Goal: Task Accomplishment & Management: Complete application form

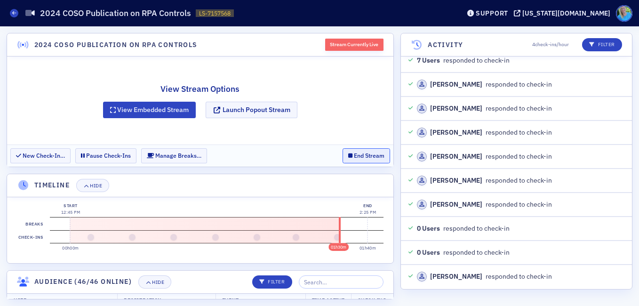
scroll to position [18644, 0]
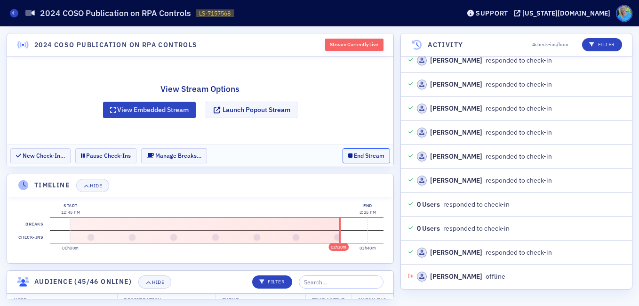
drag, startPoint x: 370, startPoint y: 155, endPoint x: 299, endPoint y: 184, distance: 76.0
click at [299, 184] on section "2024 COSO Publication on RPA Controls Stream Currently Live View Stream Options…" at bounding box center [200, 166] width 387 height 266
click at [359, 157] on button "End Stream" at bounding box center [367, 155] width 48 height 15
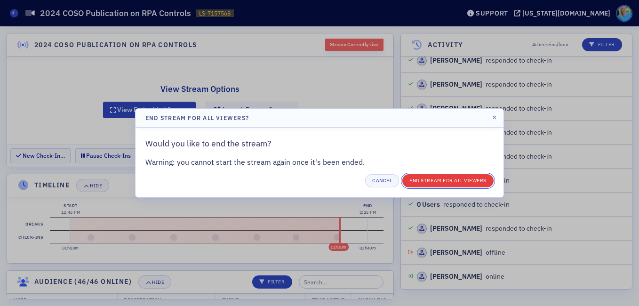
click at [422, 185] on button "End Stream for all Viewers" at bounding box center [448, 180] width 91 height 13
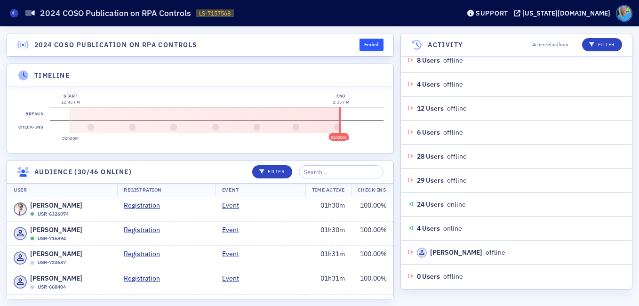
scroll to position [19004, 0]
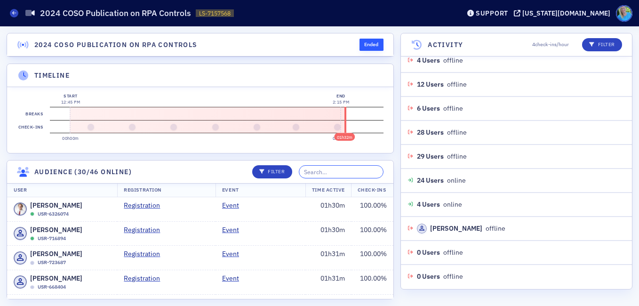
click at [325, 167] on input "search" at bounding box center [341, 171] width 85 height 13
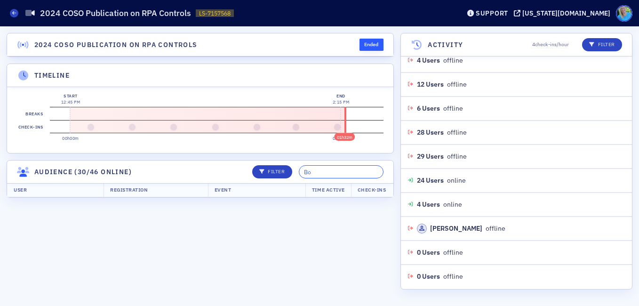
type input "B"
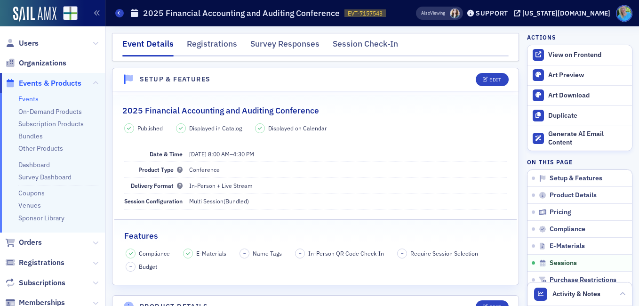
scroll to position [1742, 0]
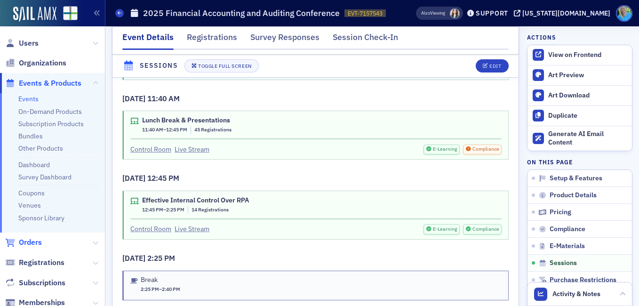
click at [37, 239] on span "Orders" at bounding box center [30, 242] width 23 height 10
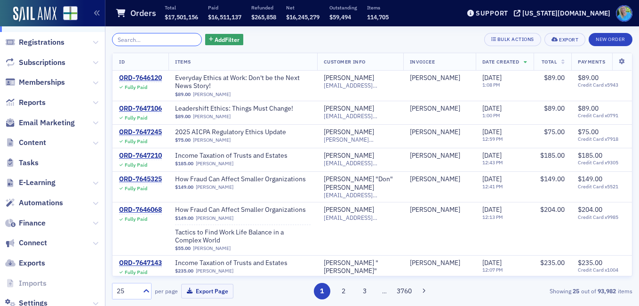
scroll to position [186, 0]
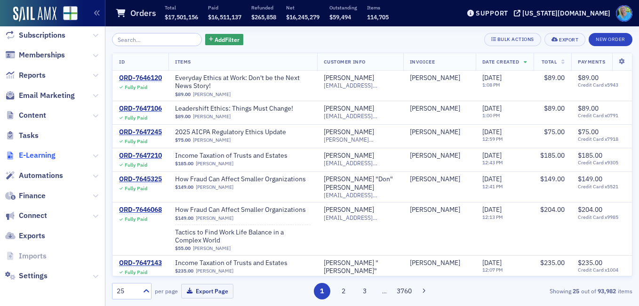
click at [40, 156] on span "E-Learning" at bounding box center [37, 155] width 37 height 10
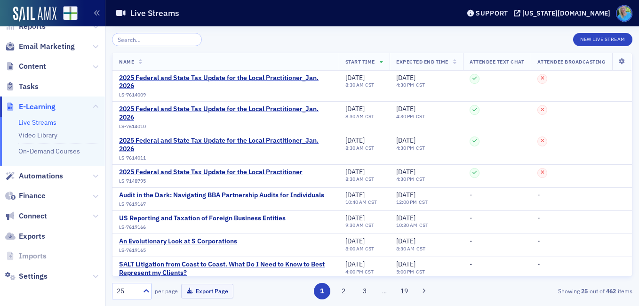
scroll to position [108, 0]
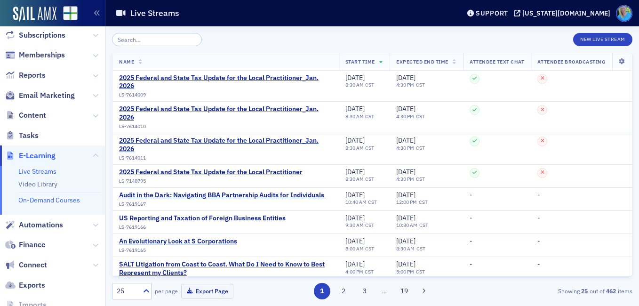
click at [66, 200] on link "On-Demand Courses" at bounding box center [49, 200] width 62 height 8
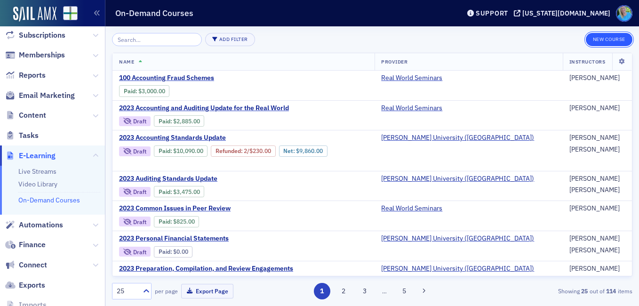
click at [598, 39] on button "New Course" at bounding box center [609, 39] width 47 height 13
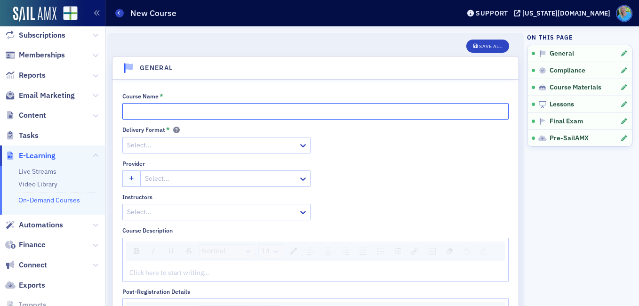
click at [158, 113] on input "Course Name *" at bounding box center [315, 111] width 387 height 16
paste input "Hobby v. Business: What Your Clients with Small Businesses Need to Know"
type input "Hobby v. Business: What Your Clients with Small Businesses Need to Know"
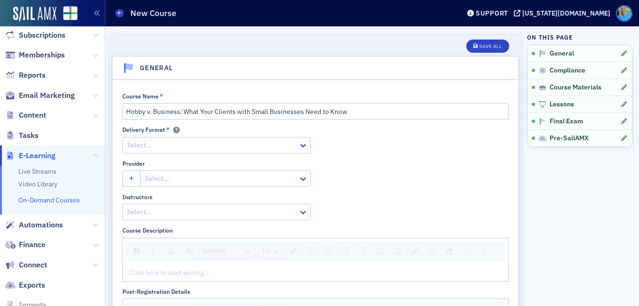
click at [158, 139] on div at bounding box center [211, 145] width 171 height 12
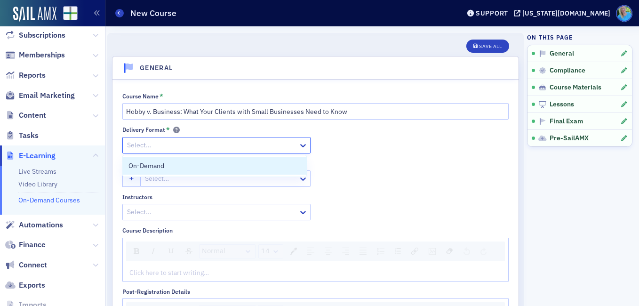
click at [159, 162] on span "On-Demand" at bounding box center [147, 166] width 36 height 10
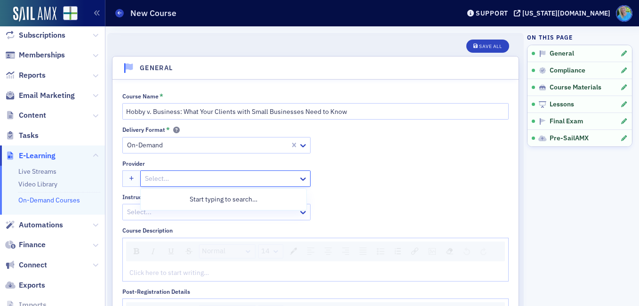
click at [165, 183] on div at bounding box center [220, 179] width 153 height 12
click at [130, 177] on icon "button" at bounding box center [131, 179] width 5 height 5
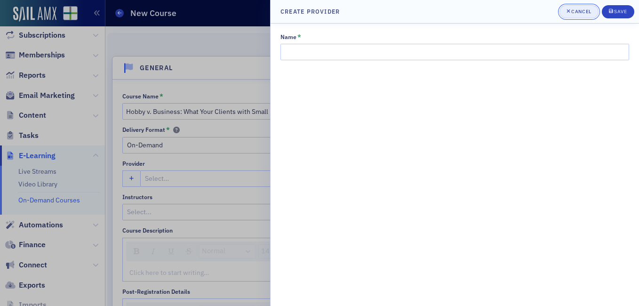
click at [580, 10] on div "Cancel" at bounding box center [582, 11] width 20 height 5
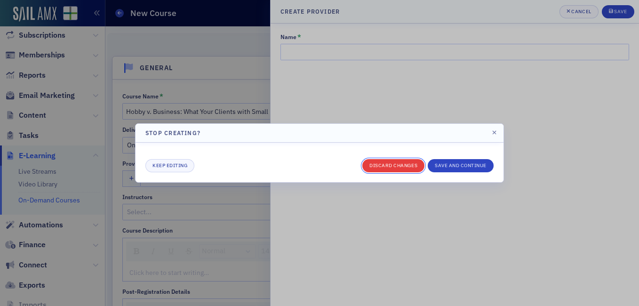
click at [392, 167] on button "Discard changes" at bounding box center [394, 165] width 62 height 13
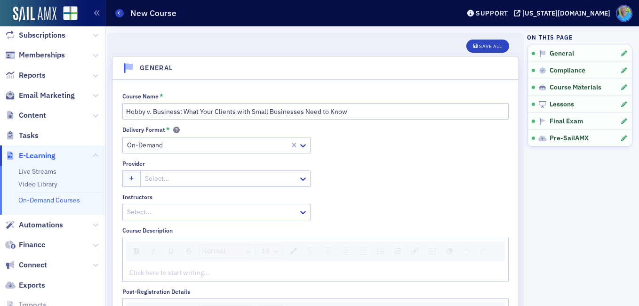
click at [157, 183] on div at bounding box center [220, 179] width 153 height 12
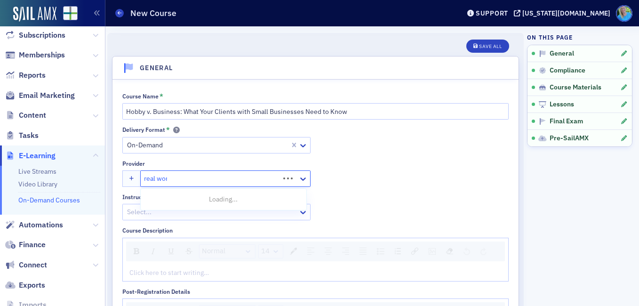
type input "real world"
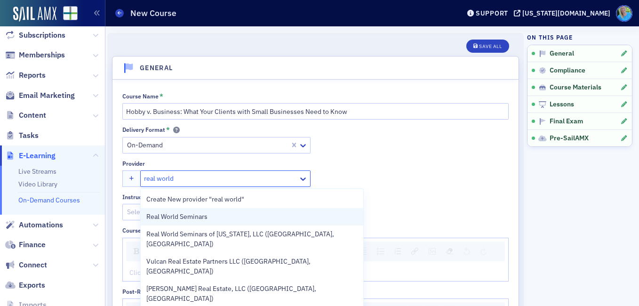
click at [200, 222] on div "Real World Seminars" at bounding box center [252, 216] width 223 height 17
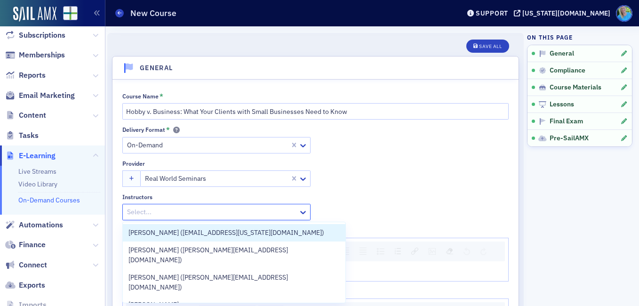
click at [190, 215] on div at bounding box center [211, 212] width 171 height 12
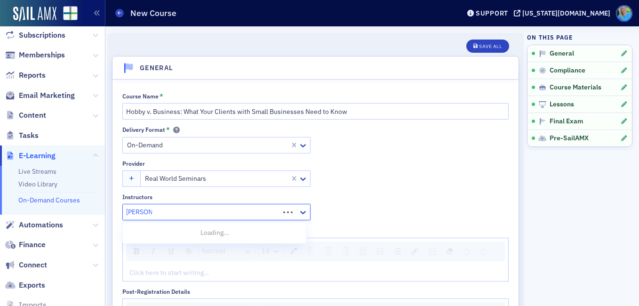
type input "jim martin"
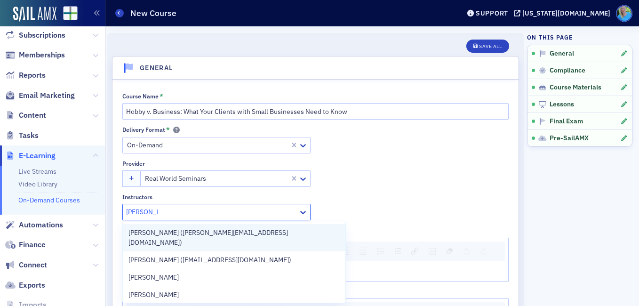
click at [192, 233] on span "Jim Martin (jim@martincocpa.com)" at bounding box center [234, 238] width 211 height 20
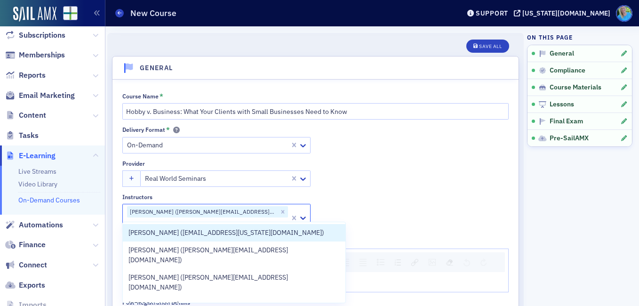
click at [346, 169] on div "Delivery Format * On-Demand Provider Real World Seminars Instructors option Jim…" at bounding box center [315, 178] width 387 height 105
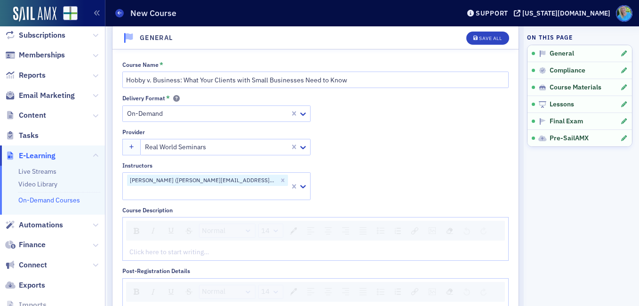
scroll to position [47, 0]
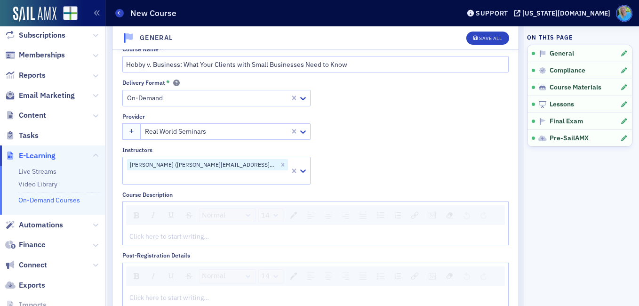
click at [185, 232] on div "rdw-editor" at bounding box center [316, 237] width 372 height 10
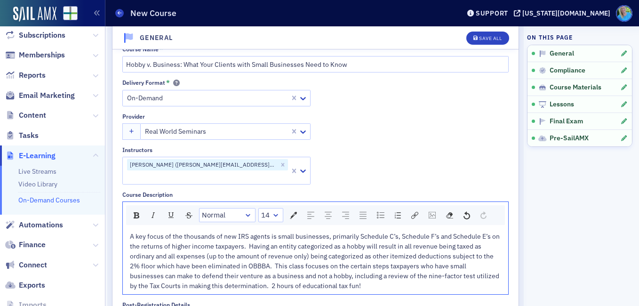
click at [275, 251] on span "A key focus of the thousands of new IRS agents is small businesses, primarily S…" at bounding box center [315, 261] width 371 height 58
click at [257, 232] on span "A key focus of the thousands of new IRS agents is small businesses, primarily S…" at bounding box center [316, 261] width 372 height 58
click at [296, 273] on span "A key focus of the thousands of new IRS agents is small businesses, primarily S…" at bounding box center [316, 261] width 372 height 58
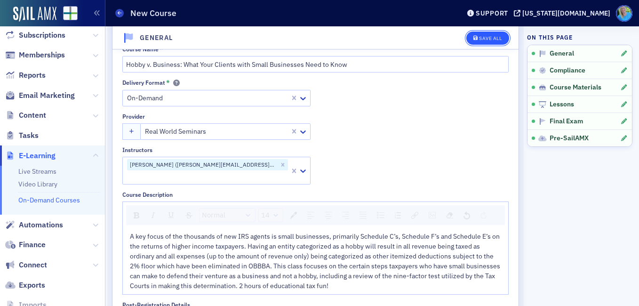
click at [486, 38] on div "Save All" at bounding box center [490, 38] width 23 height 5
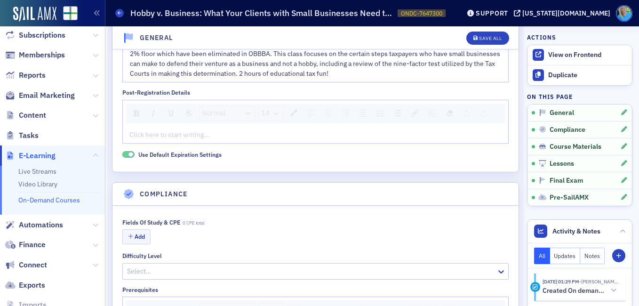
scroll to position [282, 0]
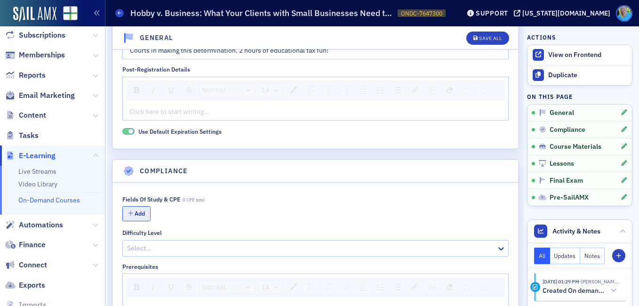
click at [143, 206] on button "Add" at bounding box center [136, 213] width 28 height 15
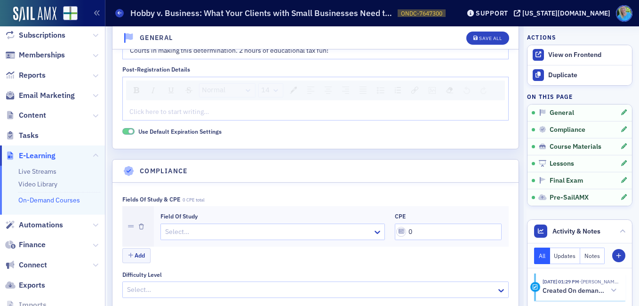
click at [188, 226] on div at bounding box center [268, 232] width 208 height 12
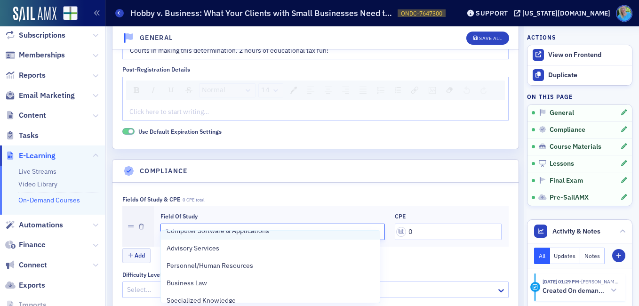
scroll to position [94, 0]
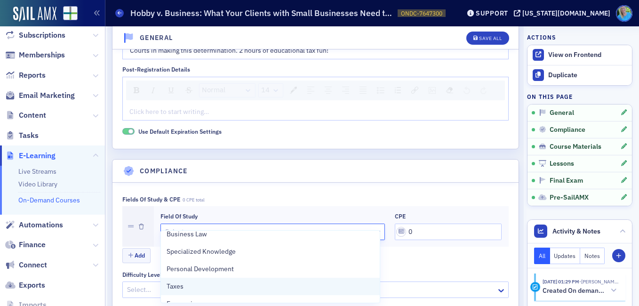
click at [261, 288] on div "Taxes" at bounding box center [271, 287] width 208 height 10
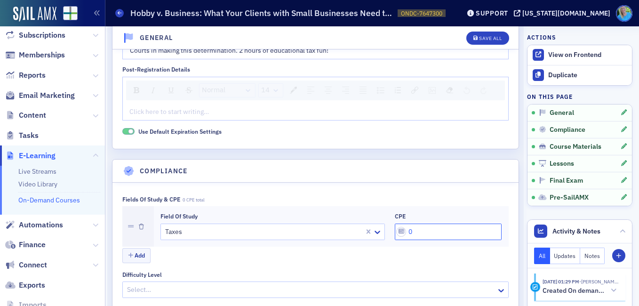
drag, startPoint x: 415, startPoint y: 221, endPoint x: 401, endPoint y: 216, distance: 14.6
click at [401, 224] on input "0" at bounding box center [448, 232] width 107 height 16
type input "2"
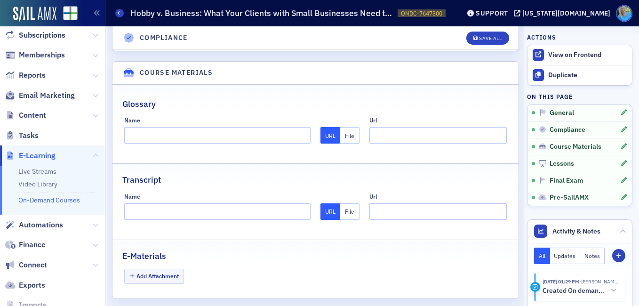
scroll to position [895, 0]
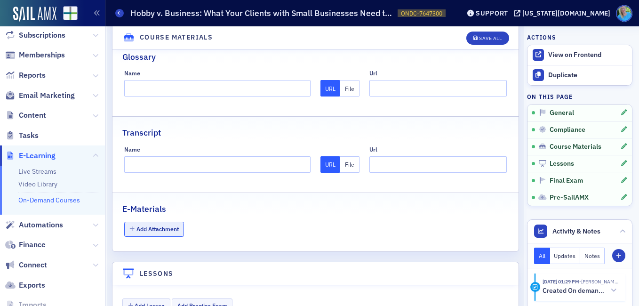
click at [170, 222] on button "Add Attachment" at bounding box center [154, 229] width 60 height 15
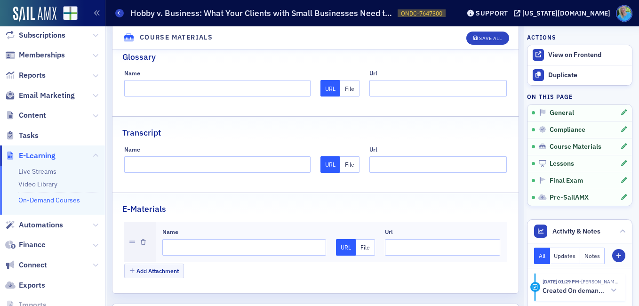
click at [365, 239] on button "File" at bounding box center [366, 247] width 20 height 16
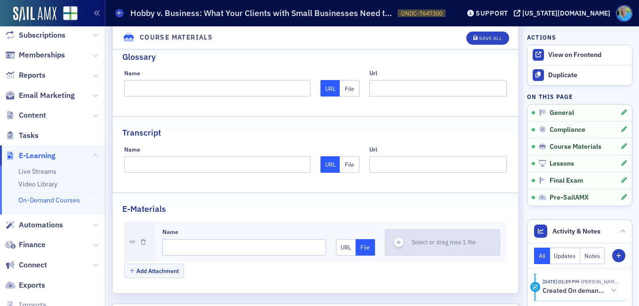
click at [395, 238] on icon "button" at bounding box center [399, 242] width 8 height 8
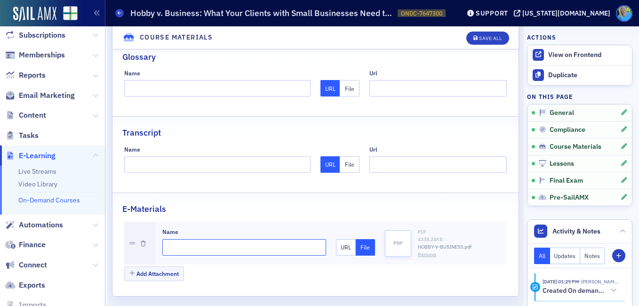
click at [185, 239] on input "Name" at bounding box center [244, 247] width 164 height 16
type input "Materials"
click at [482, 35] on button "Save All" at bounding box center [488, 38] width 42 height 13
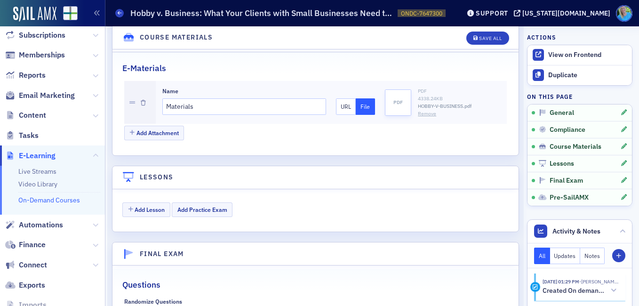
scroll to position [1127, 0]
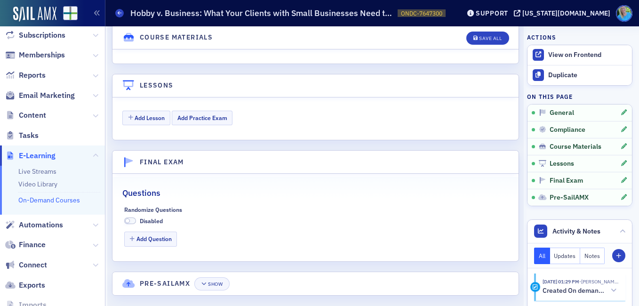
click at [133, 218] on span at bounding box center [130, 221] width 12 height 7
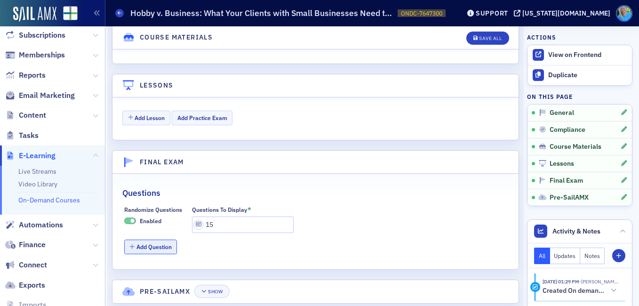
click at [156, 240] on button "Add Question" at bounding box center [150, 247] width 53 height 15
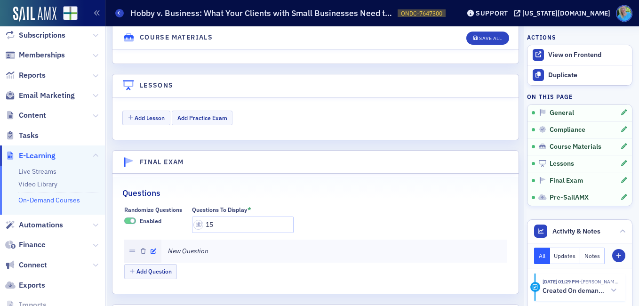
click at [152, 249] on icon "button" at bounding box center [154, 252] width 6 height 6
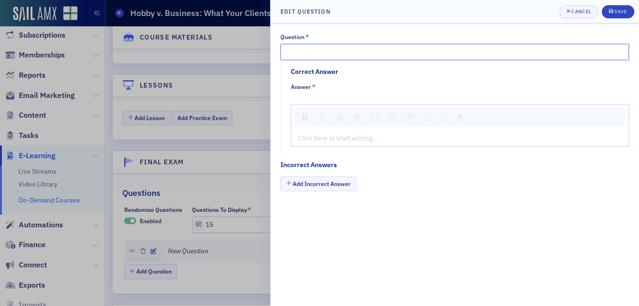
click at [305, 49] on input "Question *" at bounding box center [455, 52] width 349 height 16
paste input "As discussed in class, entities not engaged in for profit is a popular IRS audi…"
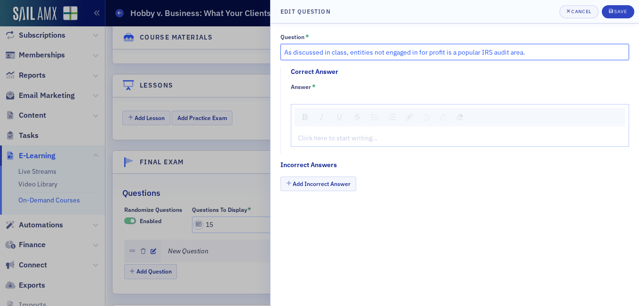
type input "As discussed in class, entities not engaged in for profit is a popular IRS audi…"
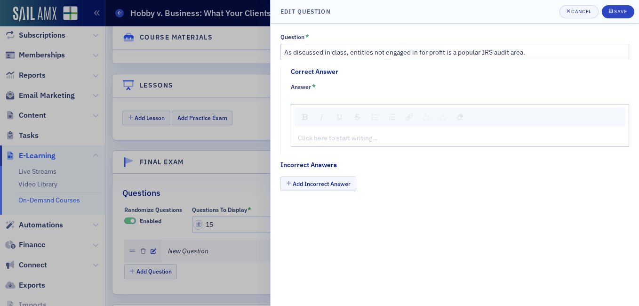
click at [316, 139] on div "rdw-editor" at bounding box center [461, 138] width 324 height 10
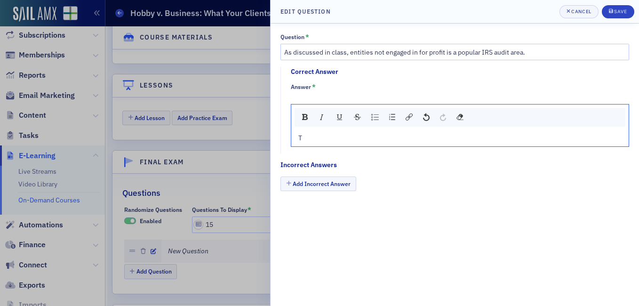
type textarea "<p>Tr</p>"
type textarea "<p>True</p>"
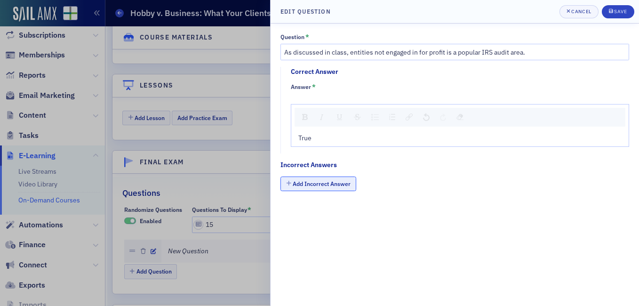
click at [338, 184] on button "Add Incorrect Answer" at bounding box center [319, 184] width 76 height 15
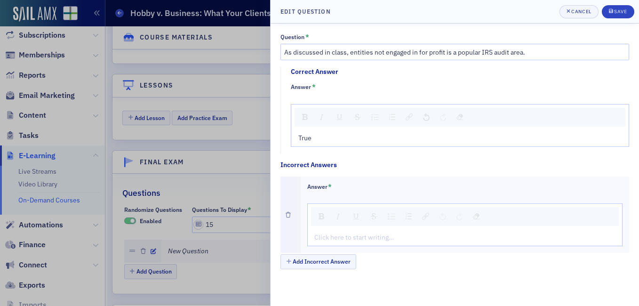
click at [347, 238] on div "rdw-editor" at bounding box center [465, 238] width 301 height 10
type textarea "<p>Fa</p>"
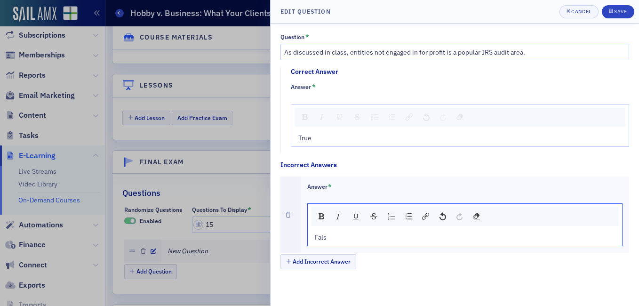
type textarea "<p>False</p>"
click at [620, 15] on span "Save" at bounding box center [618, 12] width 18 height 8
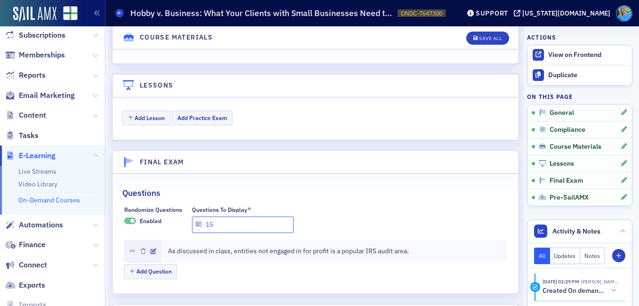
drag, startPoint x: 215, startPoint y: 210, endPoint x: 202, endPoint y: 209, distance: 13.3
click at [202, 217] on input "15" at bounding box center [243, 225] width 102 height 16
type input "6"
click at [155, 264] on button "Add Question" at bounding box center [150, 271] width 53 height 15
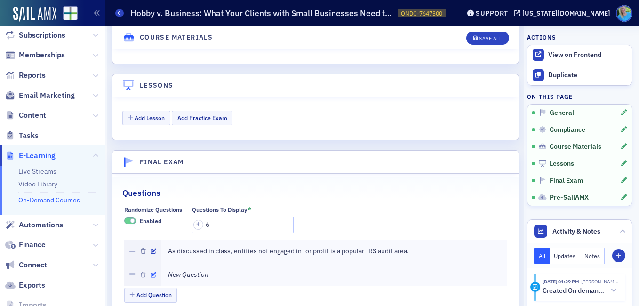
click at [154, 272] on icon "button" at bounding box center [154, 275] width 6 height 6
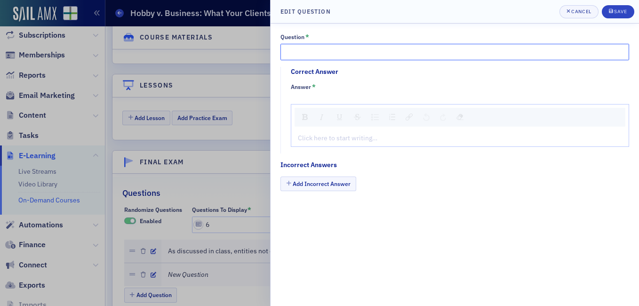
click at [304, 50] on input "Question *" at bounding box center [455, 52] width 349 height 16
paste input "the Treasury Regs include a 9-factor test to determine profit intent"
click at [283, 49] on input "the Treasury Regs include a 9-factor test to determine profit intent" at bounding box center [455, 52] width 349 height 16
drag, startPoint x: 493, startPoint y: 49, endPoint x: 488, endPoint y: 56, distance: 8.7
click at [493, 49] on input "The Treasury Regs include a 9-factor test to determine profit intent" at bounding box center [455, 52] width 349 height 16
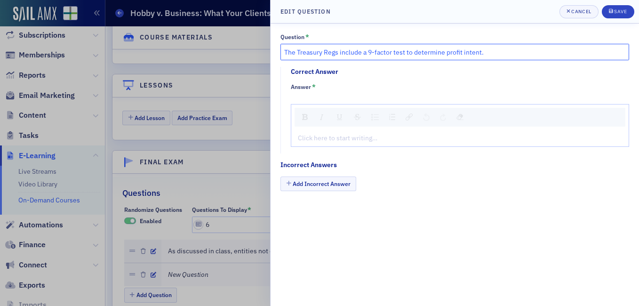
type input "The Treasury Regs include a 9-factor test to determine profit intent."
click at [322, 140] on div "rdw-editor" at bounding box center [461, 138] width 324 height 10
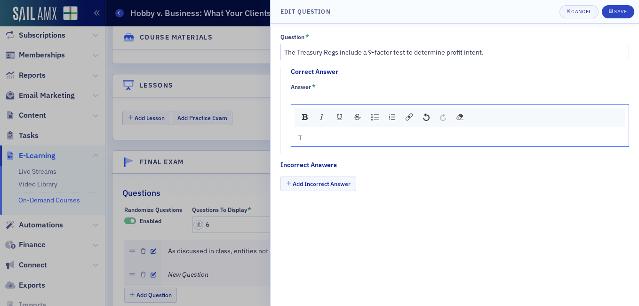
type textarea "<p>Tr</p>"
type textarea "<p>True</p>"
click at [316, 183] on button "Add Incorrect Answer" at bounding box center [319, 184] width 76 height 15
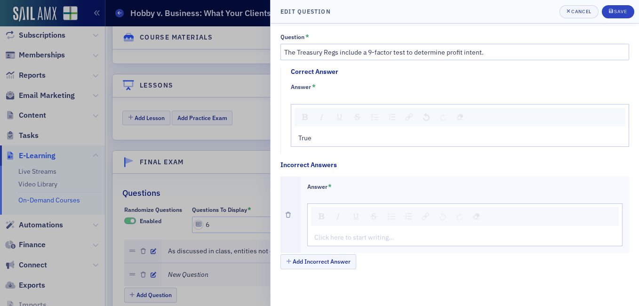
click at [339, 234] on div "rdw-editor" at bounding box center [465, 238] width 301 height 10
type textarea "<p>Fa</p>"
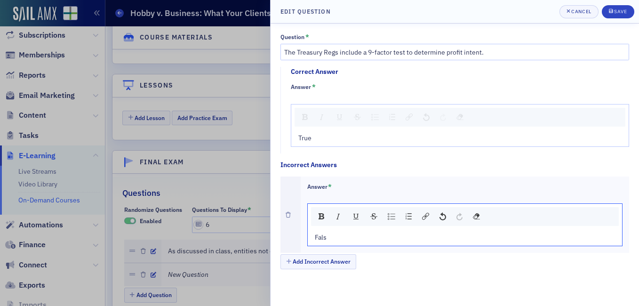
type textarea "<p>False</p>"
click at [621, 9] on div "Save" at bounding box center [620, 11] width 13 height 5
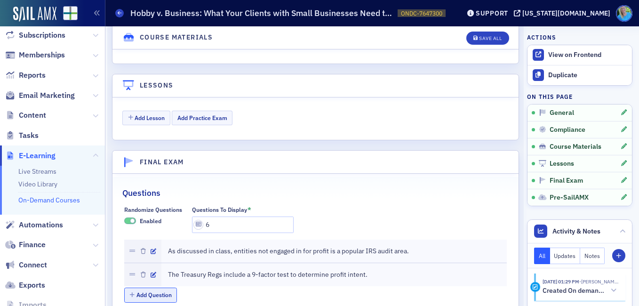
click at [169, 288] on button "Add Question" at bounding box center [150, 295] width 53 height 15
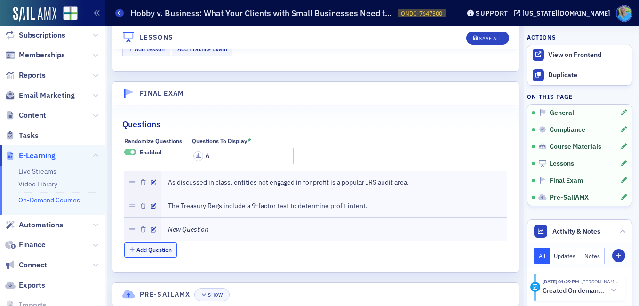
scroll to position [1207, 0]
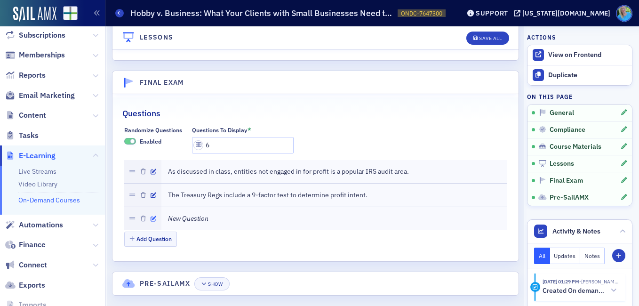
click at [154, 216] on icon "button" at bounding box center [154, 219] width 6 height 6
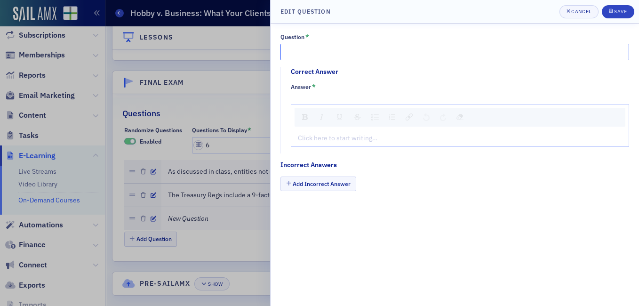
click at [301, 52] on input "Question *" at bounding box center [455, 52] width 349 height 16
paste input "According to the instructor, you should insist that your client talk directly w…"
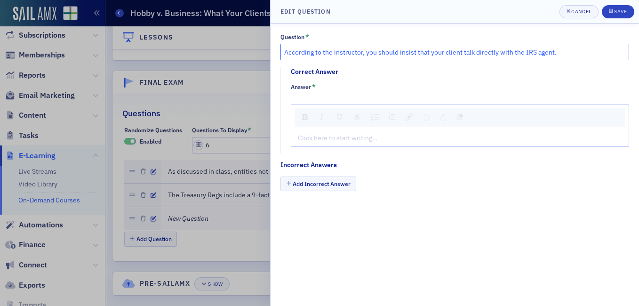
type input "According to the instructor, you should insist that your client talk directly w…"
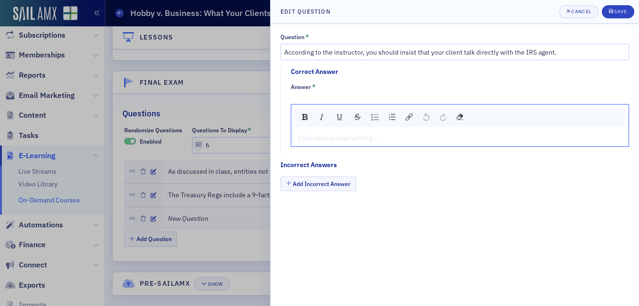
click at [318, 134] on div "rdw-editor" at bounding box center [461, 138] width 324 height 10
type textarea "<p>Fa</p>"
type textarea "<p>False</p>"
click at [314, 182] on button "Add Incorrect Answer" at bounding box center [319, 184] width 76 height 15
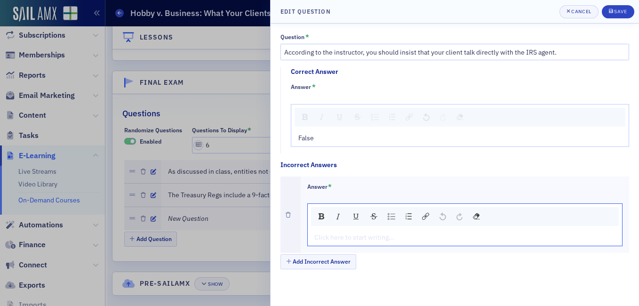
click at [333, 236] on div "rdw-editor" at bounding box center [465, 238] width 301 height 10
type textarea "<p>Tr</p>"
type textarea "<p>True</p>"
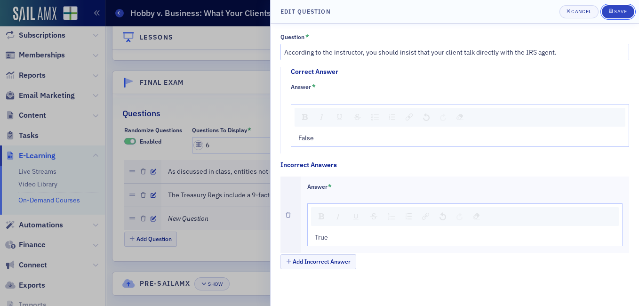
click at [624, 13] on div "Save" at bounding box center [620, 11] width 13 height 5
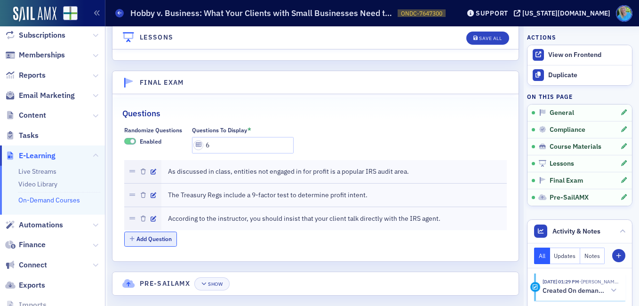
click at [172, 232] on button "Add Question" at bounding box center [150, 239] width 53 height 15
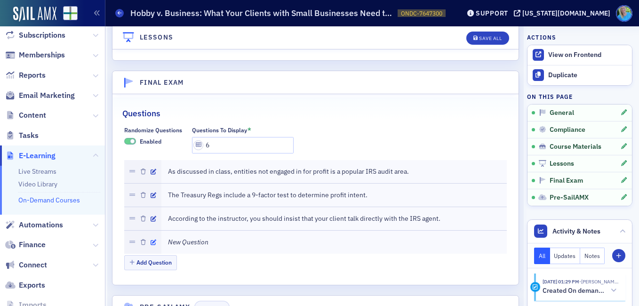
click at [151, 240] on icon "button" at bounding box center [154, 243] width 6 height 6
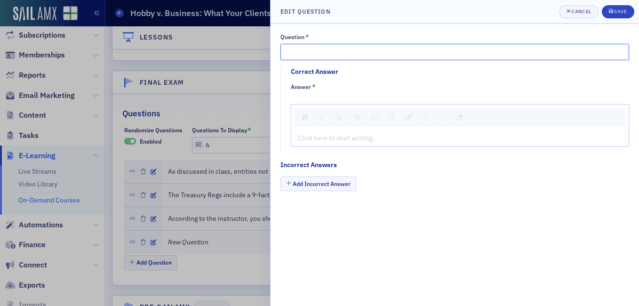
click at [297, 54] on input "Question *" at bounding box center [455, 52] width 349 height 16
paste input "most taxpayers who take a “hobby v business” case to Tax Court wind up losing"
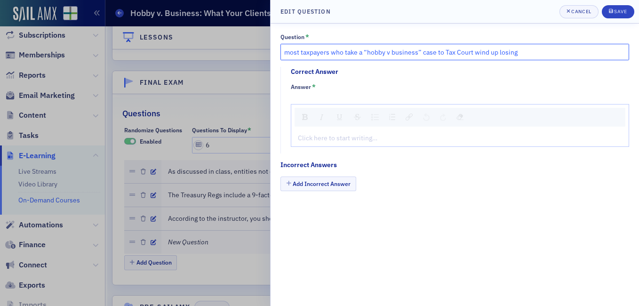
drag, startPoint x: 288, startPoint y: 53, endPoint x: 283, endPoint y: 51, distance: 5.5
click at [286, 53] on input "most taxpayers who take a “hobby v business” case to Tax Court wind up losing" at bounding box center [455, 52] width 349 height 16
click at [283, 51] on input "most taxpayers who take a “hobby v business” case to Tax Court wind up losing" at bounding box center [455, 52] width 349 height 16
click at [524, 50] on input "Most taxpayers who take a “hobby v business” case to Tax Court wind up losing" at bounding box center [455, 52] width 349 height 16
type input "Most taxpayers who take a “hobby v business” case to Tax Court wind up losing."
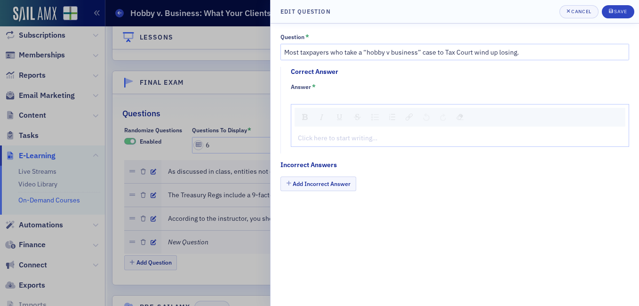
click at [350, 140] on div "rdw-editor" at bounding box center [461, 138] width 324 height 10
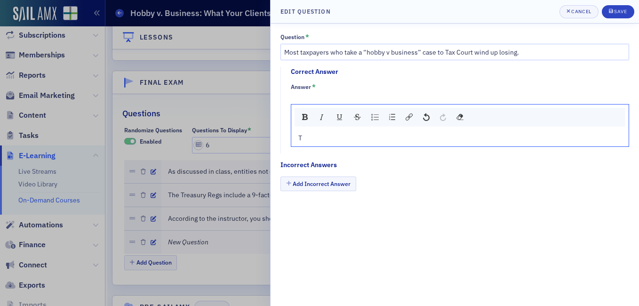
type textarea "<p>Tr</p>"
type textarea "<p>True</p>"
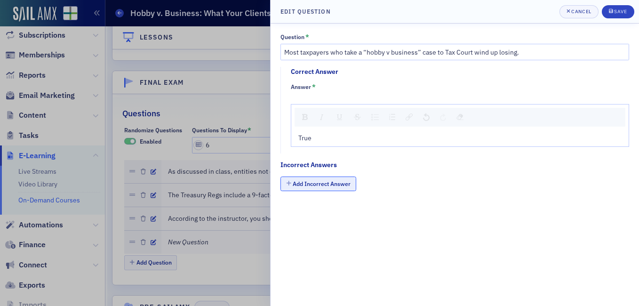
click at [337, 184] on button "Add Incorrect Answer" at bounding box center [319, 184] width 76 height 15
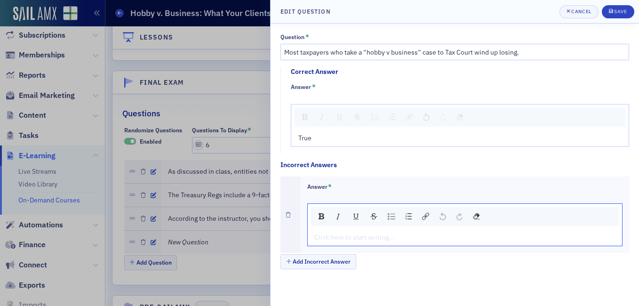
click at [324, 238] on div "rdw-editor" at bounding box center [465, 238] width 301 height 10
type textarea "<p>Fa</p>"
type textarea "<p>False</p>"
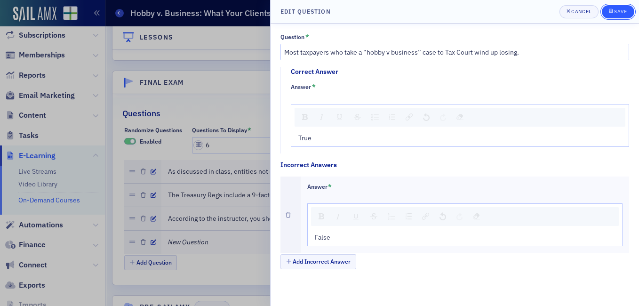
click at [624, 9] on div "Save" at bounding box center [620, 11] width 13 height 5
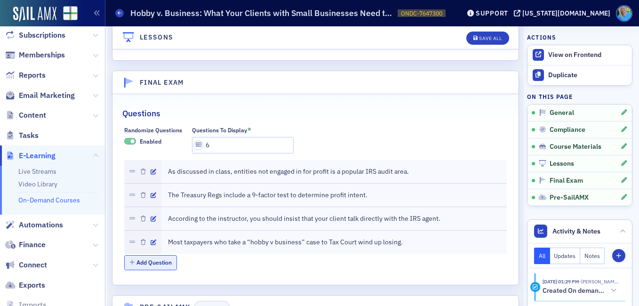
click at [156, 255] on button "Add Question" at bounding box center [150, 262] width 53 height 15
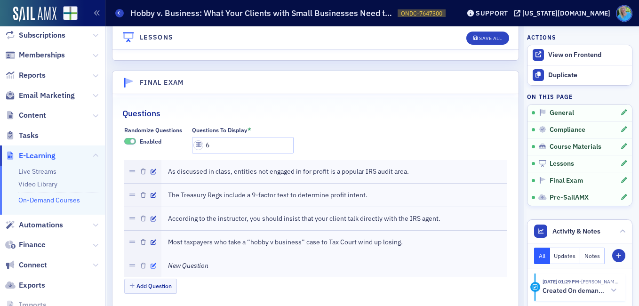
click at [153, 263] on icon "button" at bounding box center [154, 266] width 6 height 6
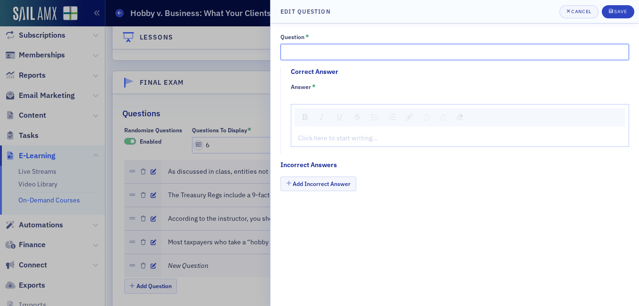
click at [304, 48] on input "Question *" at bounding box center [455, 52] width 349 height 16
paste input "Between the Mazotti and Wondries cases presented, who won their case with the I…"
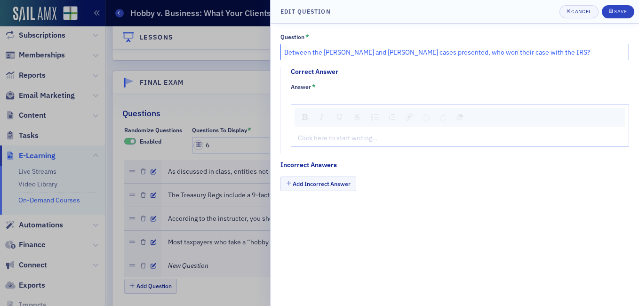
type input "Between the [PERSON_NAME] and [PERSON_NAME] cases presented, who won their case…"
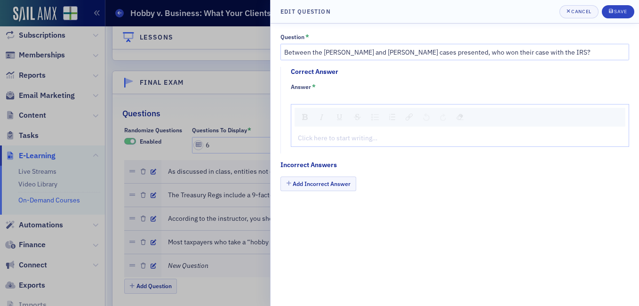
click at [315, 142] on div "rdw-editor" at bounding box center [461, 138] width 324 height 10
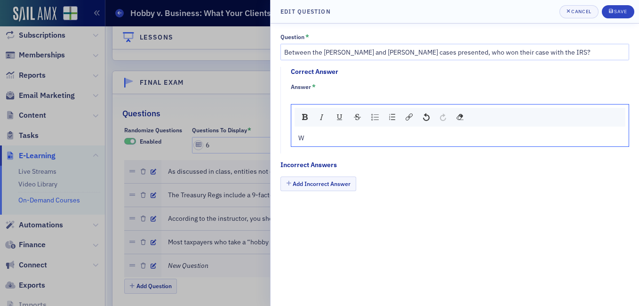
type textarea "<p>Wo</p>"
type textarea "<p>Wondries</p>"
click at [319, 181] on button "Add Incorrect Answer" at bounding box center [319, 184] width 76 height 15
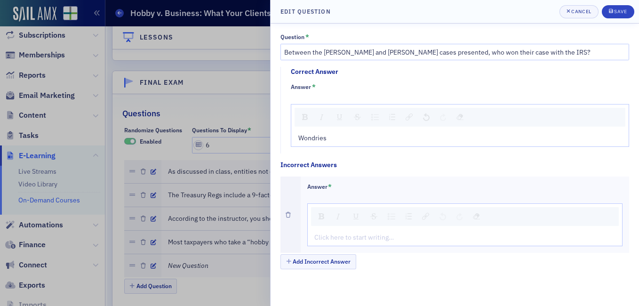
click at [337, 237] on div "rdw-editor" at bounding box center [465, 238] width 301 height 10
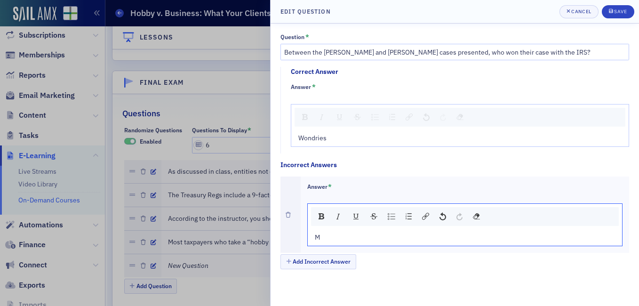
type textarea "<p>Ma</p>"
type textarea "<p>Mazotti</p>"
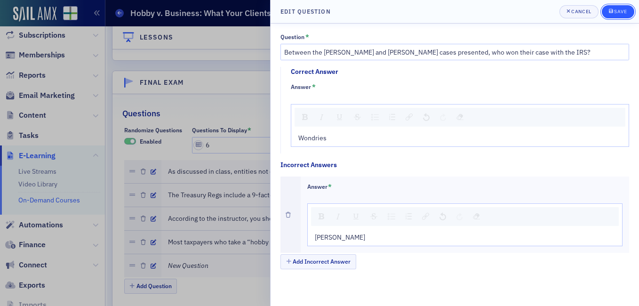
click at [612, 13] on icon "submit" at bounding box center [611, 10] width 4 height 5
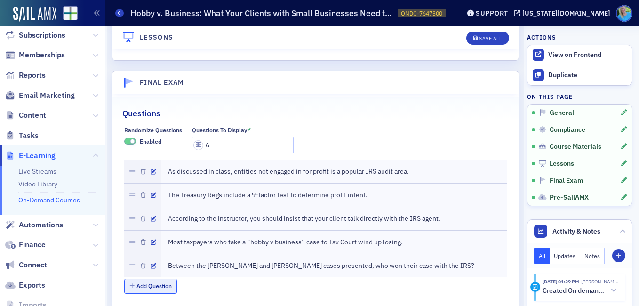
click at [137, 279] on button "Add Question" at bounding box center [150, 286] width 53 height 15
click at [156, 278] on div at bounding box center [142, 289] width 37 height 23
click at [154, 287] on icon "button" at bounding box center [154, 290] width 6 height 6
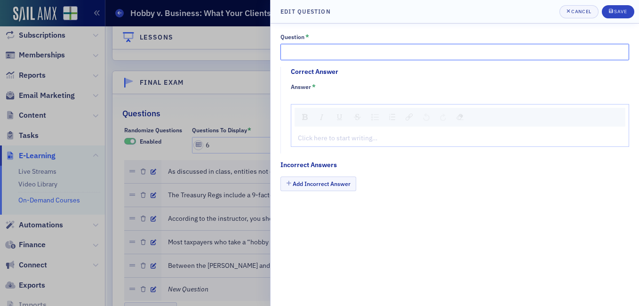
click at [307, 53] on input "Question *" at bounding box center [455, 52] width 349 height 16
paste input "Jim Martin was the discussion leader for this course"
type input "Jim Martin was the discussion leader for this course."
click at [316, 139] on div "rdw-editor" at bounding box center [461, 138] width 324 height 10
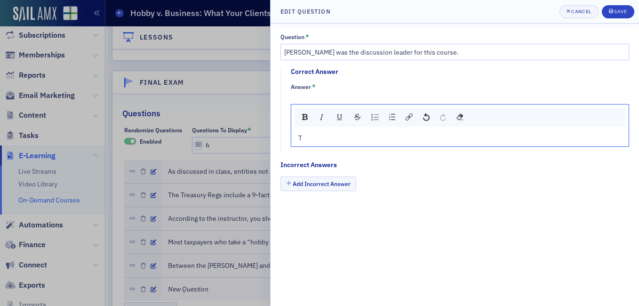
type textarea "<p>Tr</p>"
type textarea "<p>True</p>"
click at [323, 185] on button "Add Incorrect Answer" at bounding box center [319, 184] width 76 height 15
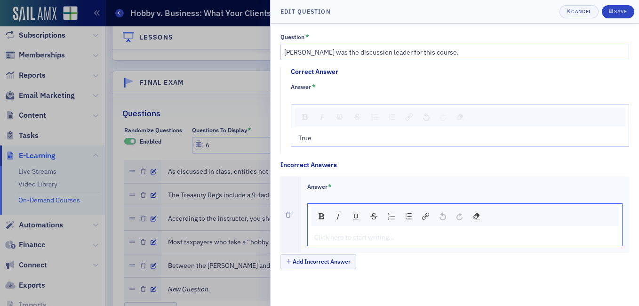
click at [338, 240] on div "rdw-editor" at bounding box center [465, 238] width 301 height 10
type textarea "<p>Fa</p>"
type textarea "<p>False</p>"
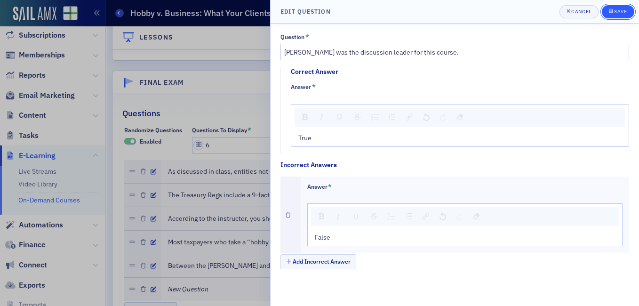
click at [622, 13] on div "Save" at bounding box center [620, 11] width 13 height 5
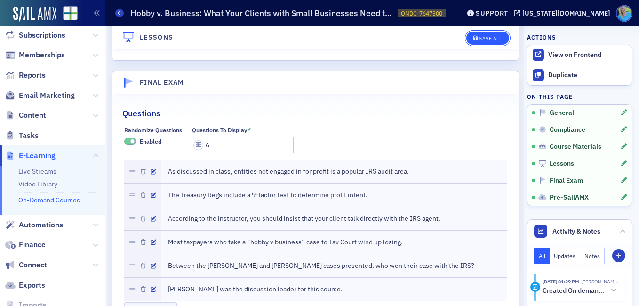
click at [479, 32] on button "Save All" at bounding box center [488, 38] width 42 height 13
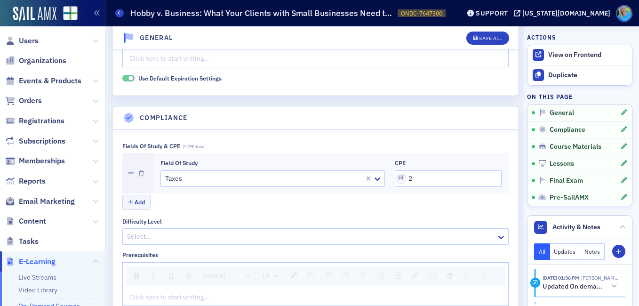
scroll to position [0, 0]
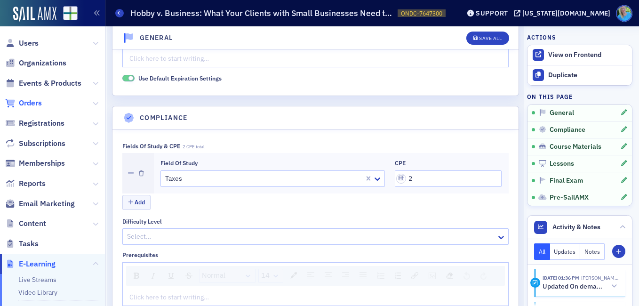
click at [30, 104] on span "Orders" at bounding box center [30, 103] width 23 height 10
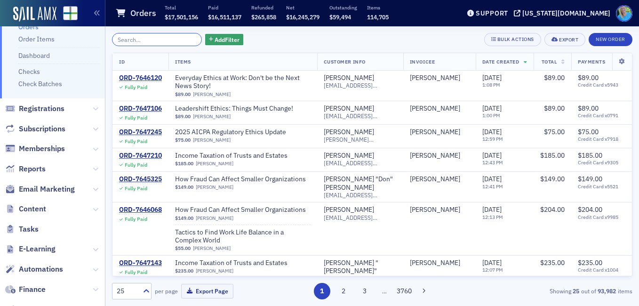
scroll to position [186, 0]
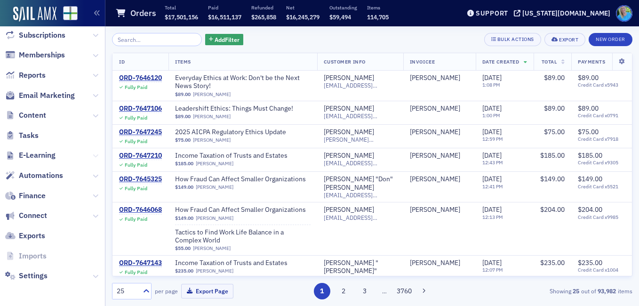
click at [93, 155] on icon at bounding box center [96, 156] width 6 height 6
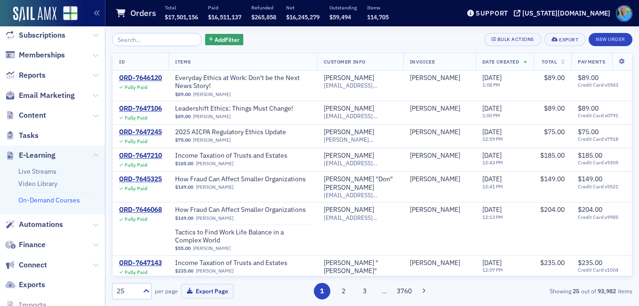
click at [72, 197] on link "On-Demand Courses" at bounding box center [49, 200] width 62 height 8
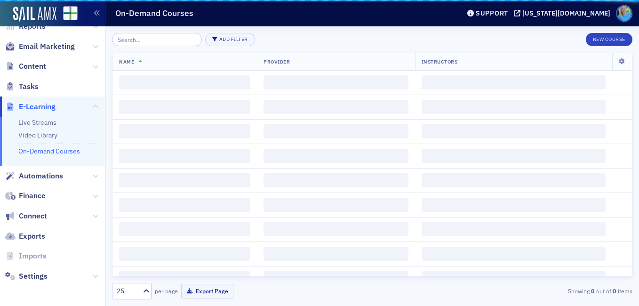
scroll to position [108, 0]
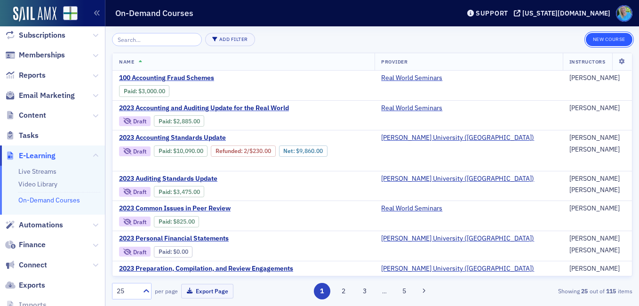
click at [604, 36] on button "New Course" at bounding box center [609, 39] width 47 height 13
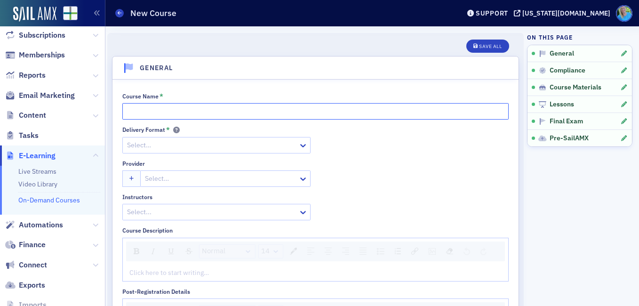
click at [184, 106] on input "Course Name *" at bounding box center [315, 111] width 387 height 16
paste input "The One Big Beautiful Bill Act (OBBBA): What Local Practitioners Need to Know"
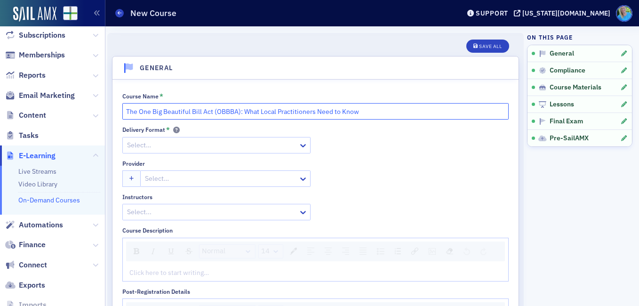
type input "The One Big Beautiful Bill Act (OBBBA): What Local Practitioners Need to Know"
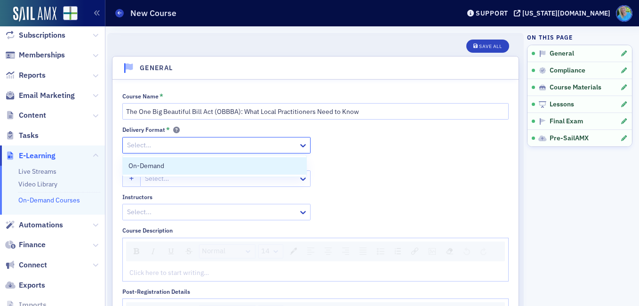
click at [190, 145] on div at bounding box center [211, 145] width 171 height 12
click at [190, 169] on div "On-Demand" at bounding box center [215, 166] width 172 height 10
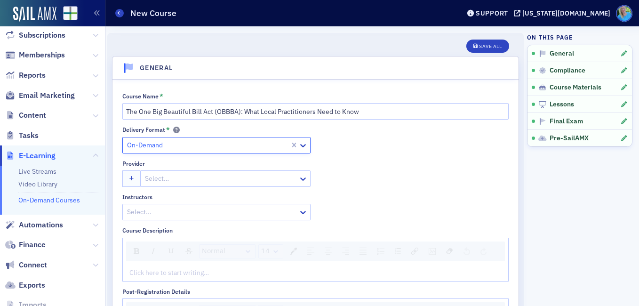
click at [188, 181] on div at bounding box center [220, 179] width 153 height 12
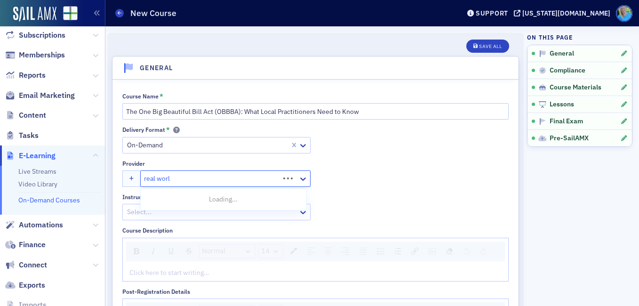
type input "real world"
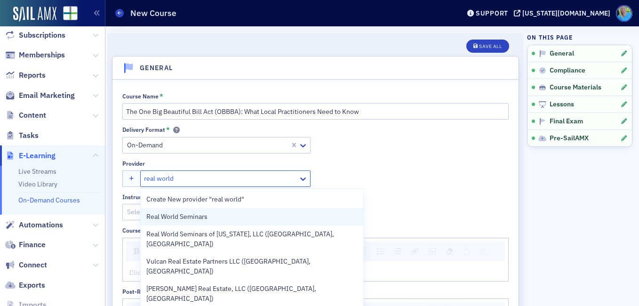
click at [188, 215] on span "Real World Seminars" at bounding box center [189, 217] width 86 height 10
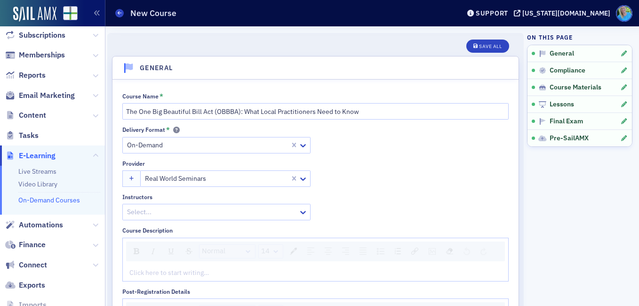
click at [365, 174] on div "Delivery Format * On-Demand Provider Real World Seminars Instructors Select..." at bounding box center [315, 173] width 387 height 94
click at [246, 210] on div at bounding box center [211, 212] width 171 height 12
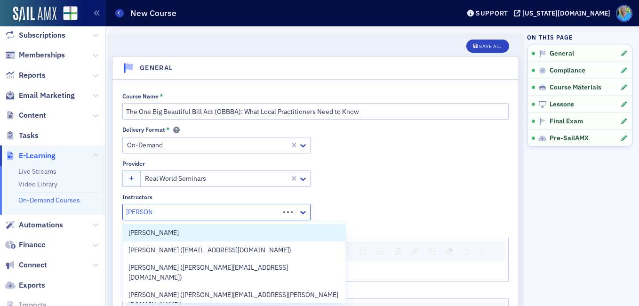
type input "jim martin"
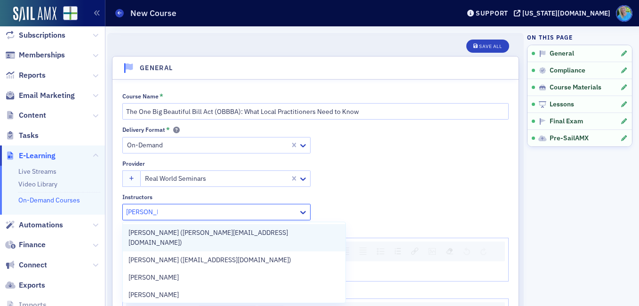
click at [238, 231] on div "[PERSON_NAME] ([PERSON_NAME][EMAIL_ADDRESS][DOMAIN_NAME])" at bounding box center [234, 238] width 211 height 20
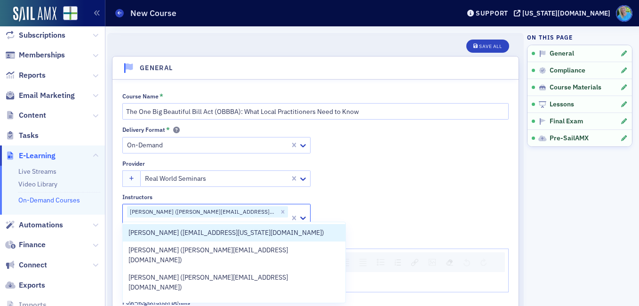
click at [418, 157] on div "Delivery Format * On-Demand Provider Real World Seminars Instructors option Jim…" at bounding box center [315, 178] width 387 height 105
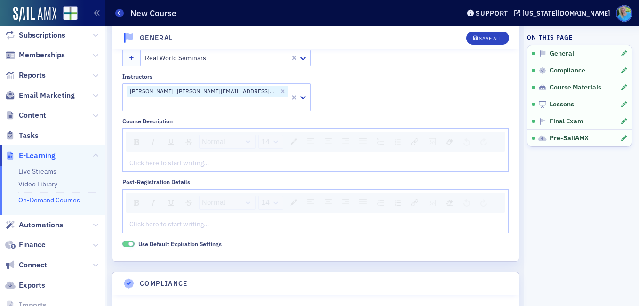
scroll to position [141, 0]
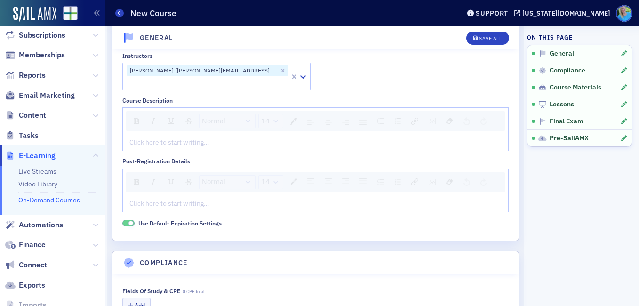
click at [191, 137] on div "rdw-editor" at bounding box center [316, 142] width 372 height 10
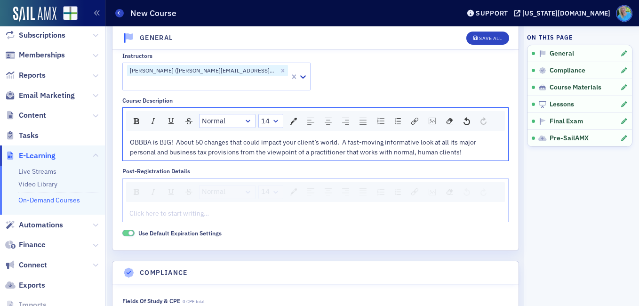
click at [177, 138] on span "OBBBA is BIG! About 50 changes that could impact your client’s world. A fast-mo…" at bounding box center [304, 147] width 348 height 18
click at [342, 138] on span "OBBBA is BIG! About 50 changes that could impact your client’s world. A fast-mo…" at bounding box center [303, 147] width 347 height 18
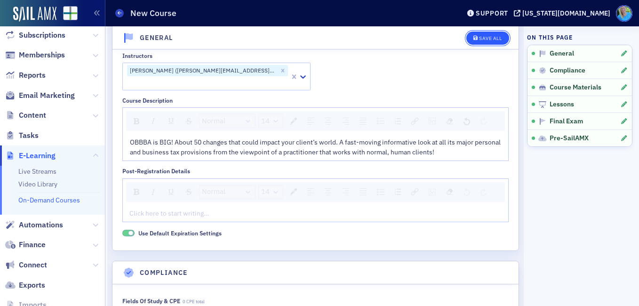
click at [483, 34] on button "Save All" at bounding box center [488, 38] width 42 height 13
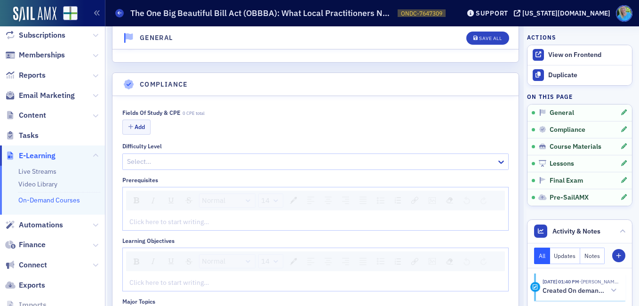
scroll to position [377, 0]
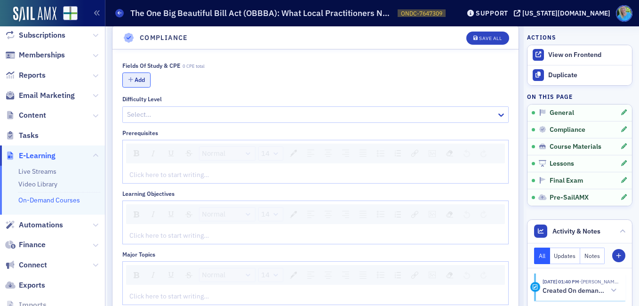
click at [133, 73] on button "Add" at bounding box center [136, 80] width 28 height 15
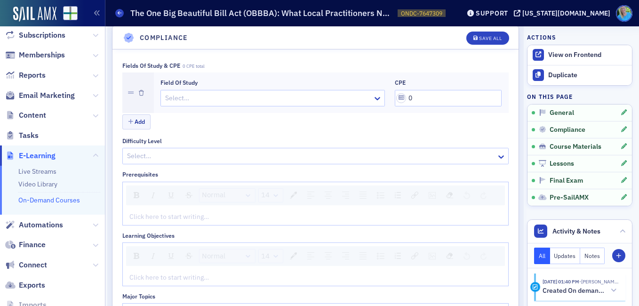
click at [201, 92] on div at bounding box center [268, 98] width 208 height 12
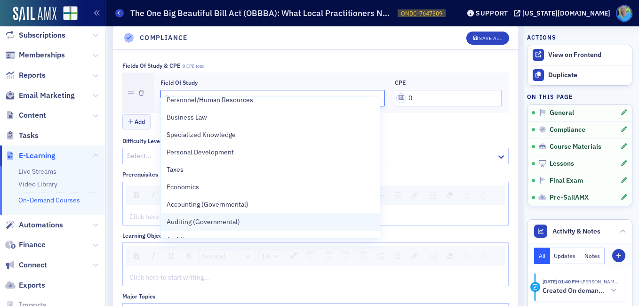
scroll to position [33, 0]
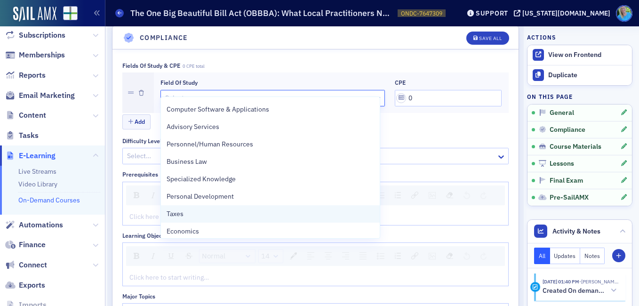
click at [203, 210] on div "Taxes" at bounding box center [271, 214] width 208 height 10
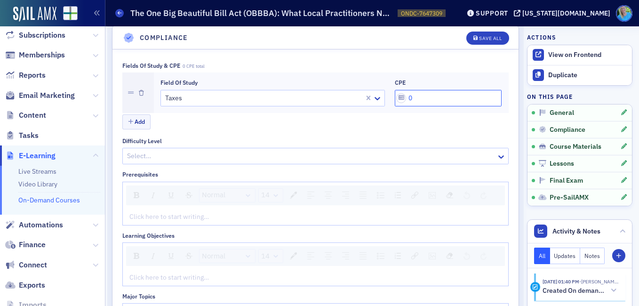
drag, startPoint x: 410, startPoint y: 87, endPoint x: 404, endPoint y: 85, distance: 5.4
click at [404, 90] on input "0" at bounding box center [448, 98] width 107 height 16
click at [403, 90] on input "0" at bounding box center [448, 98] width 107 height 16
type input "2"
click at [280, 123] on div "Fields of Study & CPE 2 CPE total Field of Study Taxes CPE 2 Add Difficulty Lev…" at bounding box center [315, 265] width 387 height 407
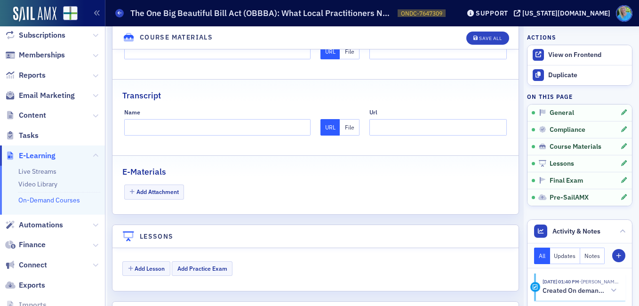
scroll to position [895, 0]
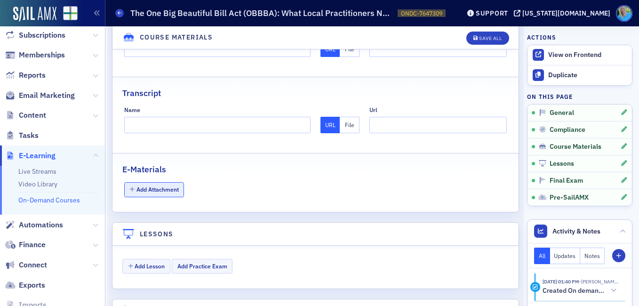
click at [157, 182] on button "Add Attachment" at bounding box center [154, 189] width 60 height 15
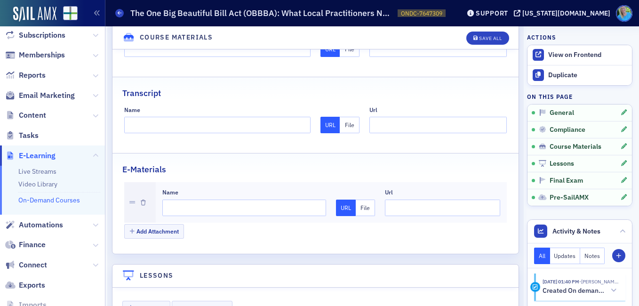
click at [356, 200] on button "File" at bounding box center [366, 208] width 20 height 16
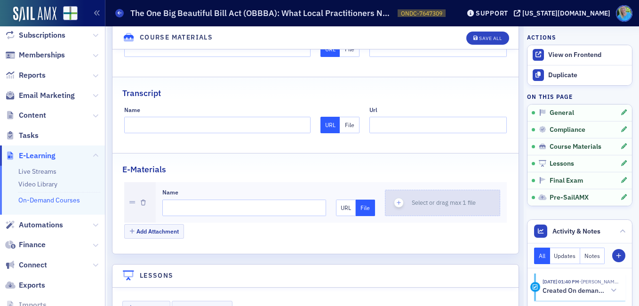
click at [395, 199] on icon "button" at bounding box center [399, 203] width 8 height 8
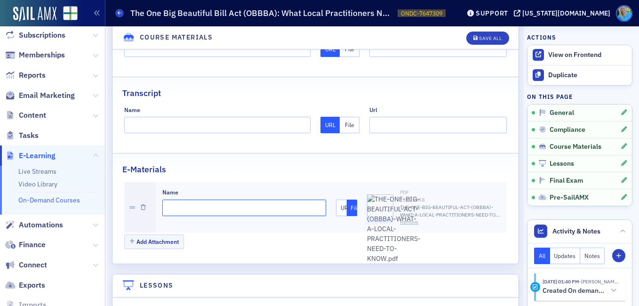
click at [202, 200] on input "Name" at bounding box center [244, 208] width 164 height 16
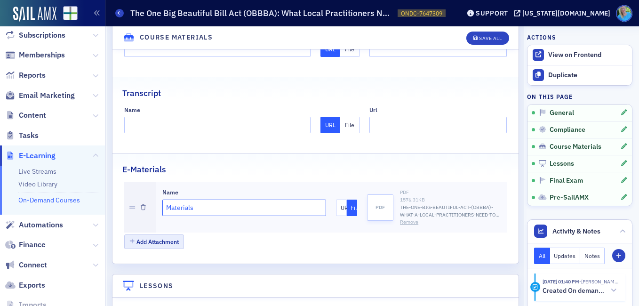
type input "Materials"
click at [173, 234] on button "Add Attachment" at bounding box center [154, 241] width 60 height 15
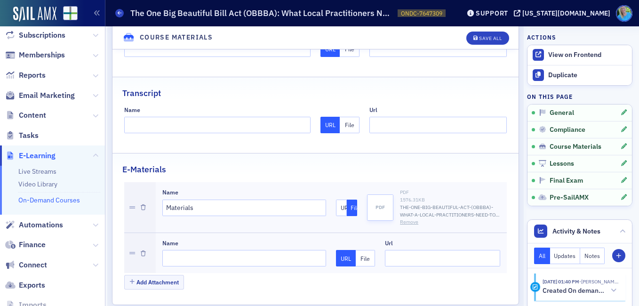
click at [362, 250] on button "File" at bounding box center [366, 258] width 20 height 16
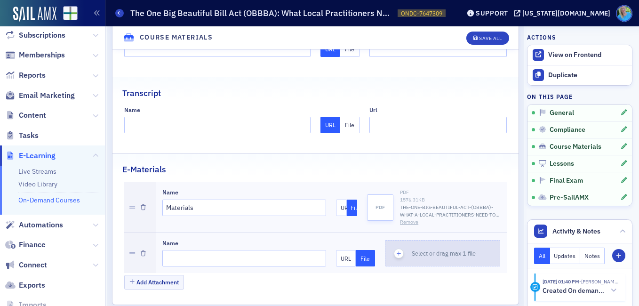
click at [395, 250] on icon "button" at bounding box center [399, 254] width 8 height 8
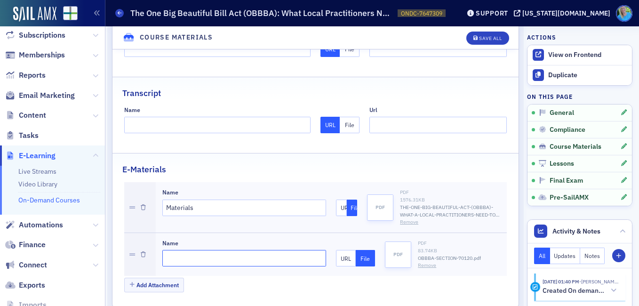
click at [220, 250] on input "Name" at bounding box center [244, 258] width 164 height 16
type input "M"
type input "OBBBA Section 70120"
click at [152, 278] on button "Add Attachment" at bounding box center [154, 285] width 60 height 15
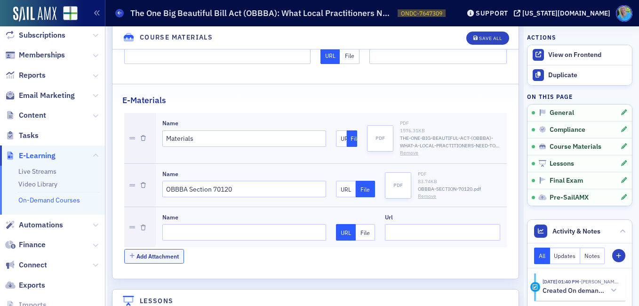
scroll to position [989, 0]
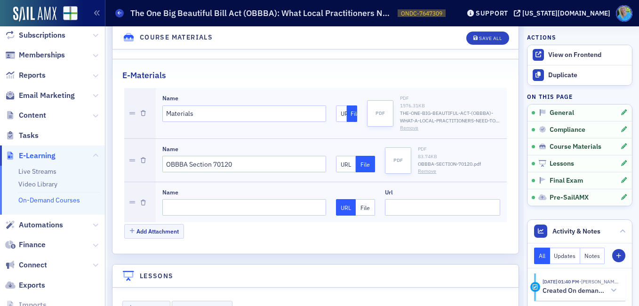
click at [364, 200] on button "File" at bounding box center [366, 207] width 20 height 16
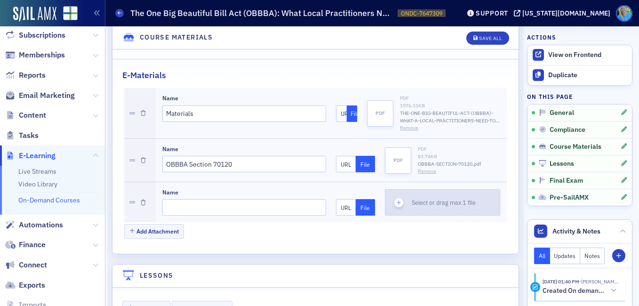
click at [399, 199] on icon "button" at bounding box center [399, 203] width 8 height 8
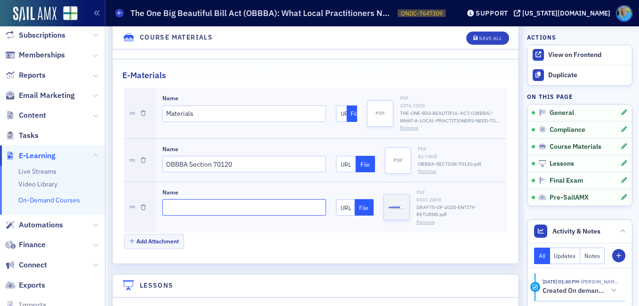
click at [215, 199] on input "Name" at bounding box center [244, 207] width 164 height 16
type input "Drafts of 2025 Entity Returns"
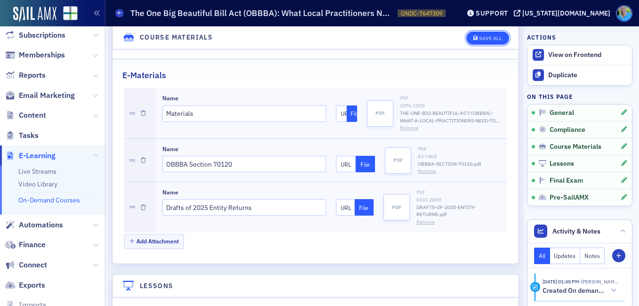
click at [481, 37] on div "Save All" at bounding box center [490, 38] width 23 height 5
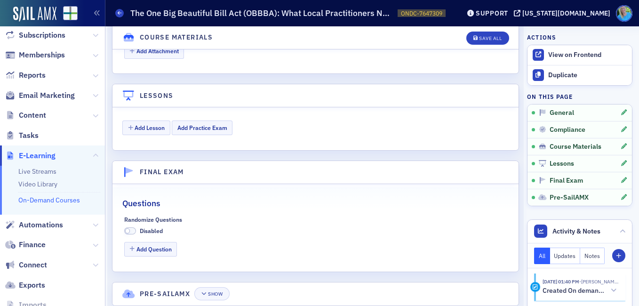
scroll to position [1189, 0]
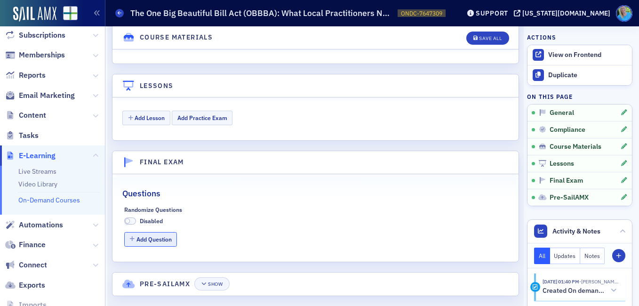
click at [159, 232] on button "Add Question" at bounding box center [150, 239] width 53 height 15
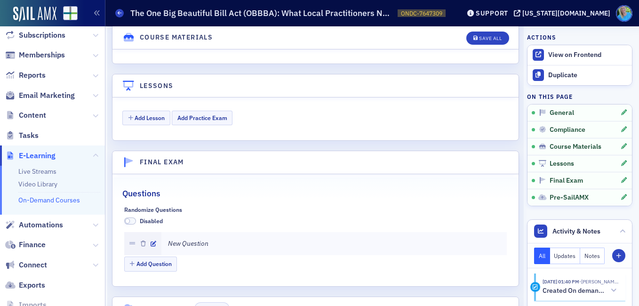
click at [133, 218] on span at bounding box center [130, 221] width 12 height 7
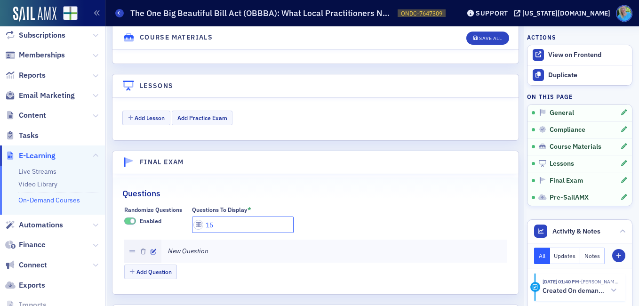
drag, startPoint x: 215, startPoint y: 215, endPoint x: 186, endPoint y: 213, distance: 29.2
click at [186, 213] on div "Randomize Questions Enabled Questions To Display * 15" at bounding box center [315, 219] width 383 height 27
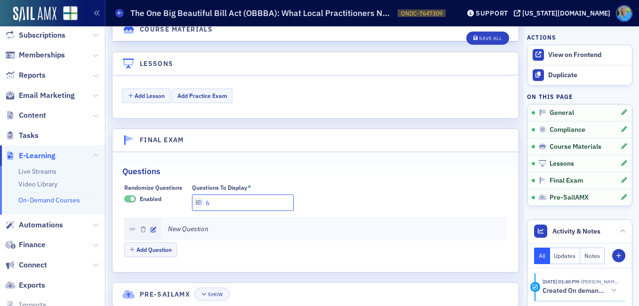
scroll to position [1221, 0]
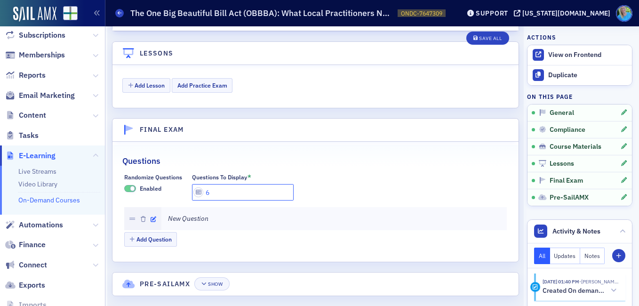
type input "6"
click at [153, 217] on icon "button" at bounding box center [154, 220] width 6 height 6
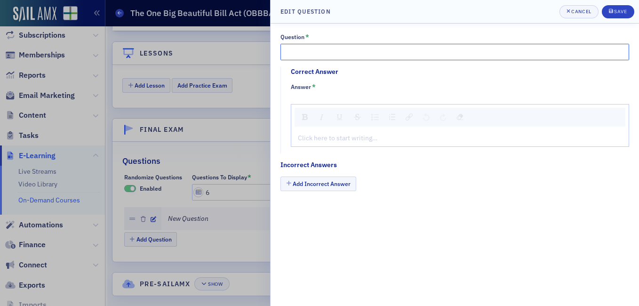
click at [314, 53] on input "Question *" at bounding box center [455, 52] width 349 height 16
paste input "As discussed in class, the U.S. has a debt problem"
type input "As discussed in class, the U.S. has a debt problem."
click at [315, 130] on div "Click here to start writing…" at bounding box center [460, 125] width 339 height 43
click at [318, 138] on div "rdw-editor" at bounding box center [461, 138] width 324 height 10
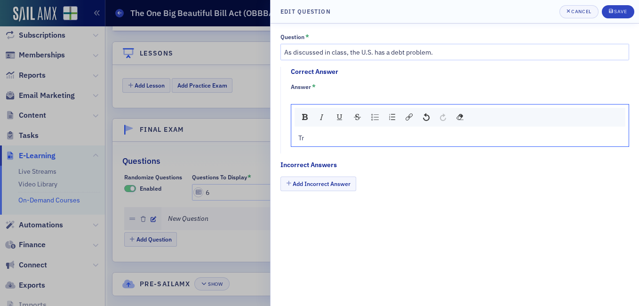
type textarea "<p>Tr</p>"
type textarea "<p>True</p>"
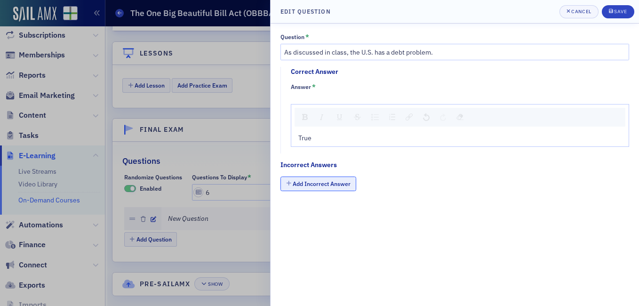
click at [325, 182] on button "Add Incorrect Answer" at bounding box center [319, 184] width 76 height 15
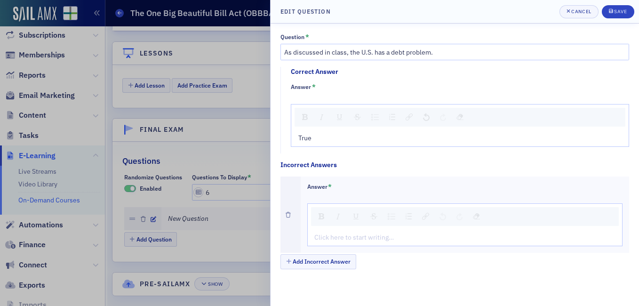
click at [335, 240] on div "rdw-editor" at bounding box center [465, 238] width 301 height 10
type textarea "<p>Fa</p>"
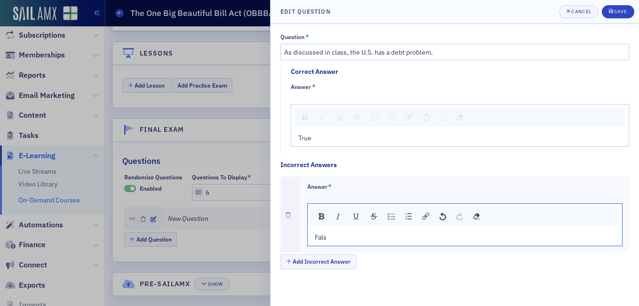
type textarea "<p>False</p>"
click at [614, 19] on header "Edit Question Cancel Save" at bounding box center [455, 12] width 369 height 24
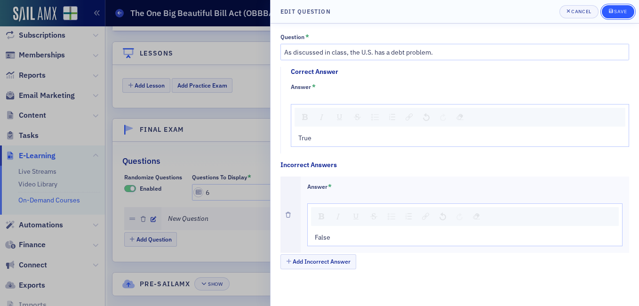
click at [611, 12] on icon "submit" at bounding box center [611, 10] width 4 height 5
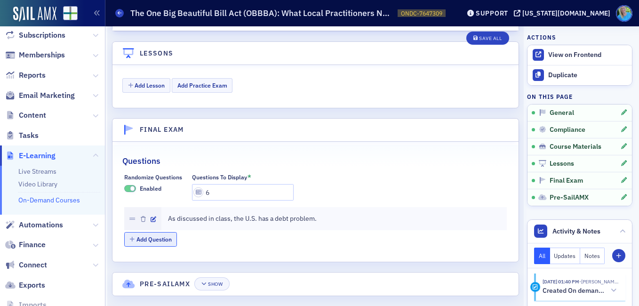
click at [148, 232] on button "Add Question" at bounding box center [150, 239] width 53 height 15
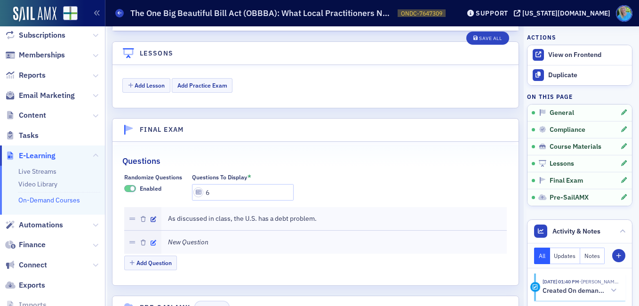
click at [154, 240] on icon "button" at bounding box center [154, 243] width 6 height 6
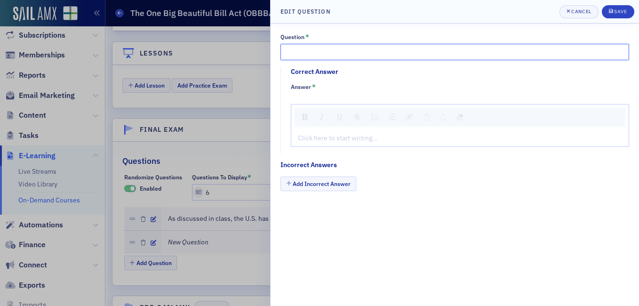
click at [301, 48] on input "Question *" at bounding box center [455, 52] width 349 height 16
paste input "OBBBA will help most, if not all, of your clients"
type input "OBBBA will help most, if not all, of your clients."
click at [327, 145] on div "Click here to start writing…" at bounding box center [460, 138] width 338 height 16
click at [327, 143] on div "Click here to start writing…" at bounding box center [460, 138] width 338 height 16
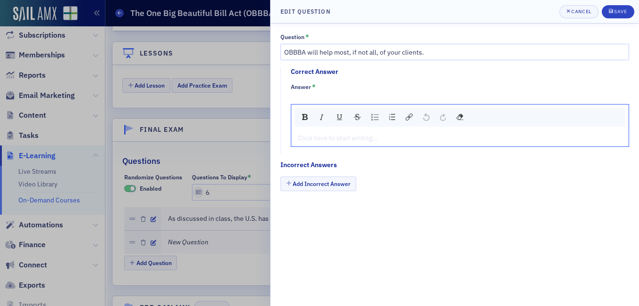
click at [327, 139] on div "rdw-editor" at bounding box center [461, 138] width 324 height 10
type textarea "<p>Tr</p>"
type textarea "<p>True</p>"
click at [315, 186] on button "Add Incorrect Answer" at bounding box center [319, 184] width 76 height 15
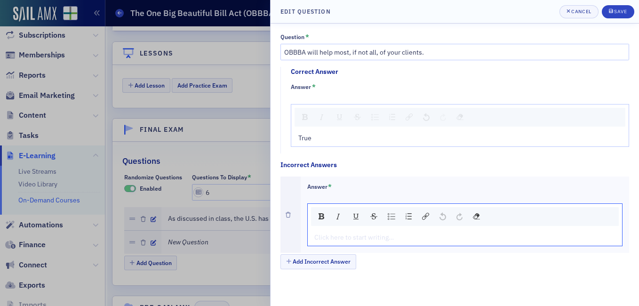
click at [326, 237] on div "rdw-editor" at bounding box center [465, 238] width 301 height 10
type textarea "<p>Fa</p>"
type textarea "<p>False</p>"
click at [615, 11] on div "Save" at bounding box center [620, 11] width 13 height 5
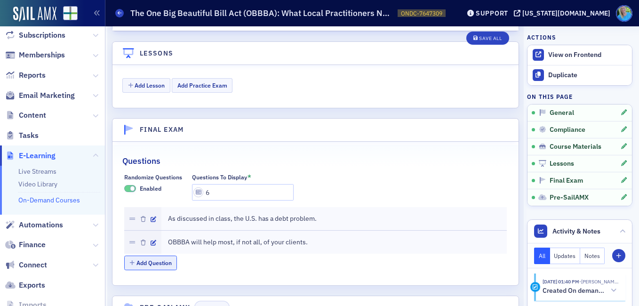
click at [154, 256] on button "Add Question" at bounding box center [150, 263] width 53 height 15
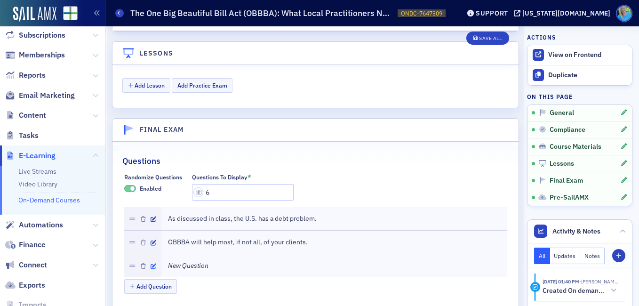
click at [153, 264] on icon "button" at bounding box center [154, 267] width 6 height 6
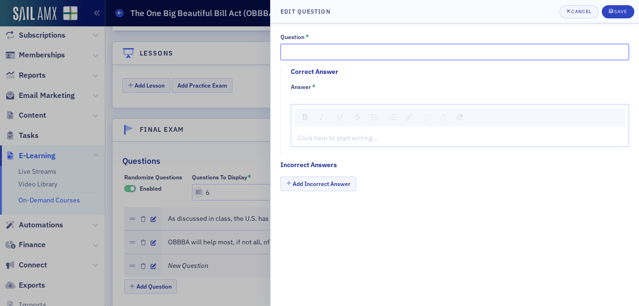
click at [312, 55] on input "Question *" at bounding box center [455, 52] width 349 height 16
paste input "As discussed in class, no one needs an SSN to take advantage of OBBBA benefits"
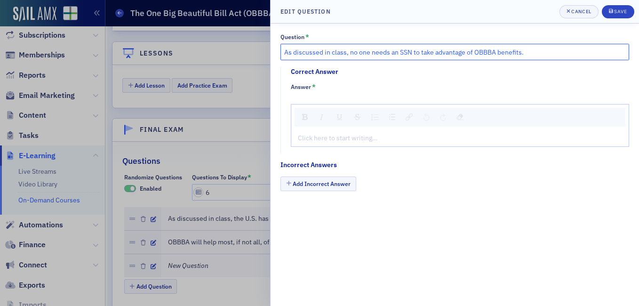
type input "As discussed in class, no one needs an SSN to take advantage of OBBBA benefits."
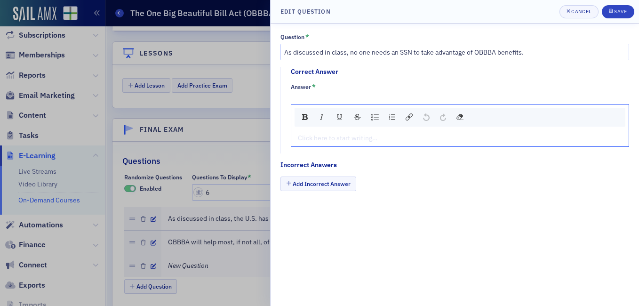
drag, startPoint x: 324, startPoint y: 143, endPoint x: 321, endPoint y: 137, distance: 6.7
click at [323, 143] on div "rdw-editor" at bounding box center [461, 138] width 324 height 10
type textarea "<p>Fa</p>"
type textarea "<p>False</p>"
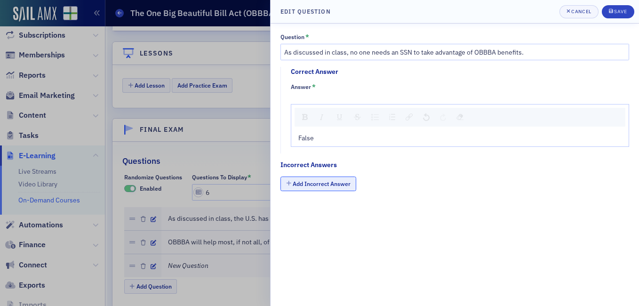
click at [311, 186] on button "Add Incorrect Answer" at bounding box center [319, 184] width 76 height 15
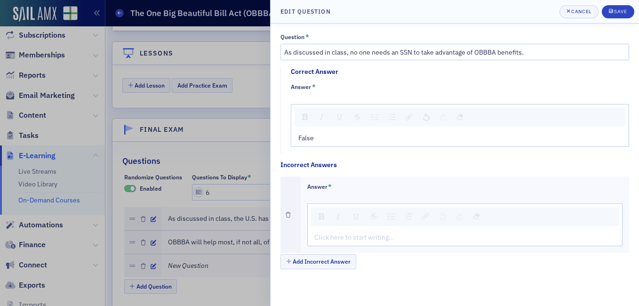
click at [331, 239] on div "rdw-editor" at bounding box center [465, 238] width 301 height 10
type textarea "<p>Tr</p>"
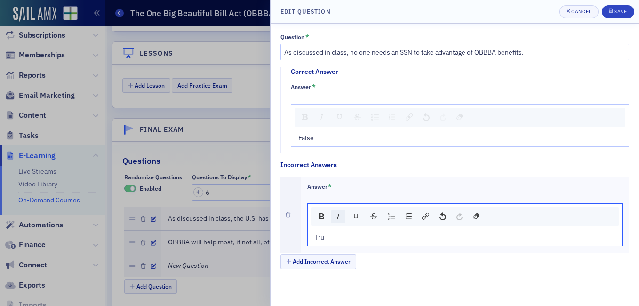
type textarea "<p>True</p>"
click at [622, 9] on div "Save" at bounding box center [620, 11] width 13 height 5
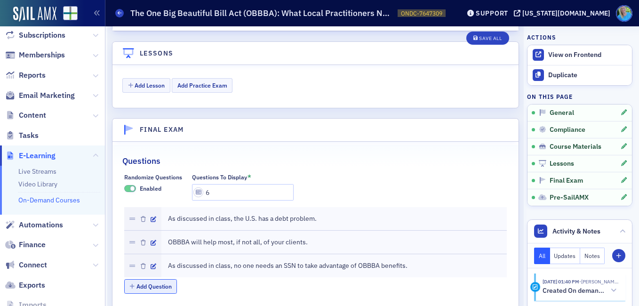
click at [157, 279] on button "Add Question" at bounding box center [150, 286] width 53 height 15
click at [154, 287] on icon "button" at bounding box center [154, 290] width 6 height 6
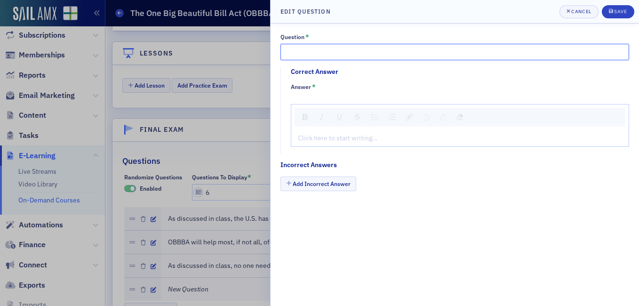
click at [320, 48] on input "Question *" at bounding box center [455, 52] width 349 height 16
paste input "OBBBA is definitely an “America First” law"
type input "OBBBA is definitely an “America First” law."
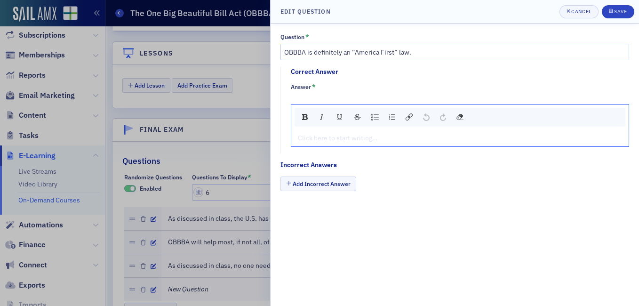
click at [319, 140] on div "rdw-editor" at bounding box center [461, 138] width 324 height 10
type textarea "<p>Tr</p>"
type textarea "<p>True</p>"
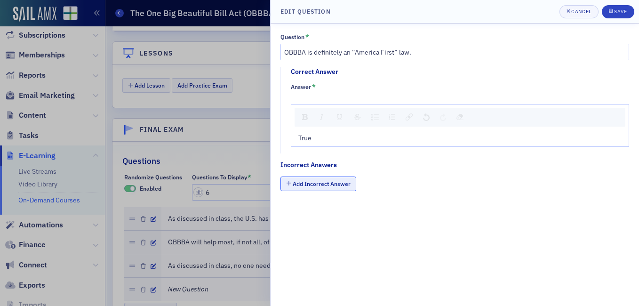
click at [337, 186] on button "Add Incorrect Answer" at bounding box center [319, 184] width 76 height 15
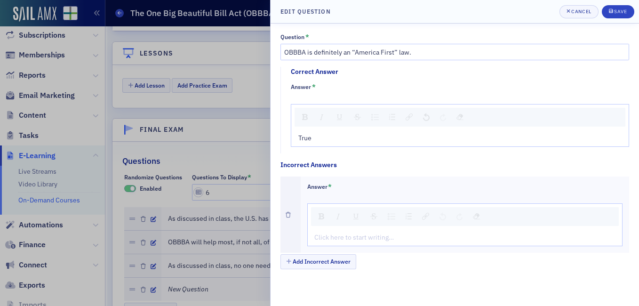
click at [327, 243] on div "Click here to start writing…" at bounding box center [465, 237] width 315 height 16
type textarea "<p>Fa</p>"
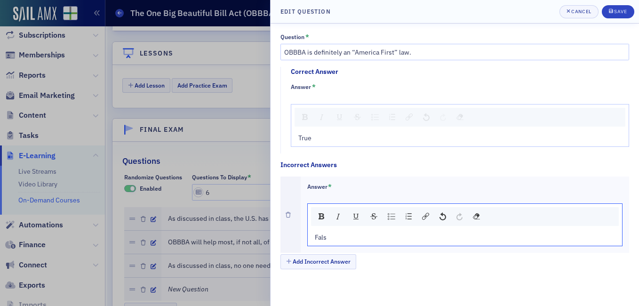
type textarea "<p>False</p>"
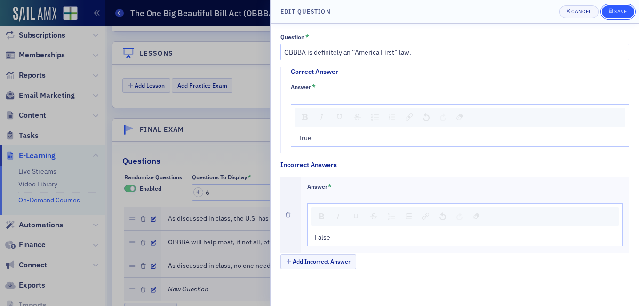
click at [625, 10] on div "Save" at bounding box center [620, 11] width 13 height 5
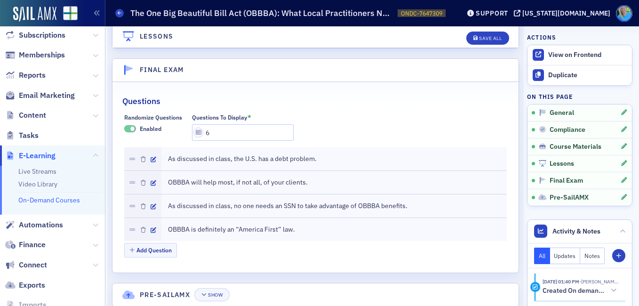
scroll to position [1292, 0]
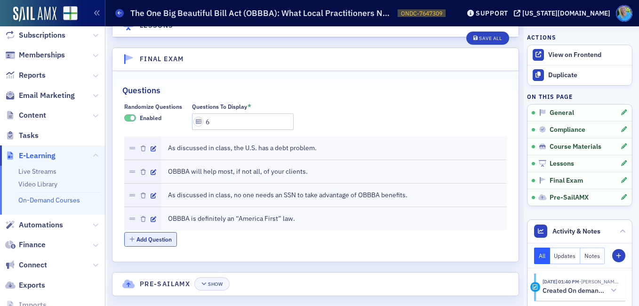
click at [160, 232] on button "Add Question" at bounding box center [150, 239] width 53 height 15
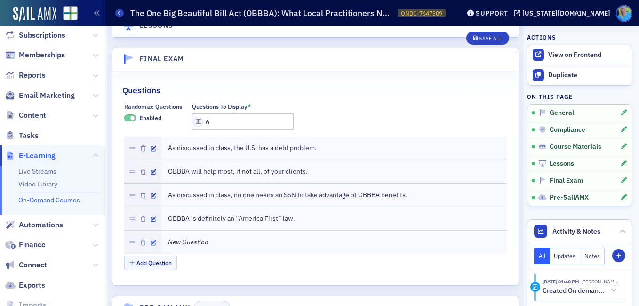
click at [152, 238] on button "button" at bounding box center [154, 242] width 6 height 8
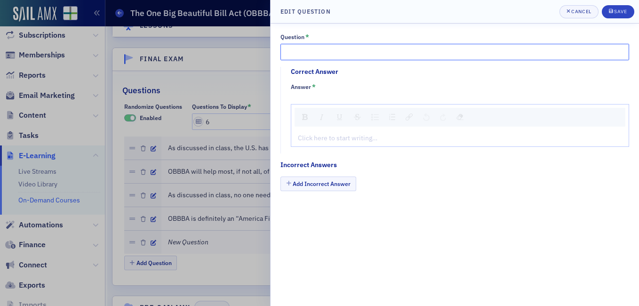
click at [294, 55] on input "Question *" at bounding box center [455, 52] width 349 height 16
paste input "Section 179 was reduced under OBBBA"
type input "Section 179 was reduced under OBBBA."
drag, startPoint x: 321, startPoint y: 129, endPoint x: 321, endPoint y: 138, distance: 8.9
click at [321, 135] on div "Click here to start writing…" at bounding box center [460, 138] width 338 height 16
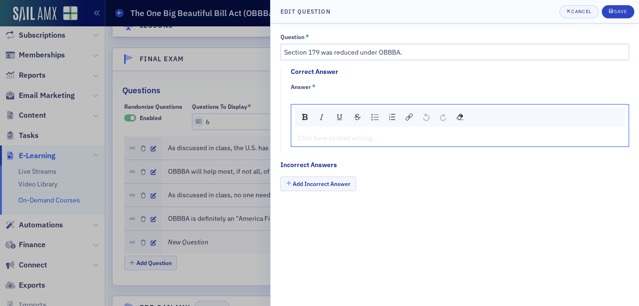
click at [317, 139] on div "rdw-editor" at bounding box center [461, 138] width 324 height 10
type textarea "<p>Fa</p>"
type textarea "<p>False</p>"
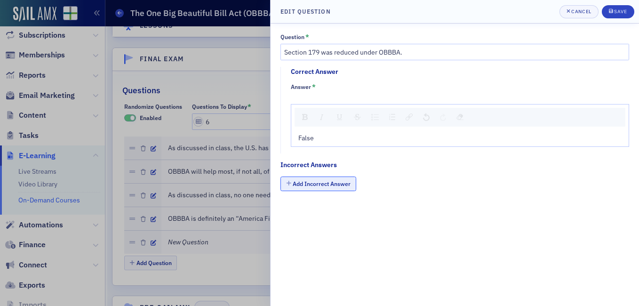
click at [323, 188] on button "Add Incorrect Answer" at bounding box center [319, 184] width 76 height 15
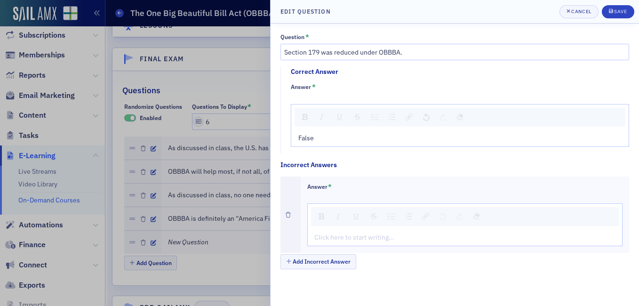
click at [339, 246] on div "Answer * Click here to start writing…" at bounding box center [465, 215] width 329 height 76
click at [339, 242] on div "rdw-editor" at bounding box center [465, 238] width 301 height 10
type textarea "<p>Tr</p>"
type textarea "<p>True</p>"
click at [619, 4] on header "Edit Question Cancel Save" at bounding box center [455, 12] width 369 height 24
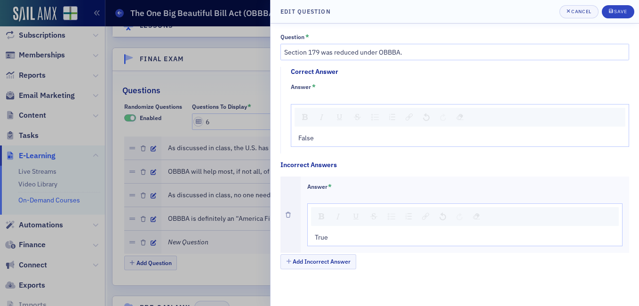
click at [620, 18] on header "Edit Question Cancel Save" at bounding box center [455, 12] width 369 height 24
click at [615, 8] on button "Save" at bounding box center [618, 11] width 32 height 13
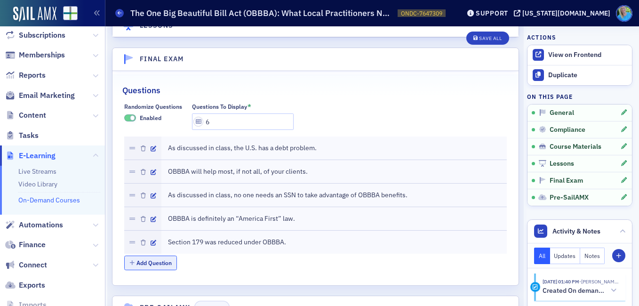
click at [160, 256] on button "Add Question" at bounding box center [150, 263] width 53 height 15
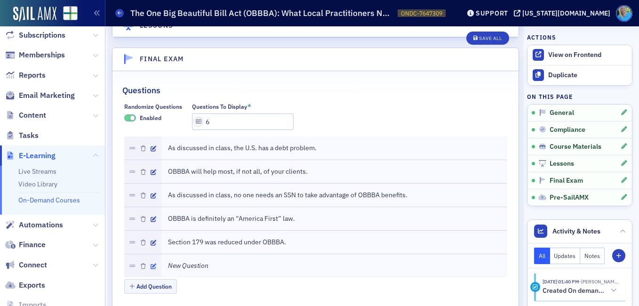
click at [153, 264] on icon "button" at bounding box center [154, 267] width 6 height 6
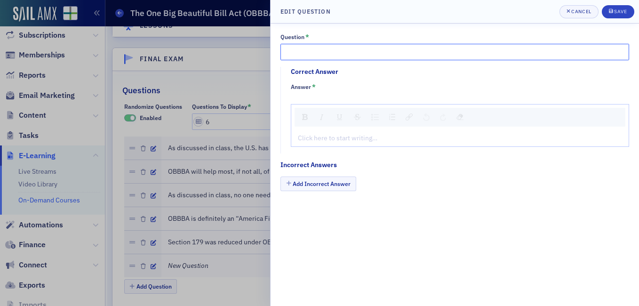
click at [323, 49] on input "Question *" at bounding box center [455, 52] width 349 height 16
paste input "Jim Martin was the discussion leader for this course"
type input "Jim Martin was the discussion leader for this course."
click at [313, 136] on div "rdw-editor" at bounding box center [461, 138] width 324 height 10
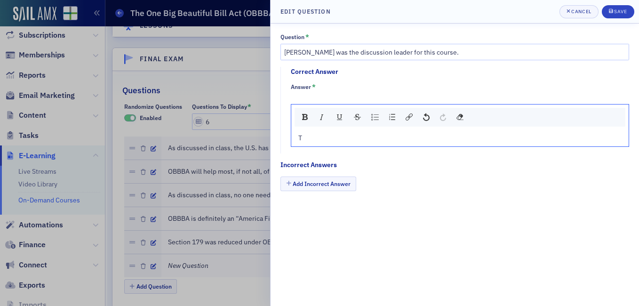
type textarea "<p>Tr</p>"
type textarea "<p>True</p>"
click at [309, 189] on button "Add Incorrect Answer" at bounding box center [319, 184] width 76 height 15
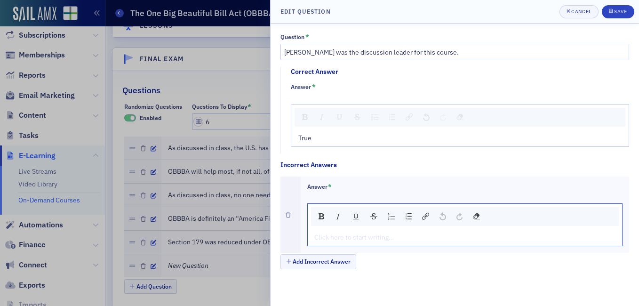
click at [326, 236] on div "rdw-editor" at bounding box center [465, 238] width 301 height 10
type textarea "<p>Fa</p>"
type textarea "<p>False</p>"
click at [613, 14] on div "submit" at bounding box center [612, 12] width 6 height 8
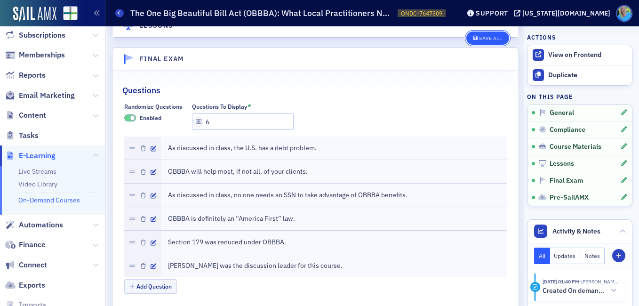
click at [479, 39] on div "Save All" at bounding box center [490, 38] width 23 height 5
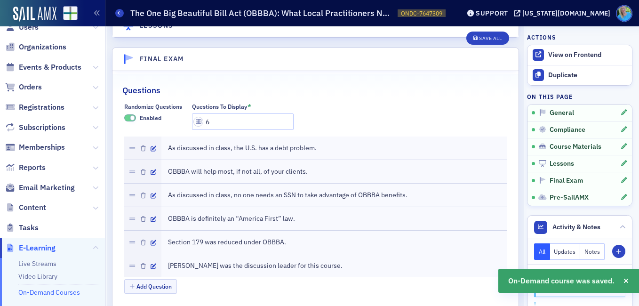
scroll to position [0, 0]
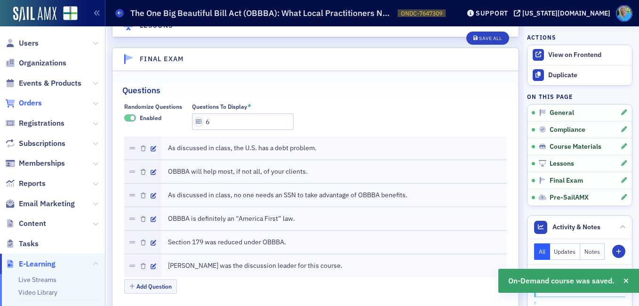
click at [31, 104] on span "Orders" at bounding box center [30, 103] width 23 height 10
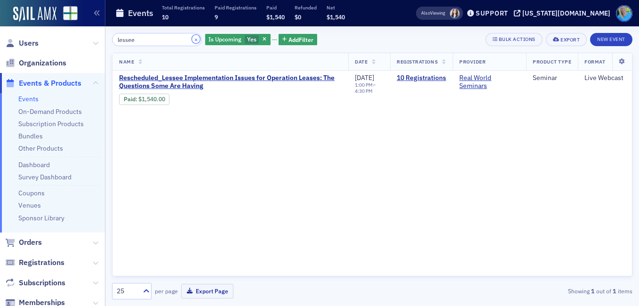
click at [192, 42] on button "×" at bounding box center [196, 39] width 8 height 8
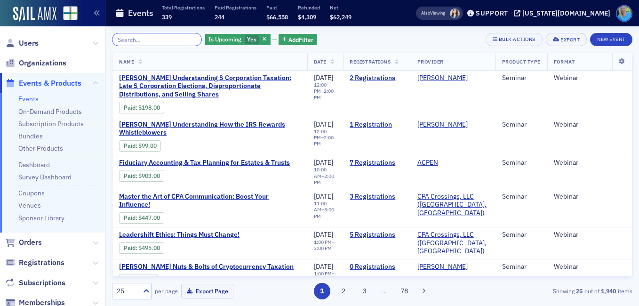
click at [177, 40] on input "search" at bounding box center [157, 39] width 90 height 13
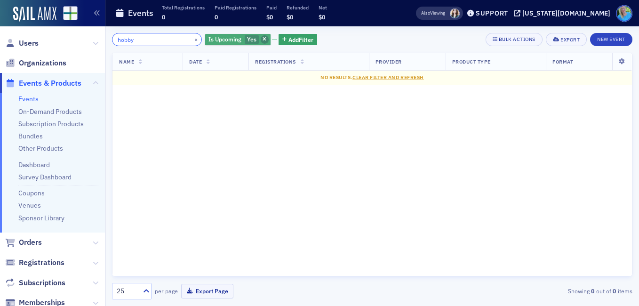
type input "hobby"
click at [261, 39] on span "button" at bounding box center [265, 39] width 8 height 8
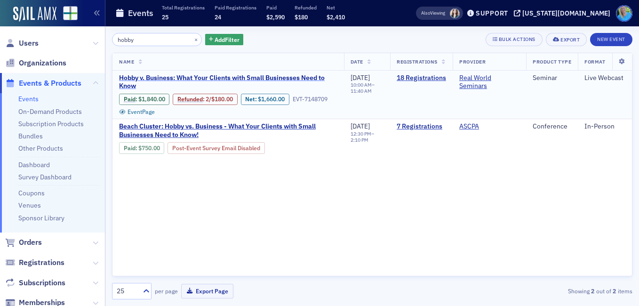
click at [250, 77] on span "Hobby v. Business: What Your Clients with Small Businesses Need to Know" at bounding box center [228, 82] width 218 height 16
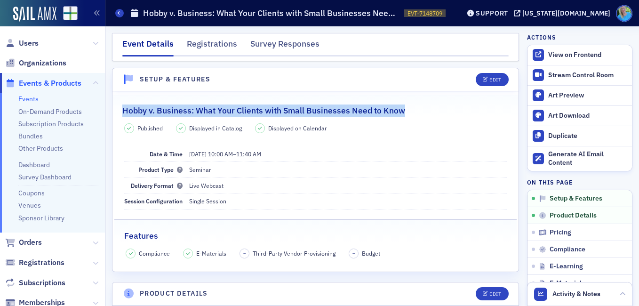
drag, startPoint x: 403, startPoint y: 108, endPoint x: 123, endPoint y: 103, distance: 280.7
click at [123, 103] on div "Hobby v. Business: What Your Clients with Small Businesses Need to Know" at bounding box center [315, 106] width 387 height 22
copy h2 "Hobby v. Business: What Your Clients with Small Businesses Need to Know"
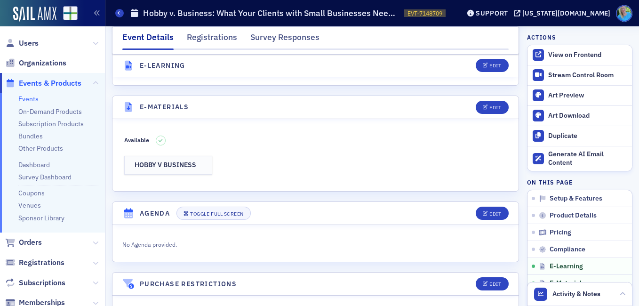
scroll to position [1365, 0]
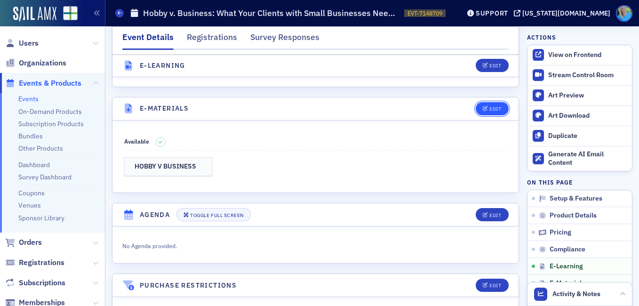
click at [483, 112] on icon "button" at bounding box center [486, 108] width 6 height 5
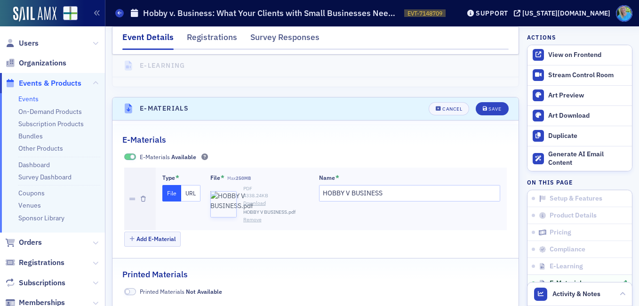
scroll to position [1420, 0]
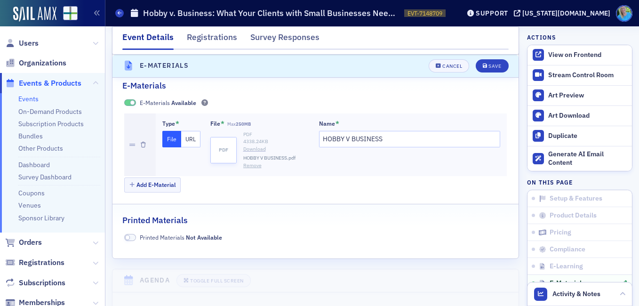
click at [257, 153] on link "Download" at bounding box center [276, 149] width 66 height 8
click at [444, 65] on div "Cancel" at bounding box center [453, 66] width 20 height 5
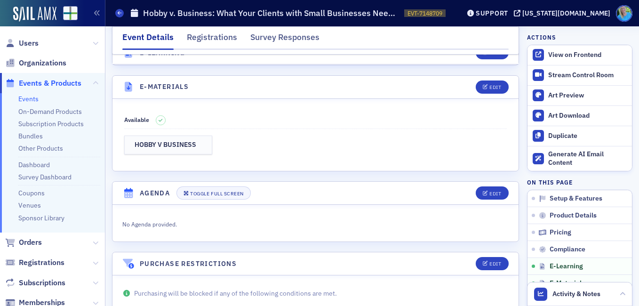
scroll to position [1372, 0]
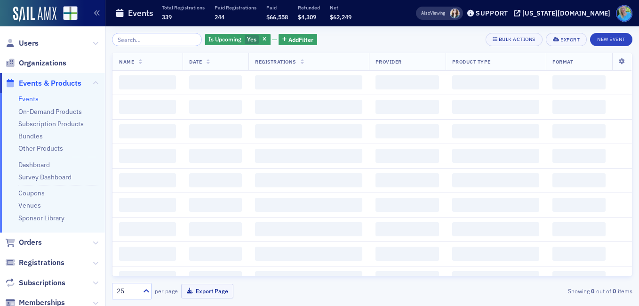
click at [130, 39] on input "search" at bounding box center [157, 39] width 90 height 13
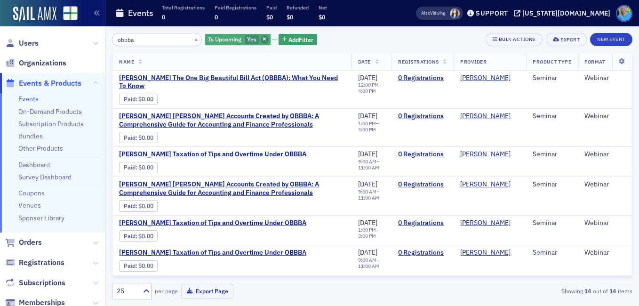
type input "obbba"
click at [263, 40] on icon "button" at bounding box center [265, 39] width 4 height 5
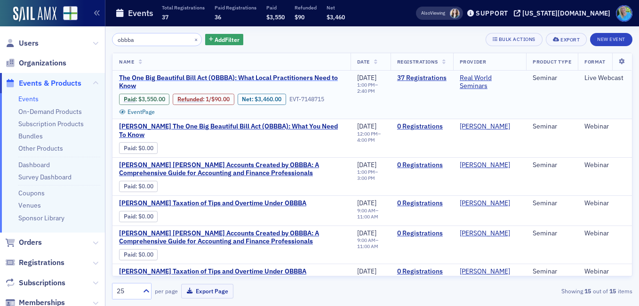
click at [208, 79] on span "The One Big Beautiful Bill Act (OBBBA): What Local Practitioners Need to Know" at bounding box center [231, 82] width 225 height 16
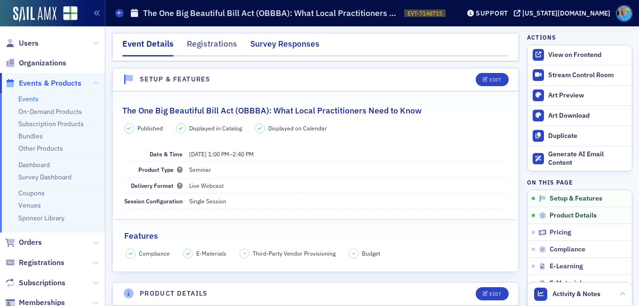
click at [279, 44] on div "Survey Responses" at bounding box center [284, 46] width 69 height 17
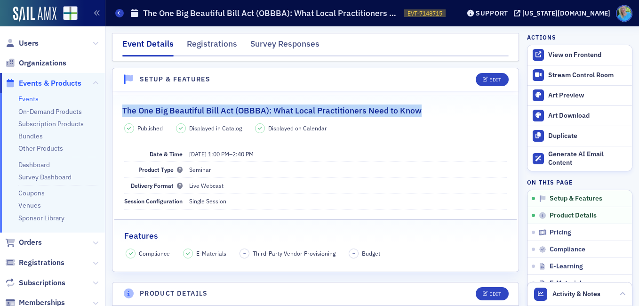
drag, startPoint x: 420, startPoint y: 111, endPoint x: 121, endPoint y: 107, distance: 298.5
click at [121, 107] on legend "The One Big Beautiful Bill Act (OBBBA): What Local Practitioners Need to Know" at bounding box center [316, 106] width 406 height 22
copy h2 "The One Big Beautiful Bill Act (OBBBA): What Local Practitioners Need to Know"
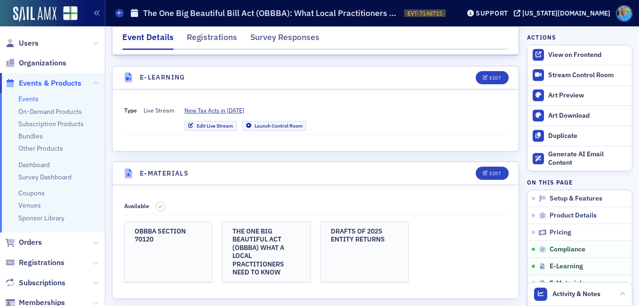
scroll to position [1365, 0]
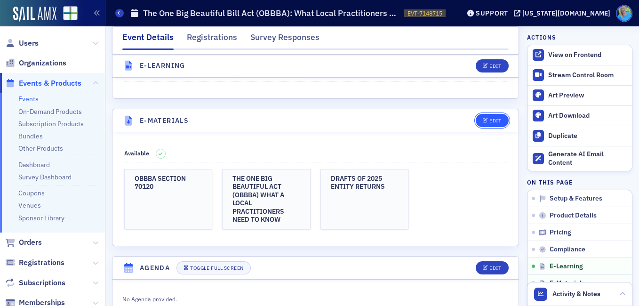
click at [495, 123] on button "Edit" at bounding box center [492, 120] width 32 height 13
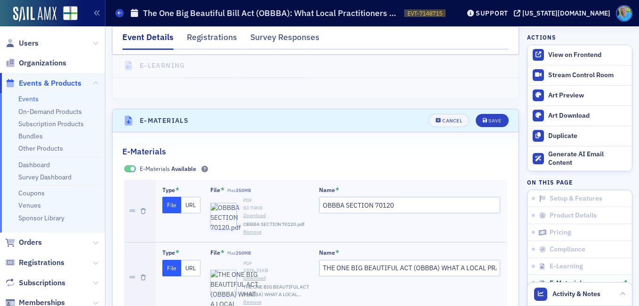
scroll to position [1420, 0]
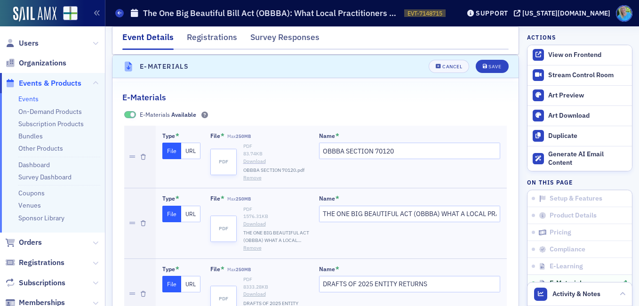
click at [257, 160] on link "Download" at bounding box center [276, 162] width 66 height 8
click at [250, 224] on link "Download" at bounding box center [276, 224] width 66 height 8
click at [254, 294] on link "Download" at bounding box center [276, 294] width 66 height 8
click at [443, 69] on div "Cancel" at bounding box center [453, 66] width 20 height 5
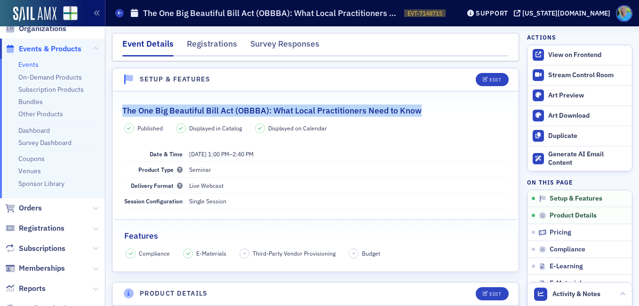
scroll to position [0, 0]
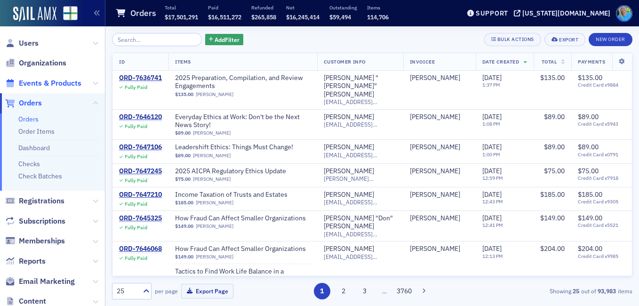
click at [46, 83] on span "Events & Products" at bounding box center [50, 83] width 63 height 10
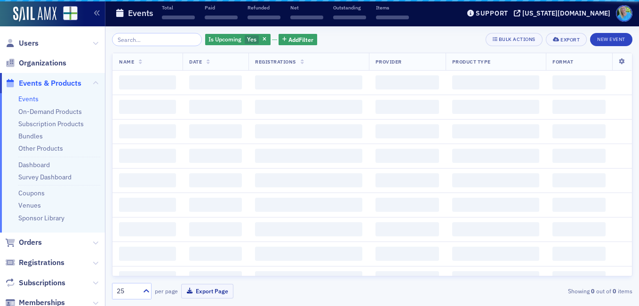
click at [142, 41] on input "search" at bounding box center [157, 39] width 90 height 13
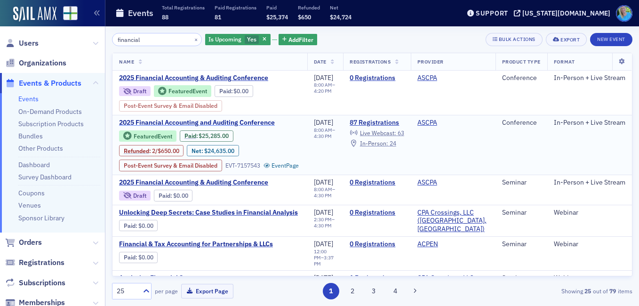
type input "financial"
click at [197, 127] on span "2025 Financial Accounting and Auditing Conference" at bounding box center [198, 123] width 158 height 8
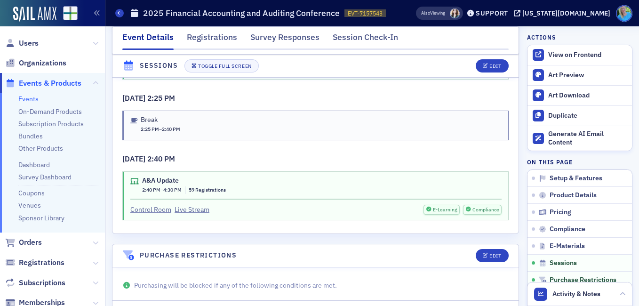
scroll to position [1883, 0]
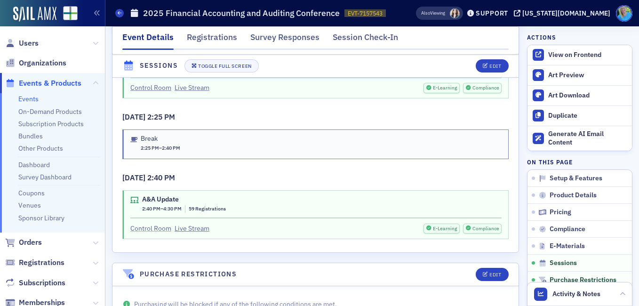
click at [140, 224] on link "Control Room" at bounding box center [150, 229] width 41 height 10
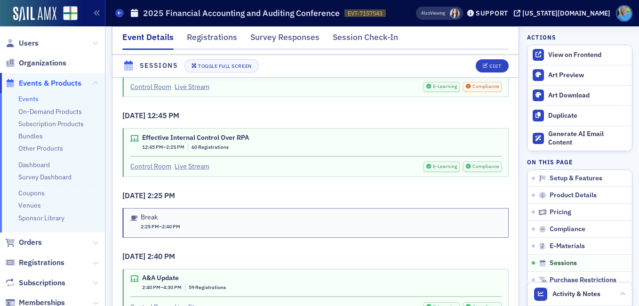
scroll to position [1789, 0]
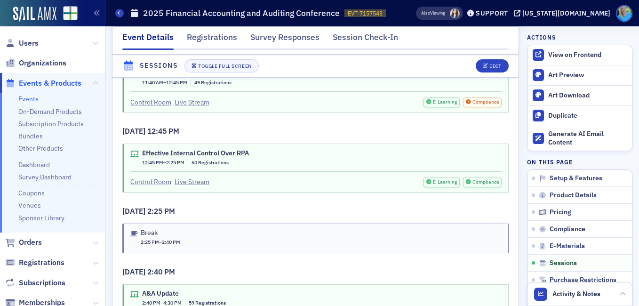
click at [165, 177] on link "Control Room" at bounding box center [150, 182] width 41 height 10
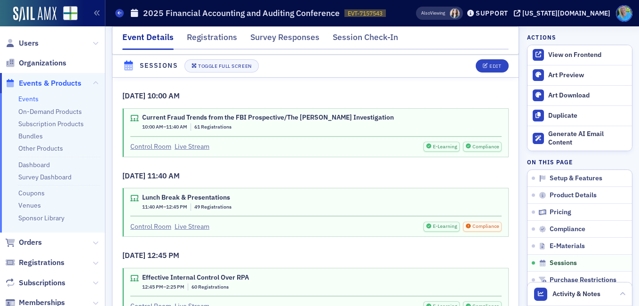
scroll to position [1648, 0]
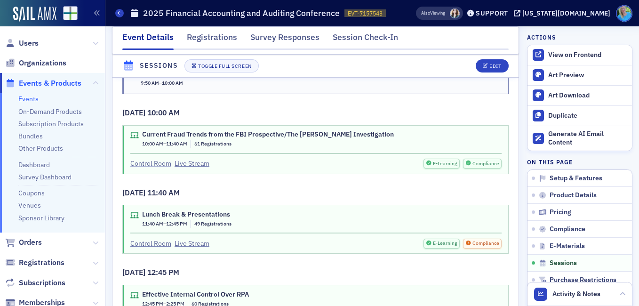
click at [161, 159] on link "Control Room" at bounding box center [150, 164] width 41 height 10
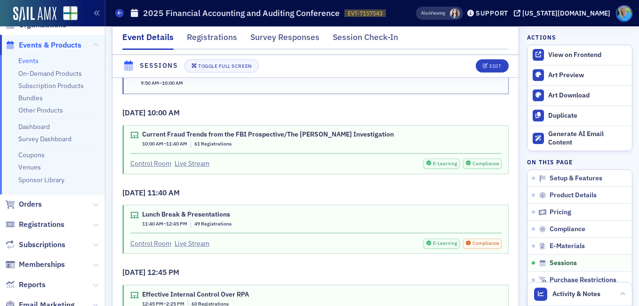
scroll to position [0, 0]
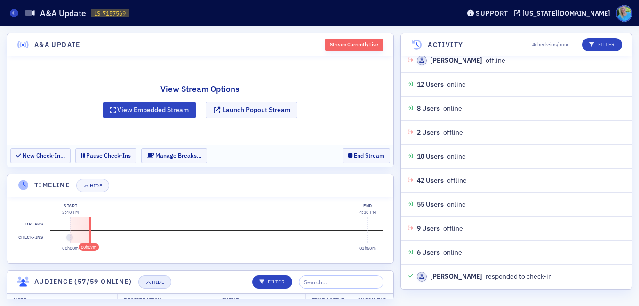
scroll to position [152, 0]
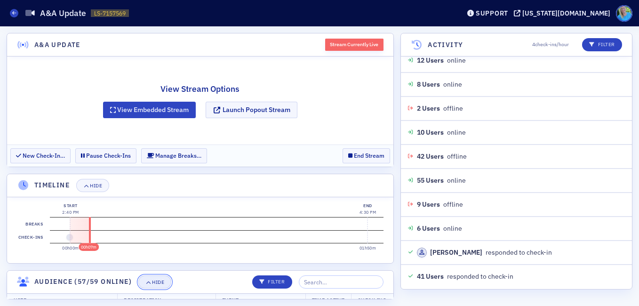
click at [163, 282] on div "Hide" at bounding box center [158, 282] width 12 height 5
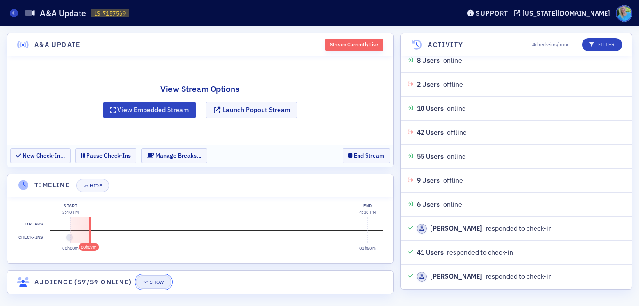
scroll to position [200, 0]
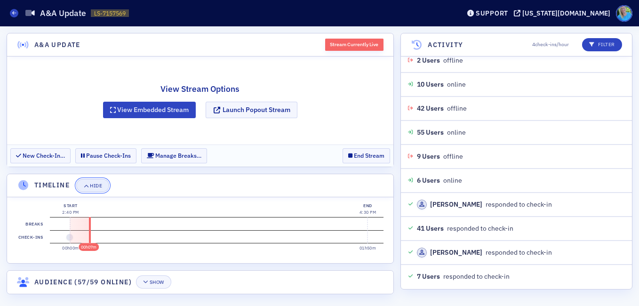
click at [97, 181] on button "Hide" at bounding box center [92, 185] width 33 height 13
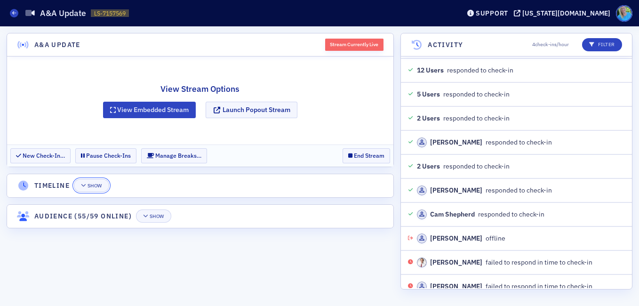
scroll to position [2575, 0]
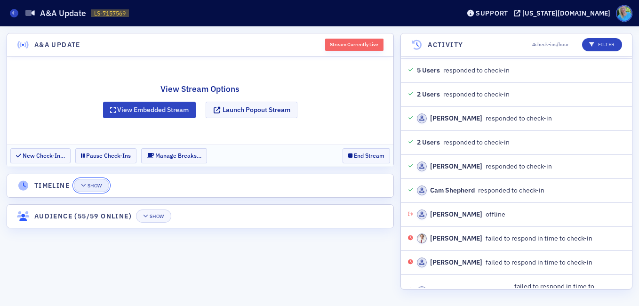
click at [94, 187] on div "Show" at bounding box center [95, 185] width 15 height 5
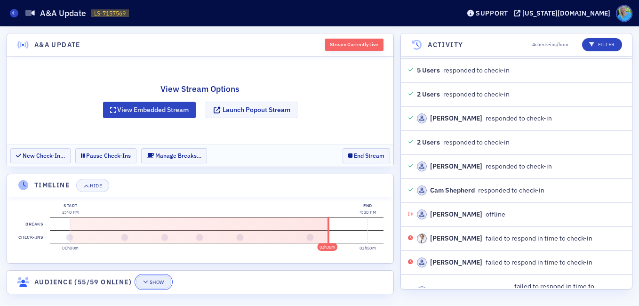
click at [151, 283] on div "Show" at bounding box center [157, 282] width 15 height 5
click at [398, 238] on div "A&A Update Stream Currently Live View Stream Options View Embedded Stream Launc…" at bounding box center [319, 166] width 639 height 280
click at [96, 187] on div "Hide" at bounding box center [96, 185] width 12 height 5
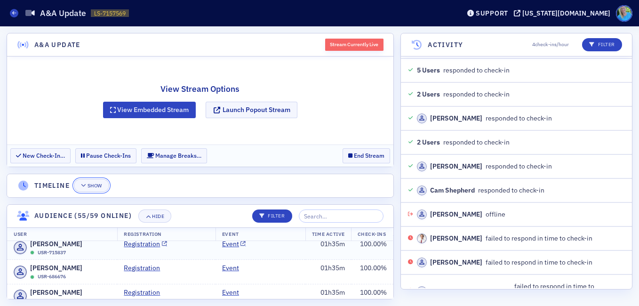
scroll to position [1380, 0]
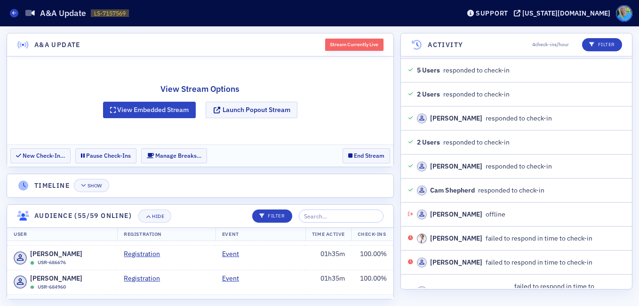
click at [285, 294] on td "Event" at bounding box center [261, 306] width 90 height 24
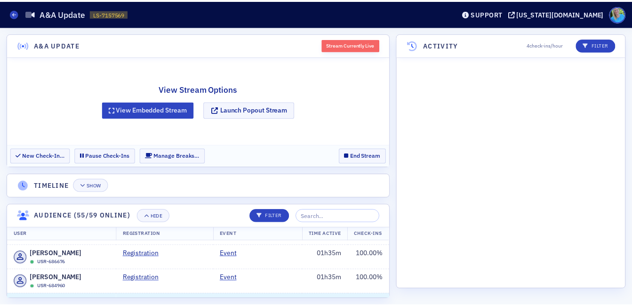
scroll to position [2265, 0]
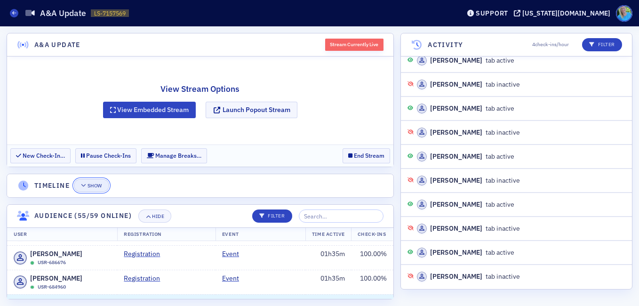
click at [95, 189] on button "Show" at bounding box center [91, 185] width 35 height 13
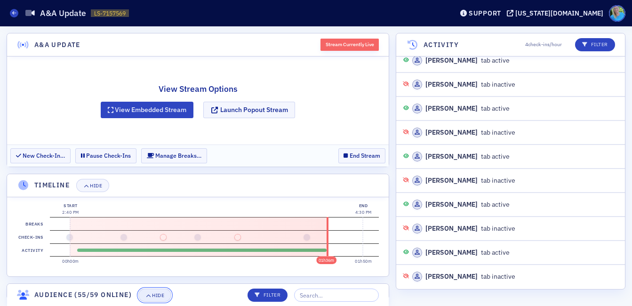
click at [162, 295] on div "Hide" at bounding box center [158, 295] width 12 height 5
click at [90, 189] on button "Hide" at bounding box center [92, 185] width 33 height 13
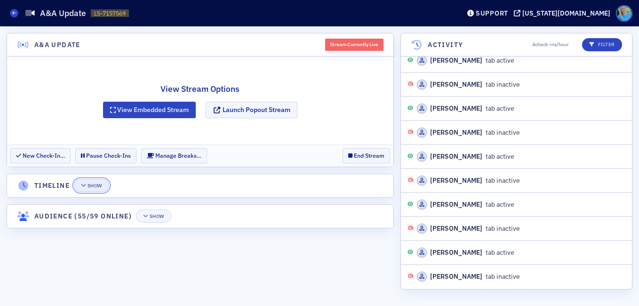
click at [101, 190] on button "Show" at bounding box center [91, 185] width 35 height 13
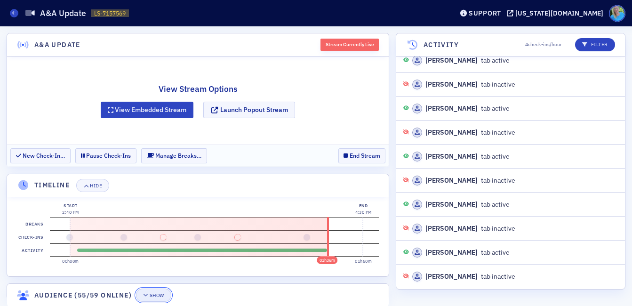
click at [153, 297] on div "Show" at bounding box center [157, 295] width 15 height 5
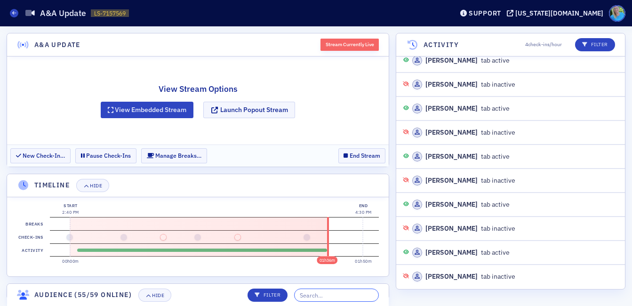
click at [320, 294] on input "search" at bounding box center [336, 295] width 85 height 13
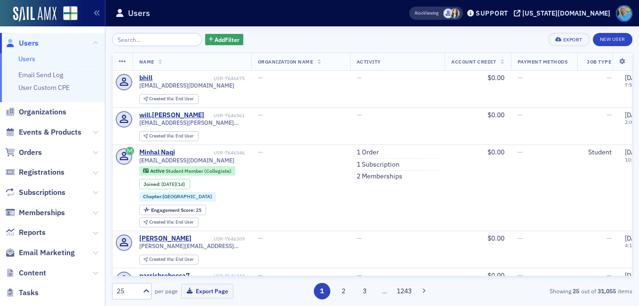
scroll to position [94, 0]
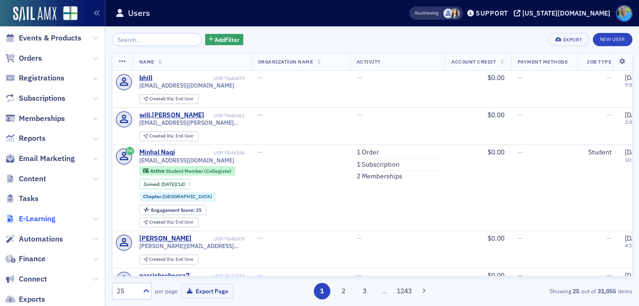
click at [41, 218] on span "E-Learning" at bounding box center [37, 219] width 37 height 10
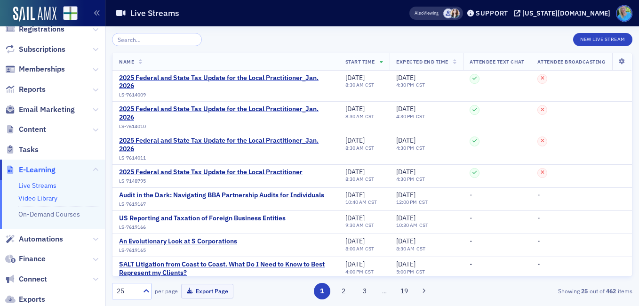
scroll to position [45, 0]
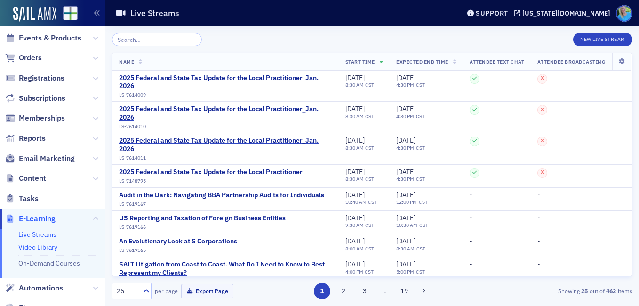
click at [48, 244] on link "Video Library" at bounding box center [37, 247] width 39 height 8
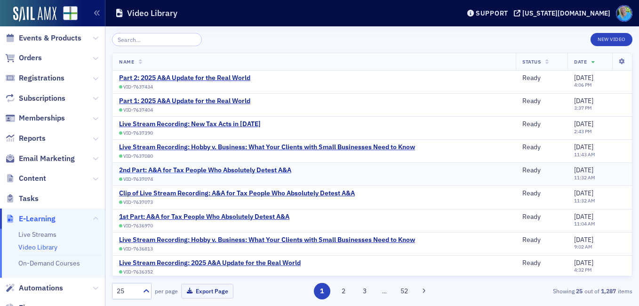
scroll to position [47, 0]
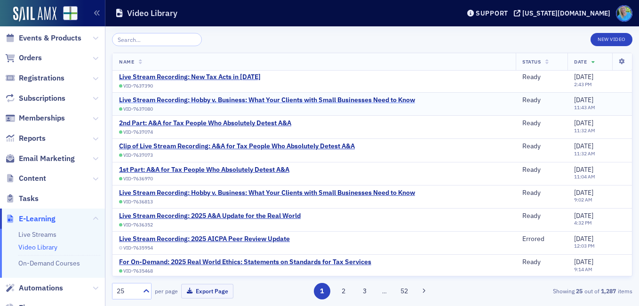
click at [273, 98] on div "Live Stream Recording: Hobby v. Business: What Your Clients with Small Business…" at bounding box center [267, 100] width 296 height 8
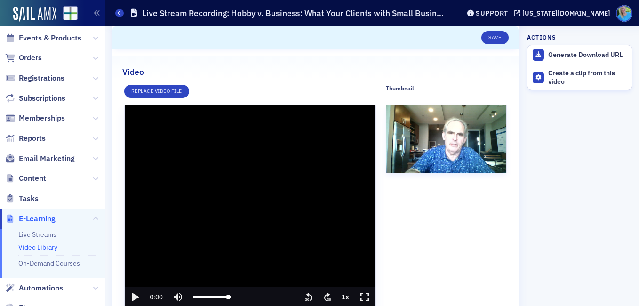
scroll to position [141, 0]
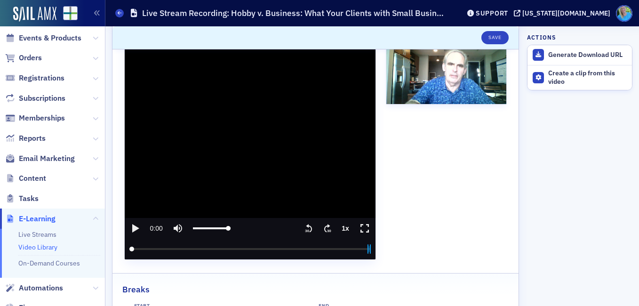
click at [138, 225] on icon "play" at bounding box center [134, 228] width 11 height 11
click at [189, 249] on input "seek" at bounding box center [250, 249] width 242 height 21
drag, startPoint x: 188, startPoint y: 250, endPoint x: 174, endPoint y: 250, distance: 14.1
click at [174, 250] on input "seek" at bounding box center [250, 249] width 242 height 21
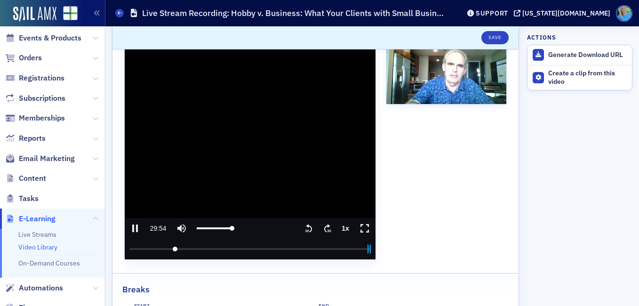
click at [174, 250] on input "seek" at bounding box center [250, 249] width 242 height 21
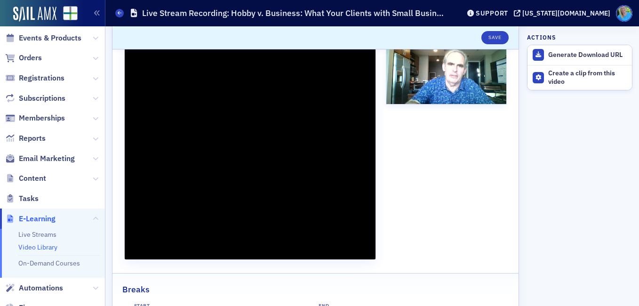
click at [188, 285] on div "Breaks" at bounding box center [315, 285] width 387 height 22
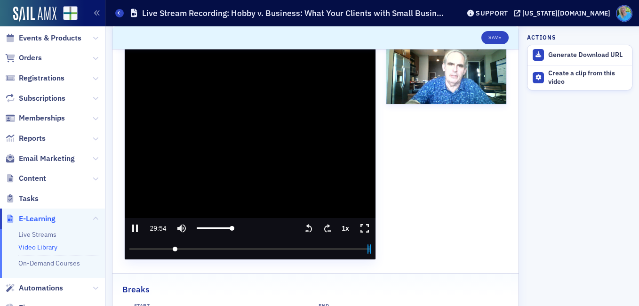
click at [187, 178] on video "video player" at bounding box center [250, 147] width 251 height 223
click at [135, 225] on icon "play" at bounding box center [134, 228] width 11 height 11
click at [299, 229] on media-seek-backward-button "Seek backward" at bounding box center [308, 228] width 19 height 21
drag, startPoint x: 173, startPoint y: 247, endPoint x: 159, endPoint y: 248, distance: 14.1
click at [159, 248] on input "seek" at bounding box center [250, 249] width 242 height 21
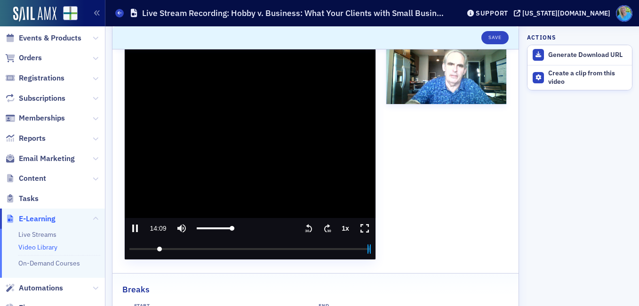
click at [323, 229] on icon ".text{font-size:8px;font-family:Arial-BoldMT, Arial;font-weight:700;} 30" at bounding box center [327, 228] width 9 height 11
click at [324, 221] on media-seek-forward-button "Seek forward" at bounding box center [327, 228] width 19 height 21
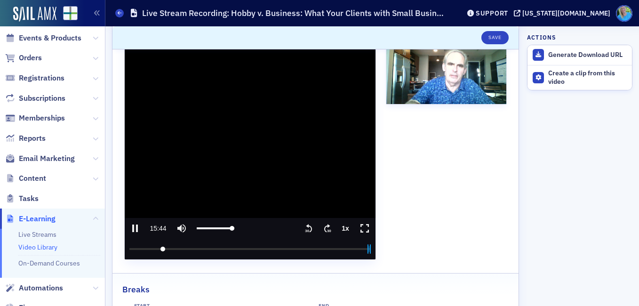
click at [324, 221] on media-seek-forward-button "Seek forward" at bounding box center [327, 228] width 19 height 21
click at [324, 225] on icon ".text{font-size:8px;font-family:Arial-BoldMT, Arial;font-weight:700;} 30" at bounding box center [327, 228] width 9 height 11
click at [304, 227] on icon ".text{font-size:8px;font-family:Arial-BoldMT, Arial;font-weight:700;} 30" at bounding box center [308, 228] width 9 height 11
click at [136, 228] on icon "pause" at bounding box center [134, 228] width 11 height 11
click at [136, 228] on icon "play" at bounding box center [135, 228] width 7 height 8
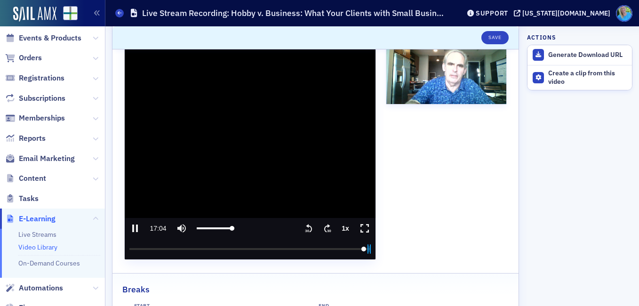
drag, startPoint x: 164, startPoint y: 249, endPoint x: 359, endPoint y: 248, distance: 195.4
click at [359, 248] on input "seek" at bounding box center [250, 249] width 242 height 21
click at [230, 155] on video "video player" at bounding box center [250, 147] width 251 height 223
click at [325, 228] on icon ".text{font-size:8px;font-family:Arial-BoldMT, Arial;font-weight:700;} 30" at bounding box center [327, 228] width 9 height 11
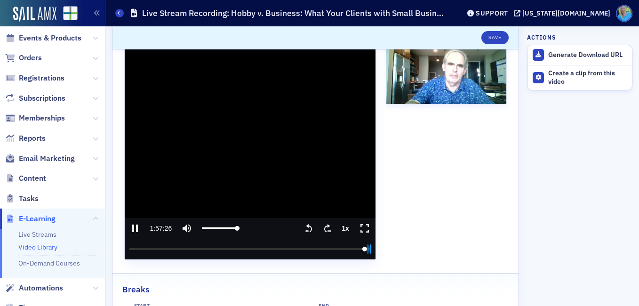
click at [325, 228] on icon ".text{font-size:8px;font-family:Arial-BoldMT, Arial;font-weight:700;} 30" at bounding box center [327, 228] width 9 height 11
click at [307, 232] on icon "seek back 30 seconds" at bounding box center [310, 228] width 6 height 8
click at [135, 227] on icon "pause" at bounding box center [134, 228] width 11 height 11
click at [135, 226] on icon "play" at bounding box center [135, 228] width 7 height 8
click at [135, 226] on icon "pause" at bounding box center [134, 228] width 11 height 11
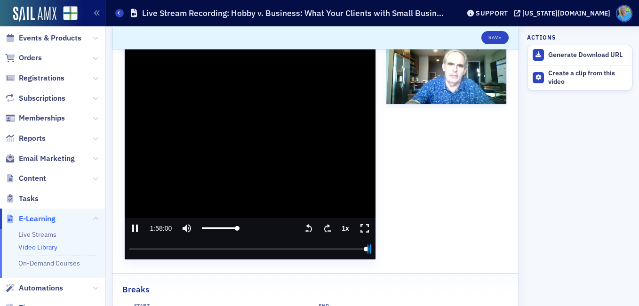
type input "7080.32959"
click at [557, 70] on div "Create a clip from this video" at bounding box center [588, 77] width 79 height 16
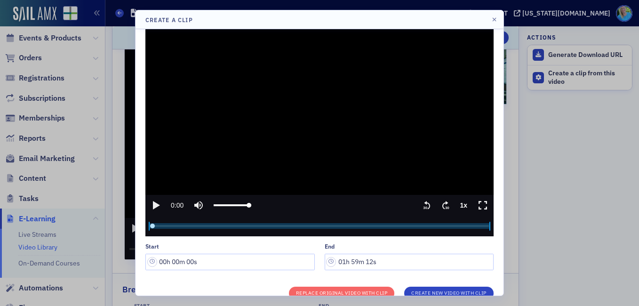
scroll to position [40, 0]
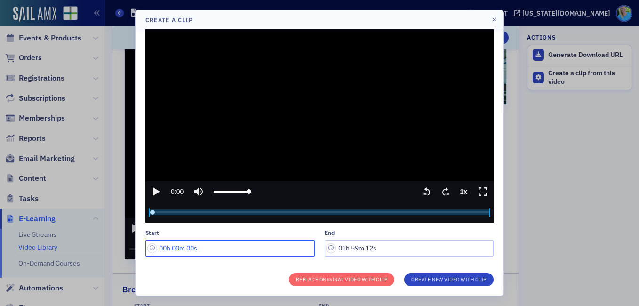
click at [174, 246] on input "00h 00m 00s" at bounding box center [229, 248] width 169 height 16
click at [190, 247] on input "00h 16m 00s" at bounding box center [229, 248] width 169 height 16
click at [194, 248] on input "00h 16m 00s" at bounding box center [229, 248] width 169 height 16
type input "00h 16m 56s"
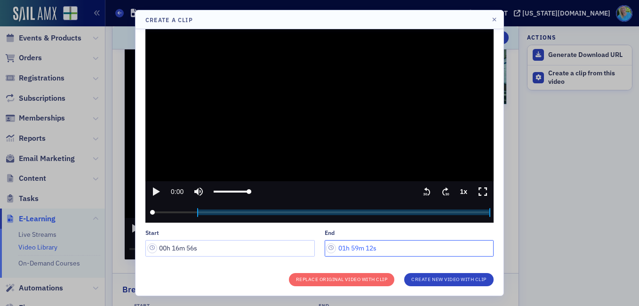
click at [352, 247] on input "01h 59m 12s" at bounding box center [409, 248] width 169 height 16
click at [352, 248] on input "01h 59m 12s" at bounding box center [409, 248] width 169 height 16
click at [354, 248] on input "01h 59m 12s" at bounding box center [409, 248] width 169 height 16
click at [355, 248] on input "01h 59m 12s" at bounding box center [409, 248] width 169 height 16
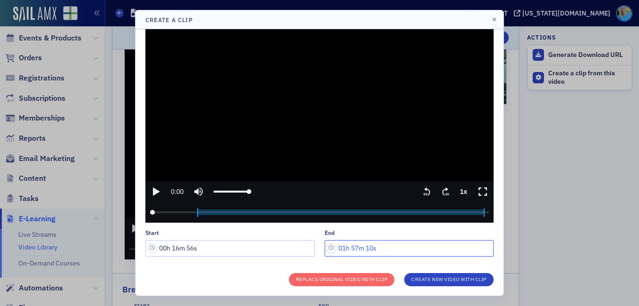
drag, startPoint x: 370, startPoint y: 248, endPoint x: 365, endPoint y: 247, distance: 5.3
click at [365, 247] on input "01h 57m 10s" at bounding box center [409, 248] width 169 height 16
type input "01h 57m 59s"
click at [558, 191] on div at bounding box center [319, 153] width 639 height 306
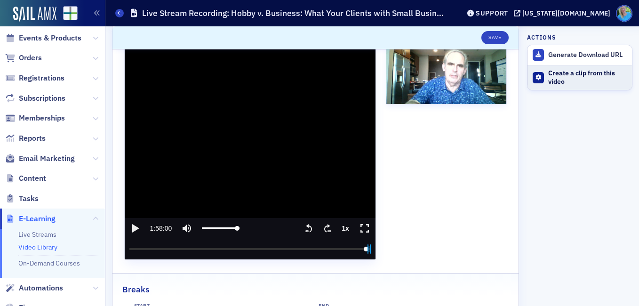
click at [571, 77] on div "Create a clip from this video" at bounding box center [588, 77] width 79 height 16
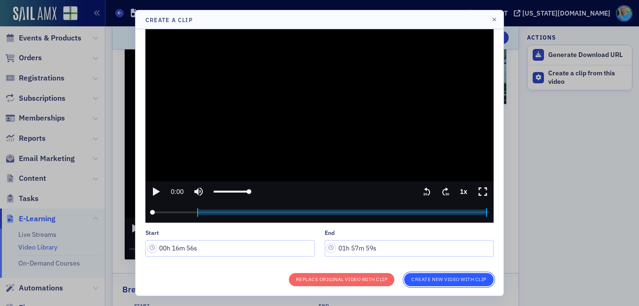
click at [428, 277] on button "Create New Video With Clip" at bounding box center [448, 279] width 89 height 13
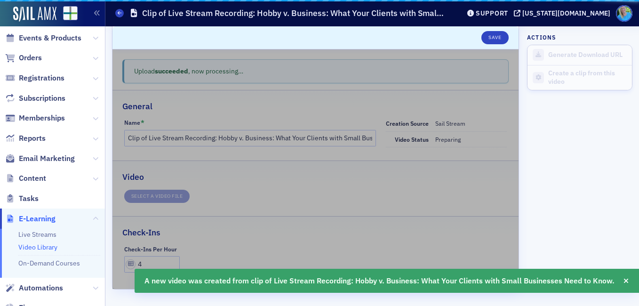
scroll to position [17, 0]
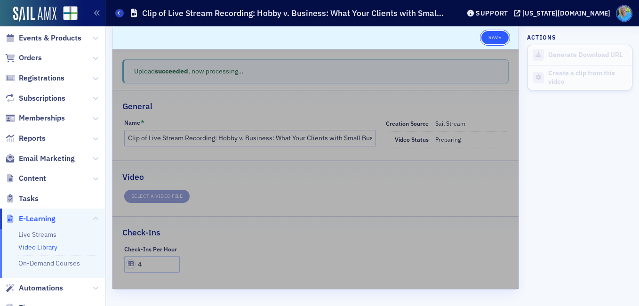
click at [482, 40] on button "Save" at bounding box center [495, 37] width 27 height 13
click at [34, 249] on link "Video Library" at bounding box center [37, 247] width 39 height 8
click at [31, 58] on span "Orders" at bounding box center [30, 58] width 23 height 10
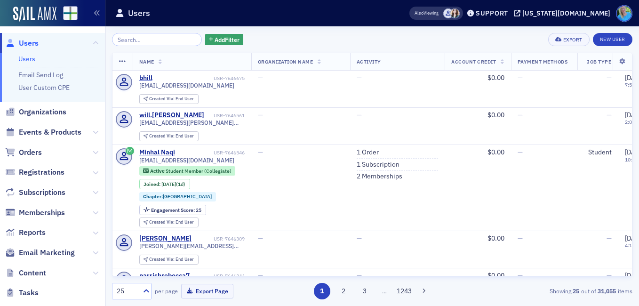
scroll to position [157, 0]
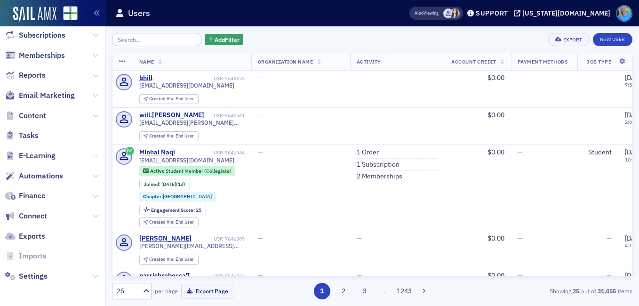
click at [93, 154] on icon at bounding box center [96, 156] width 6 height 6
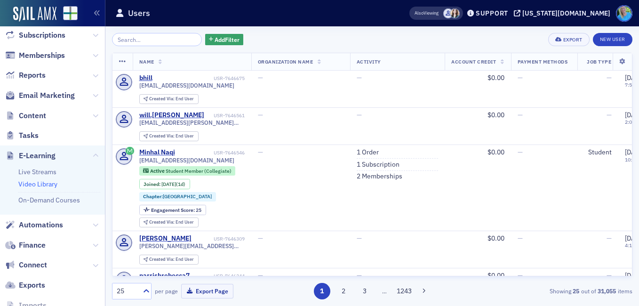
click at [28, 185] on link "Video Library" at bounding box center [37, 184] width 39 height 8
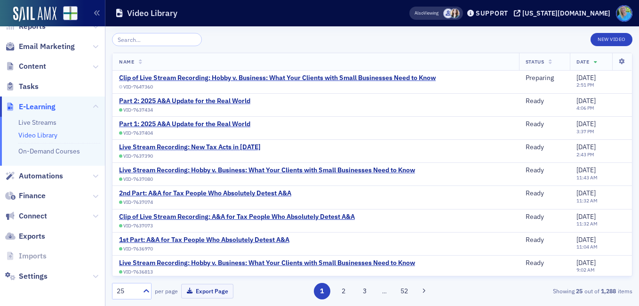
scroll to position [108, 0]
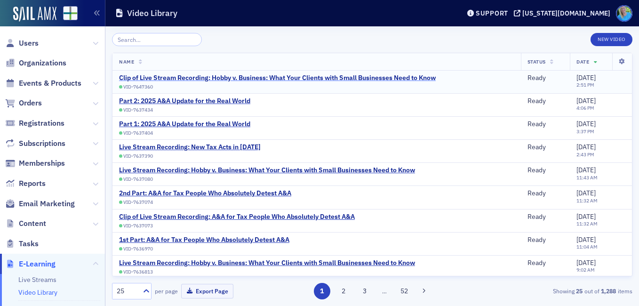
click at [240, 74] on div "Clip of Live Stream Recording: Hobby v. Business: What Your Clients with Small …" at bounding box center [277, 78] width 317 height 8
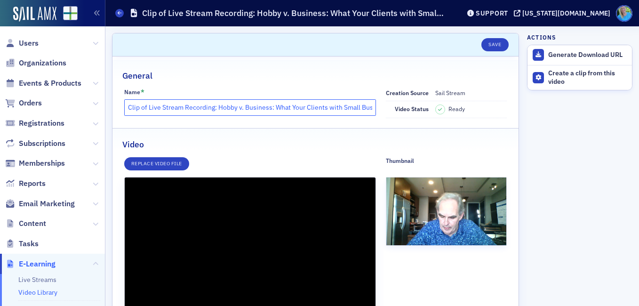
click at [182, 108] on input "Clip of Live Stream Recording: Hobby v. Business: What Your Clients with Small …" at bounding box center [250, 107] width 252 height 16
drag, startPoint x: 212, startPoint y: 107, endPoint x: 123, endPoint y: 106, distance: 89.5
click at [123, 106] on div "Name * Clip of Live Stream Recording: Hobby v. Business: What Your Clients with…" at bounding box center [316, 104] width 406 height 30
type input "On-Demand: Hobby v. Business: What Your Clients with Small Businesses Need to K…"
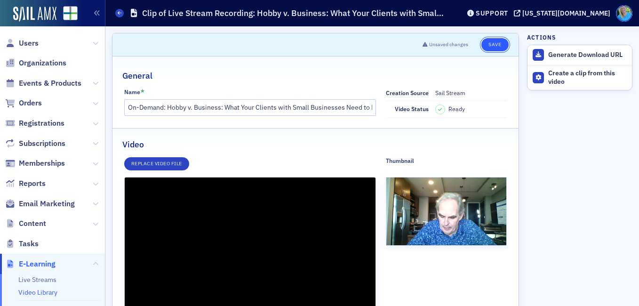
click at [482, 49] on button "Save" at bounding box center [495, 44] width 27 height 13
click at [485, 50] on button "Save" at bounding box center [495, 44] width 27 height 13
click at [485, 46] on button "Save" at bounding box center [495, 44] width 27 height 13
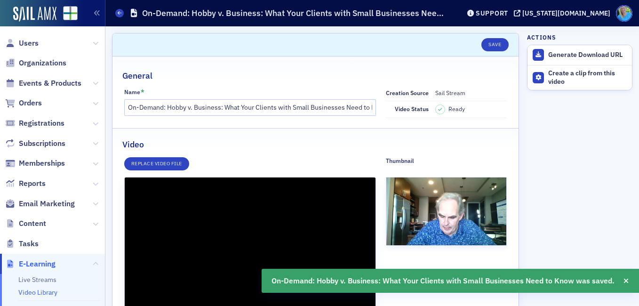
click at [206, 111] on input "On-Demand: Hobby v. Business: What Your Clients with Small Businesses Need to K…" at bounding box center [250, 107] width 252 height 16
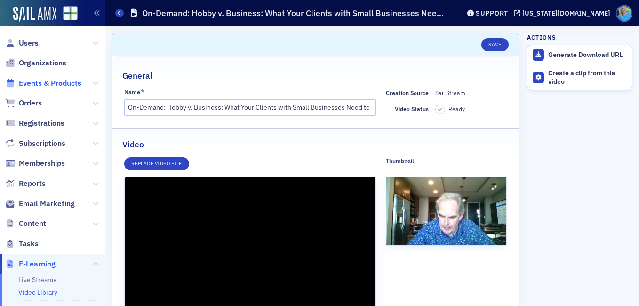
click at [65, 85] on span "Events & Products" at bounding box center [50, 83] width 63 height 10
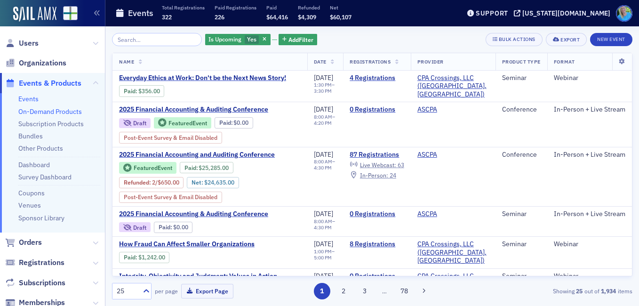
click at [61, 112] on link "On-Demand Products" at bounding box center [50, 111] width 64 height 8
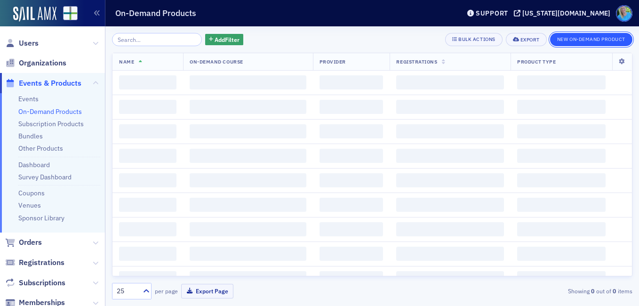
click at [611, 38] on button "New On-Demand Product" at bounding box center [591, 39] width 82 height 13
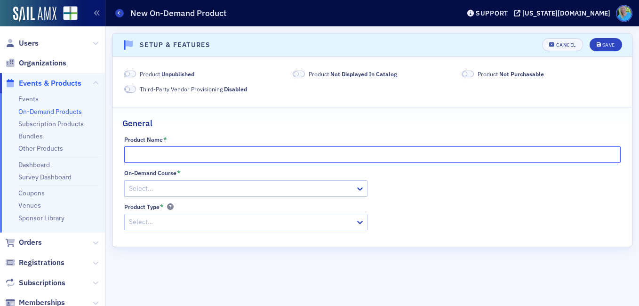
click at [151, 152] on input "Product Name *" at bounding box center [372, 154] width 497 height 16
paste input "On-Demand: Hobby v. Business: What Your Clients with Small Businesses Need to K…"
drag, startPoint x: 166, startPoint y: 155, endPoint x: 108, endPoint y: 160, distance: 58.6
click at [108, 160] on div "Scroll to Setup & Features Setup & Features Unsaved changes Cancel Save Product…" at bounding box center [372, 166] width 534 height 280
drag, startPoint x: 355, startPoint y: 155, endPoint x: 223, endPoint y: 159, distance: 131.9
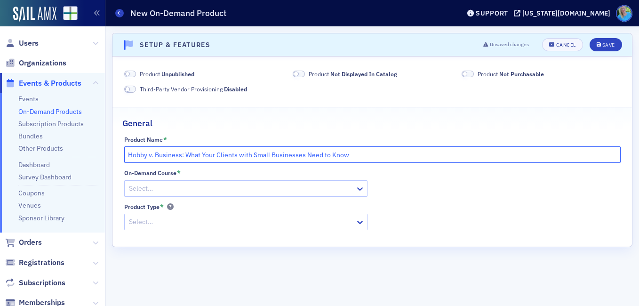
click at [242, 159] on input "Hobby v. Business: What Your Clients with Small Businesses Need to Know" at bounding box center [372, 154] width 497 height 16
drag, startPoint x: 162, startPoint y: 159, endPoint x: 129, endPoint y: 158, distance: 33.0
click at [129, 158] on input "Hobby v. Business: What Your Clients with Small Businesses Need to Know" at bounding box center [372, 154] width 497 height 16
click at [353, 151] on input "Hobby v. Business: What Your Clients with Small Businesses Need to Know" at bounding box center [372, 154] width 497 height 16
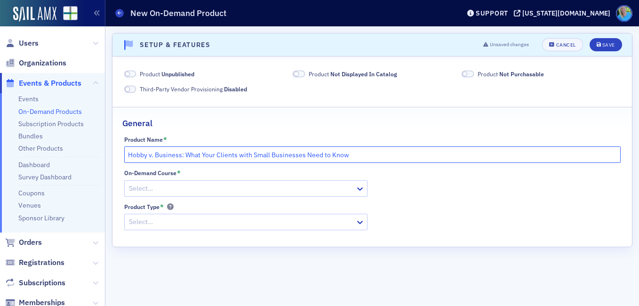
click at [250, 152] on input "Hobby v. Business: What Your Clients with Small Businesses Need to Know" at bounding box center [372, 154] width 497 height 16
drag, startPoint x: 185, startPoint y: 150, endPoint x: 107, endPoint y: 151, distance: 77.7
click at [107, 151] on div "Scroll to Setup & Features Setup & Features Unsaved changes Cancel Save Product…" at bounding box center [372, 166] width 534 height 280
click at [344, 153] on input "Hobby v. Business: What Your Clients with Small Businesses Need to Know" at bounding box center [372, 154] width 497 height 16
drag, startPoint x: 355, startPoint y: 156, endPoint x: 111, endPoint y: 160, distance: 243.9
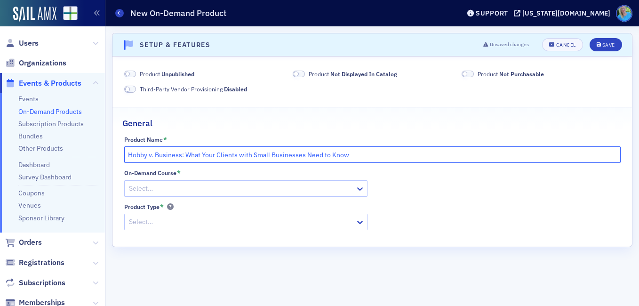
click at [111, 160] on div "Scroll to Setup & Features Setup & Features Unsaved changes Cancel Save Product…" at bounding box center [372, 166] width 534 height 280
type input "Hobby v. Business: What Your Clients with Small Businesses Need to Know"
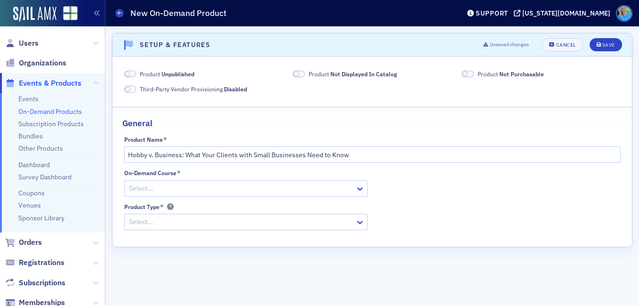
click at [140, 187] on div at bounding box center [241, 189] width 226 height 12
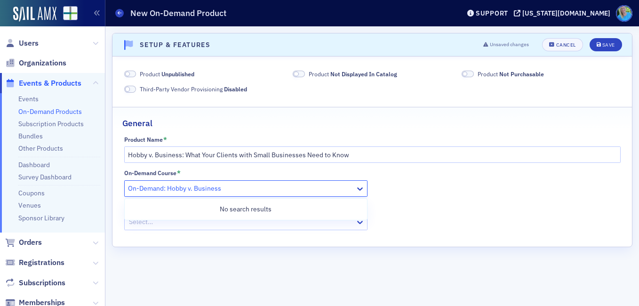
type input "On-Demand: Hobby v. Business"
click at [419, 188] on div "On-Demand Course * Use Up and Down to choose options, press Enter to select the…" at bounding box center [372, 199] width 497 height 61
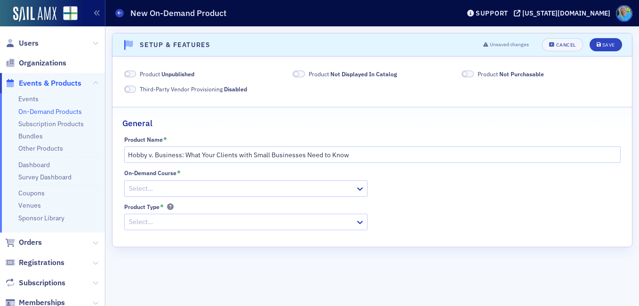
click at [203, 190] on div at bounding box center [241, 189] width 226 height 12
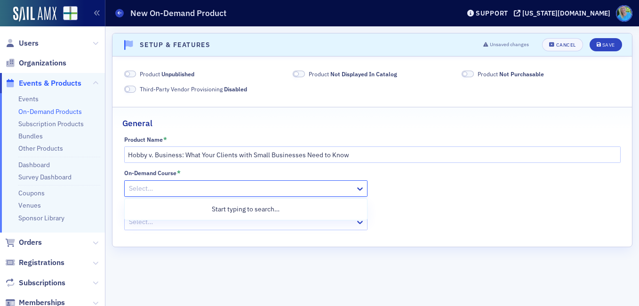
paste input "On-Demand: Hobby v. Business: What Your Clients with Small Businesses Need to K…"
drag, startPoint x: 133, startPoint y: 191, endPoint x: 80, endPoint y: 186, distance: 53.4
click at [80, 186] on div "Users Organizations Events & Products Events On-Demand Products Subscription Pr…" at bounding box center [319, 153] width 639 height 306
type input "Hobby v. Business: What Your Clients with Small Businesses Need to Know"
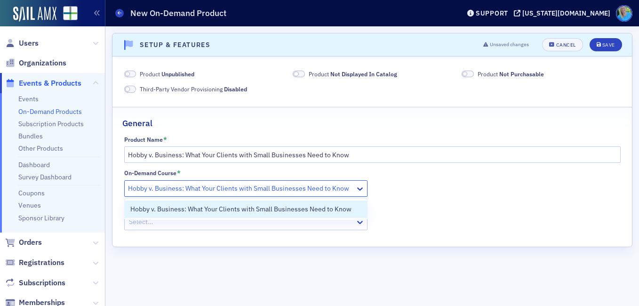
scroll to position [0, 0]
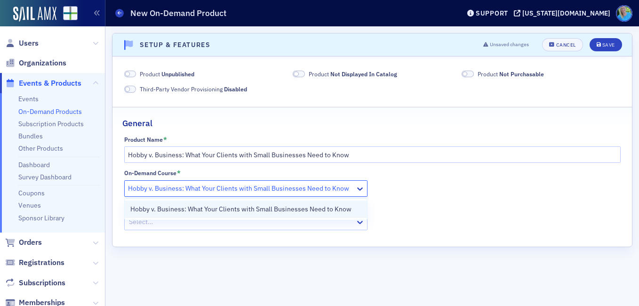
click at [247, 211] on span "Hobby v. Business: What Your Clients with Small Businesses Need to Know" at bounding box center [240, 209] width 221 height 10
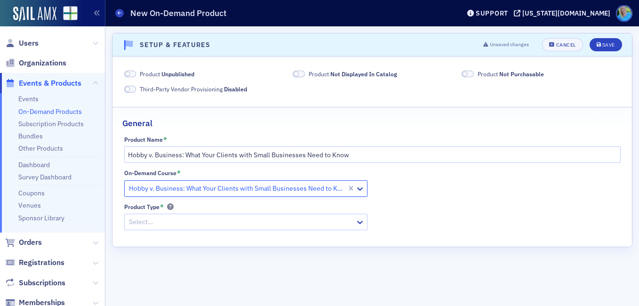
click at [245, 220] on div at bounding box center [241, 222] width 226 height 12
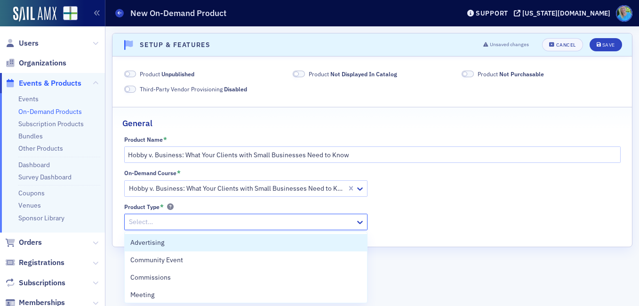
scroll to position [47, 0]
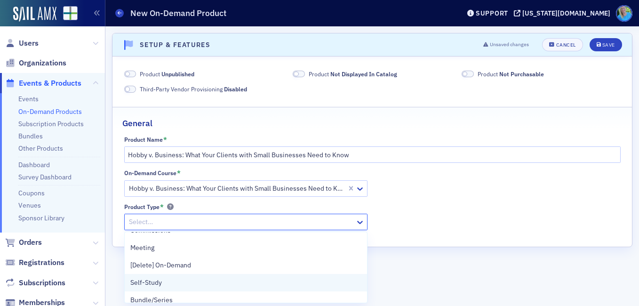
click at [226, 289] on div "Self-Study" at bounding box center [246, 282] width 242 height 17
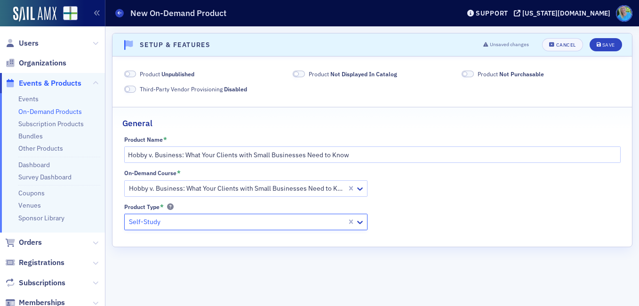
click at [134, 73] on span at bounding box center [130, 74] width 12 height 7
click at [304, 74] on span at bounding box center [299, 74] width 12 height 7
click at [470, 74] on span at bounding box center [468, 74] width 12 height 7
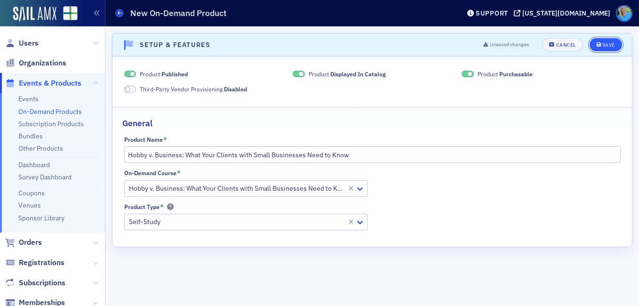
click at [613, 42] on div "Save" at bounding box center [609, 44] width 13 height 5
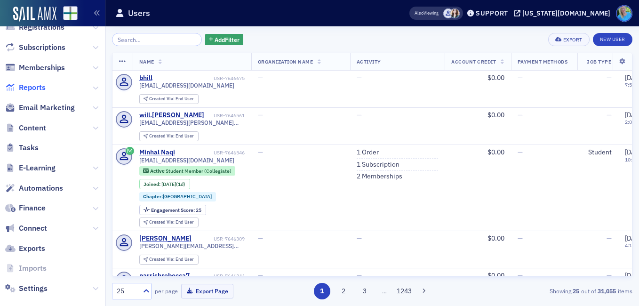
scroll to position [157, 0]
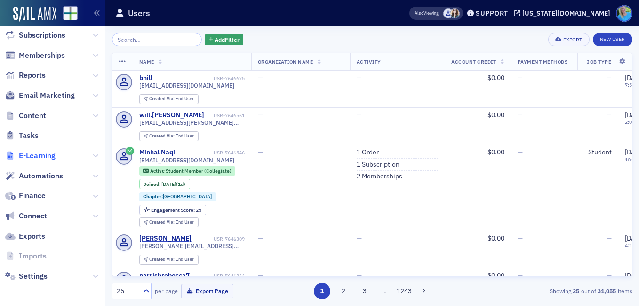
click at [55, 154] on span "E-Learning" at bounding box center [37, 156] width 37 height 10
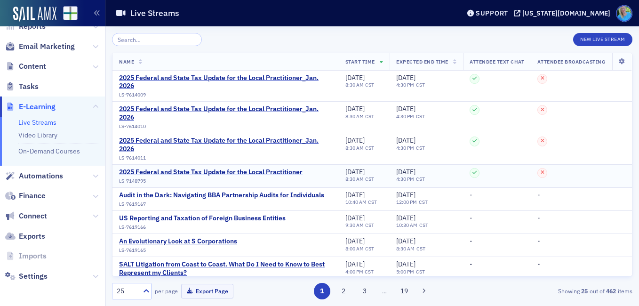
scroll to position [108, 0]
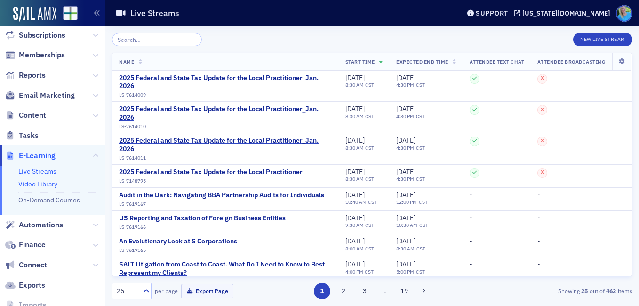
click at [53, 186] on link "Video Library" at bounding box center [37, 184] width 39 height 8
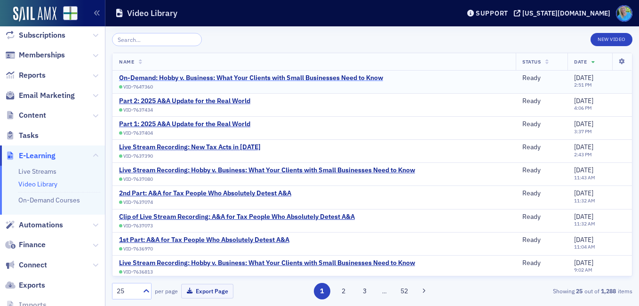
click at [230, 74] on div "On-Demand: Hobby v. Business: What Your Clients with Small Businesses Need to K…" at bounding box center [251, 78] width 264 height 8
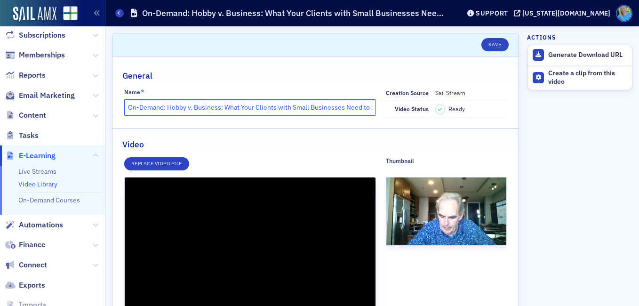
scroll to position [0, 20]
drag, startPoint x: 129, startPoint y: 109, endPoint x: 390, endPoint y: 109, distance: 261.8
click at [390, 109] on div "Name * On-Demand: Hobby v. Business: What Your Clients with Small Businesses Ne…" at bounding box center [315, 104] width 383 height 30
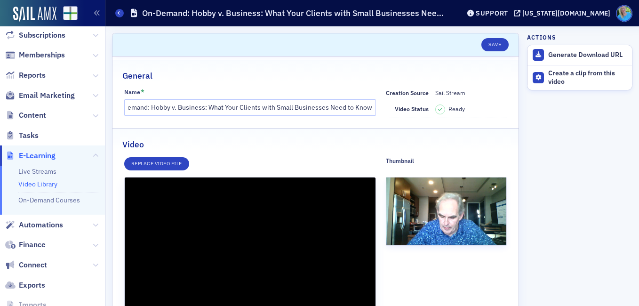
click at [395, 109] on span "Video status" at bounding box center [412, 109] width 34 height 8
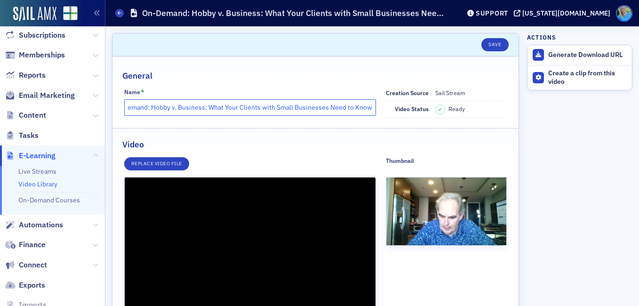
drag, startPoint x: 128, startPoint y: 103, endPoint x: 367, endPoint y: 108, distance: 238.8
click at [367, 108] on input "On-Demand: Hobby v. Business: What Your Clients with Small Businesses Need to K…" at bounding box center [250, 107] width 252 height 16
drag, startPoint x: 367, startPoint y: 108, endPoint x: 128, endPoint y: 111, distance: 239.2
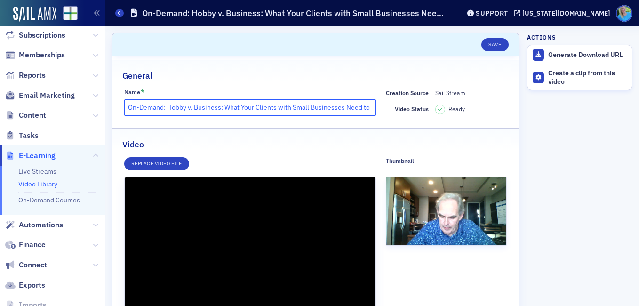
click at [128, 111] on input "On-Demand: Hobby v. Business: What Your Clients with Small Businesses Need to K…" at bounding box center [250, 107] width 252 height 16
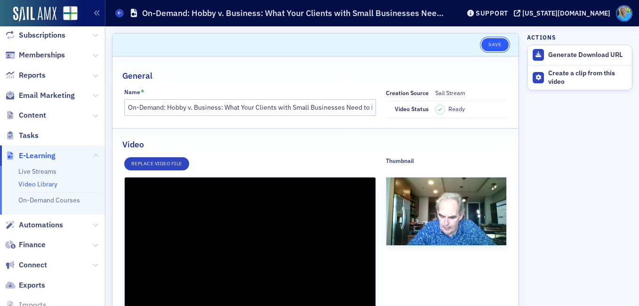
click at [489, 40] on button "Save" at bounding box center [495, 44] width 27 height 13
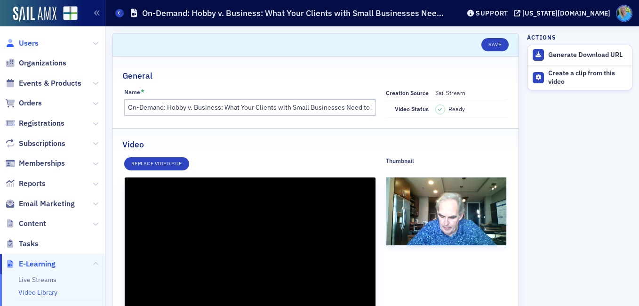
click at [36, 47] on span "Users" at bounding box center [29, 43] width 20 height 10
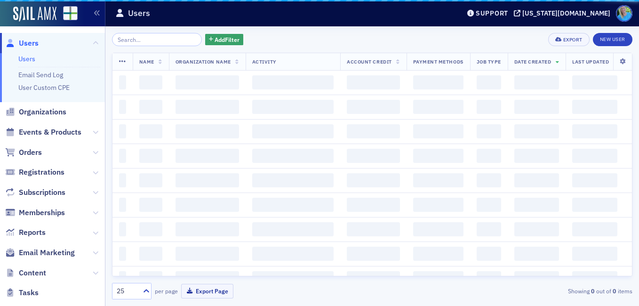
click at [168, 39] on input "search" at bounding box center [157, 39] width 90 height 13
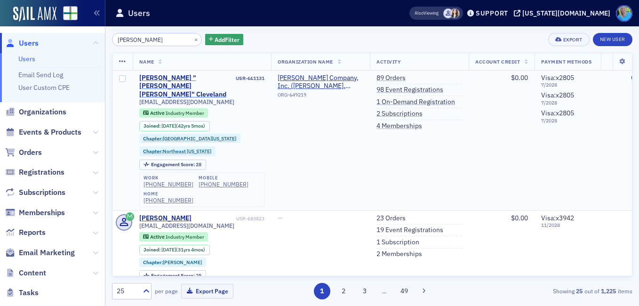
type input "[PERSON_NAME]"
click at [188, 76] on div "[PERSON_NAME] "[PERSON_NAME] [PERSON_NAME]" Cleveland" at bounding box center [186, 86] width 95 height 25
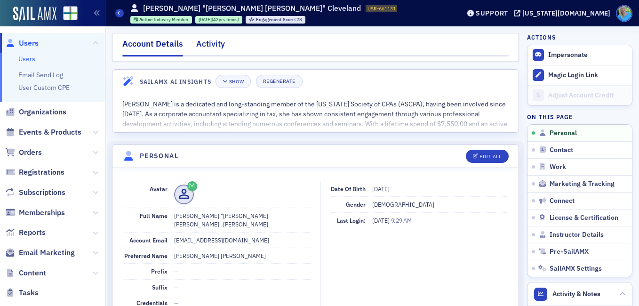
click at [197, 41] on div "Activity" at bounding box center [210, 46] width 29 height 17
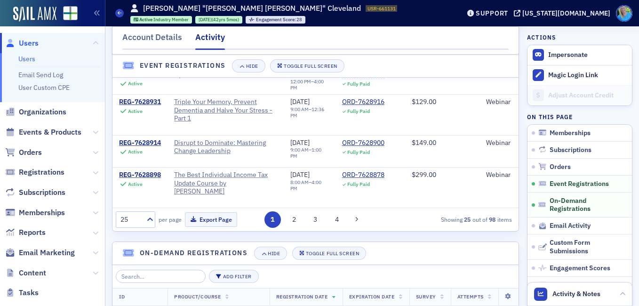
scroll to position [47, 0]
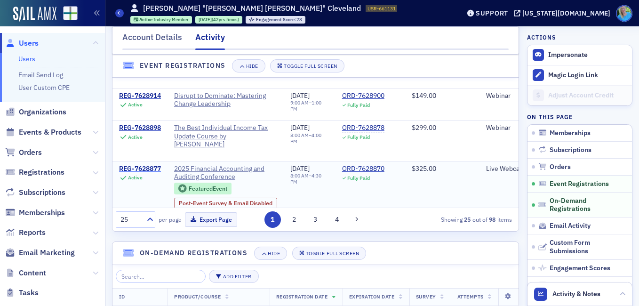
click at [158, 166] on div "REG-7628877" at bounding box center [140, 169] width 42 height 8
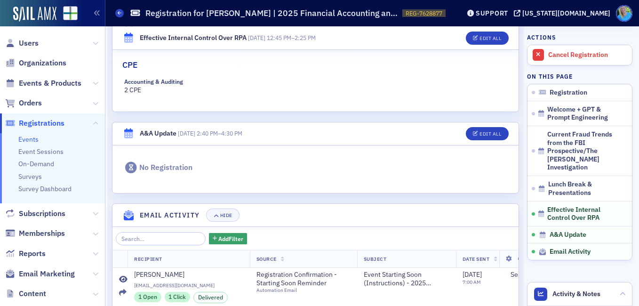
scroll to position [918, 0]
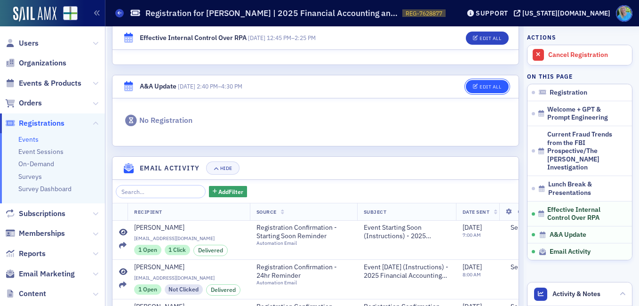
click at [490, 86] on div "Edit All" at bounding box center [491, 86] width 22 height 5
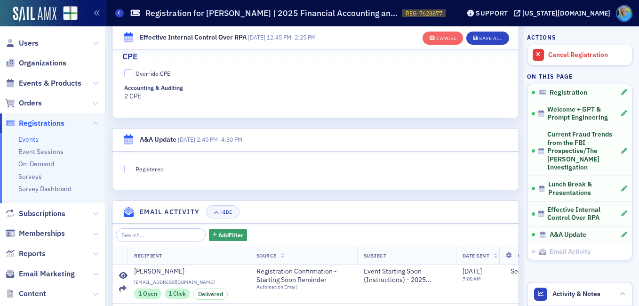
scroll to position [988, 0]
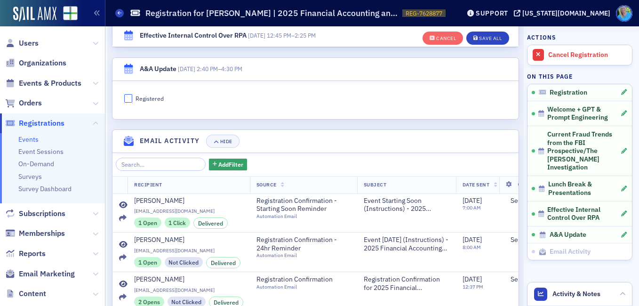
click at [127, 94] on input "Registered" at bounding box center [128, 98] width 8 height 8
checkbox input "true"
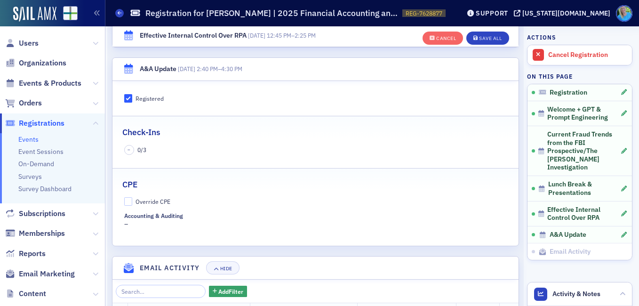
click at [406, 169] on div "CPE" at bounding box center [315, 180] width 387 height 22
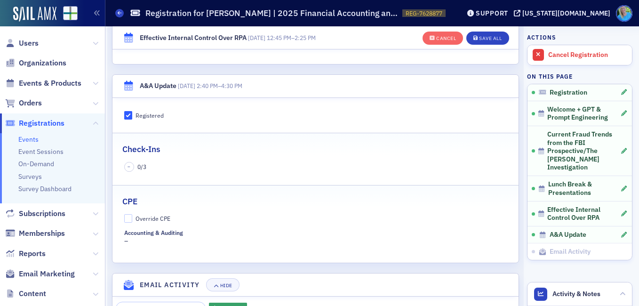
scroll to position [958, 0]
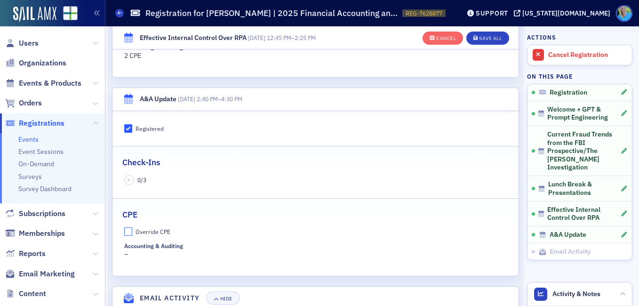
click at [124, 227] on input "Override CPE" at bounding box center [128, 231] width 8 height 8
checkbox input "true"
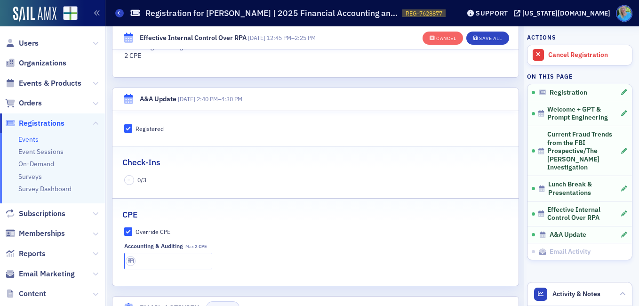
click at [142, 253] on input "text" at bounding box center [168, 261] width 89 height 16
click at [125, 124] on input "Registered" at bounding box center [128, 128] width 8 height 8
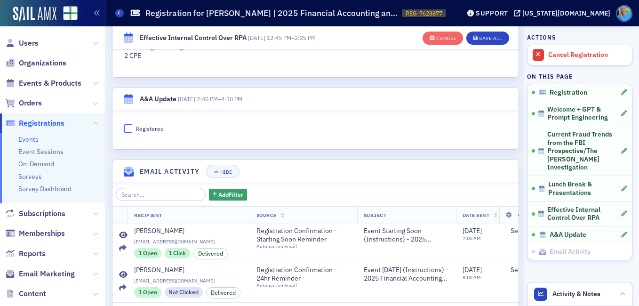
click at [125, 124] on input "Registered" at bounding box center [128, 128] width 8 height 8
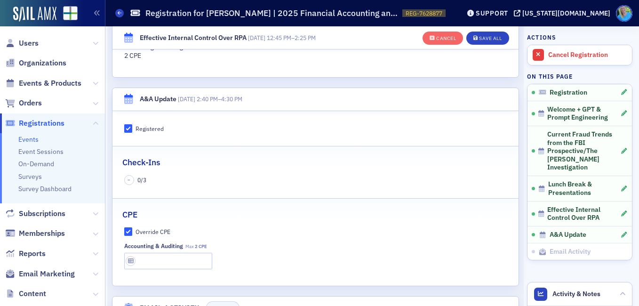
click at [125, 124] on input "Registered" at bounding box center [128, 128] width 8 height 8
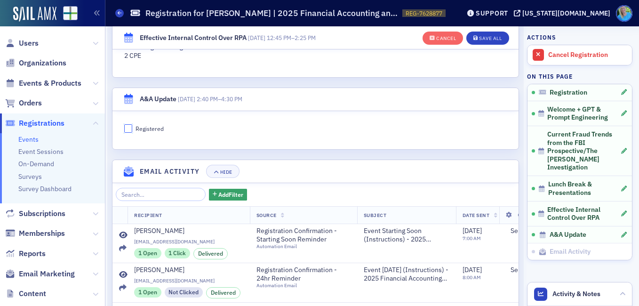
click at [125, 124] on input "Registered" at bounding box center [128, 128] width 8 height 8
checkbox input "true"
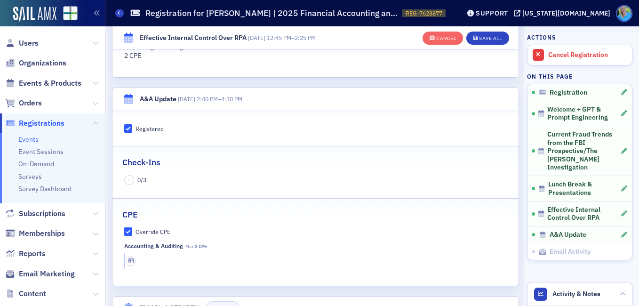
click at [130, 227] on input "Override CPE" at bounding box center [128, 231] width 8 height 8
checkbox input "false"
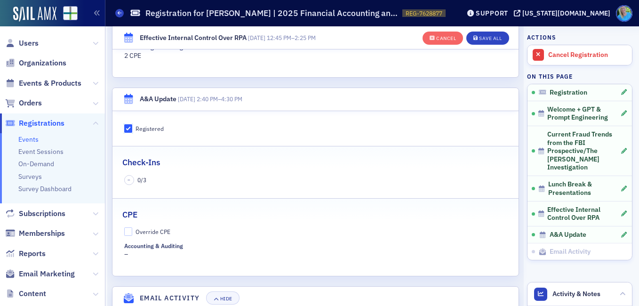
click at [127, 124] on input "Registered" at bounding box center [128, 128] width 8 height 8
checkbox input "false"
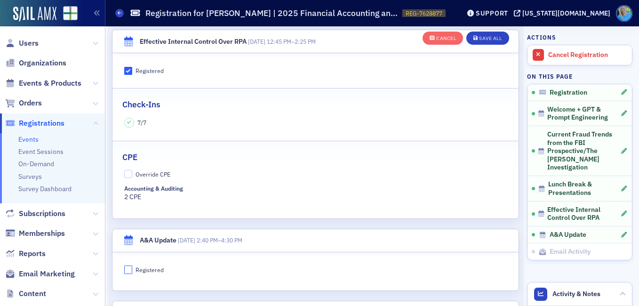
scroll to position [864, 0]
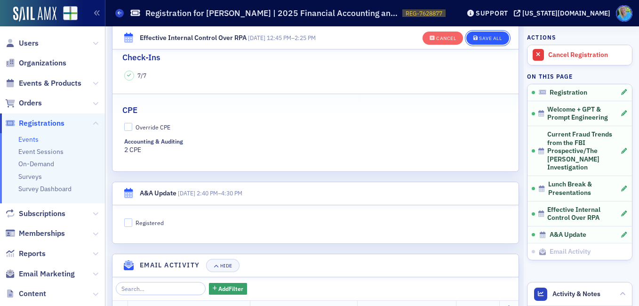
click at [479, 38] on div "Save All" at bounding box center [490, 38] width 23 height 5
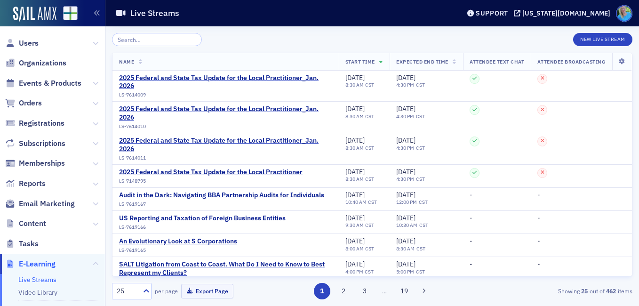
scroll to position [108, 0]
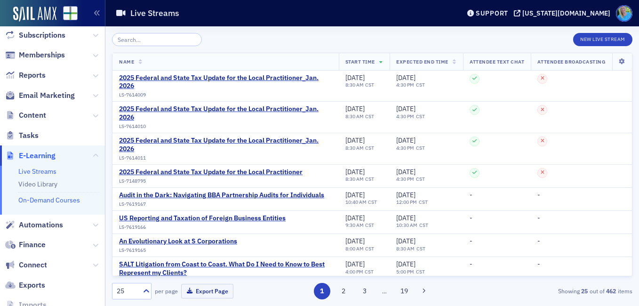
click at [67, 201] on link "On-Demand Courses" at bounding box center [49, 200] width 62 height 8
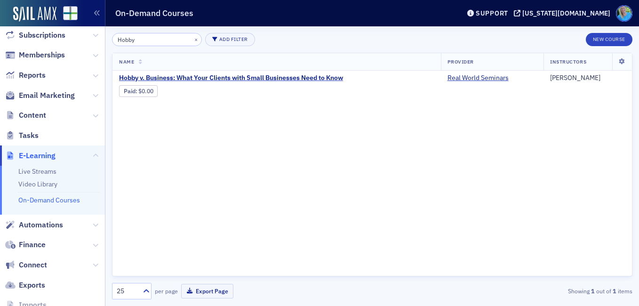
type input "Hobby"
click at [38, 199] on link "On-Demand Courses" at bounding box center [49, 200] width 62 height 8
click at [53, 180] on link "Video Library" at bounding box center [37, 184] width 39 height 8
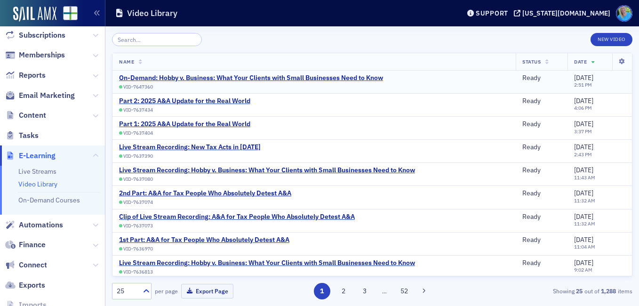
click at [222, 72] on td "On-Demand: Hobby v. Business: What Your Clients with Small Businesses Need to K…" at bounding box center [314, 82] width 403 height 23
click at [221, 78] on div "On-Demand: Hobby v. Business: What Your Clients with Small Businesses Need to K…" at bounding box center [251, 78] width 264 height 8
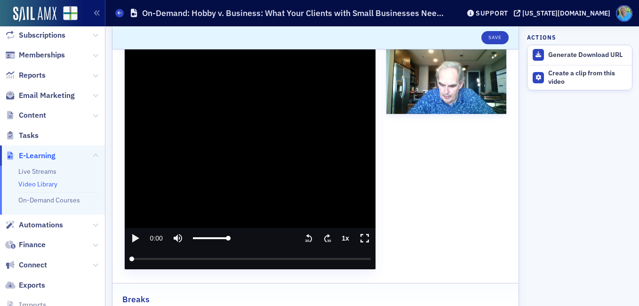
scroll to position [141, 0]
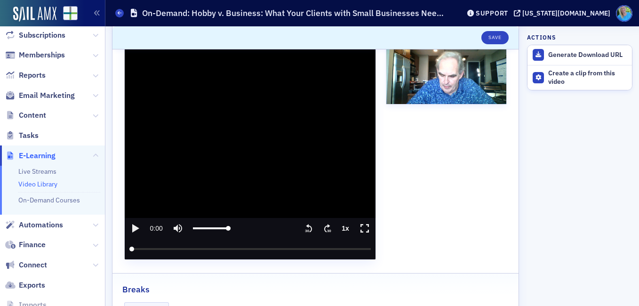
click at [134, 228] on icon "play" at bounding box center [135, 228] width 7 height 8
click at [362, 249] on input "seek" at bounding box center [250, 249] width 242 height 21
click at [325, 227] on icon ".text{font-size:8px;font-family:Arial-BoldMT, Arial;font-weight:700;} 30" at bounding box center [327, 228] width 9 height 11
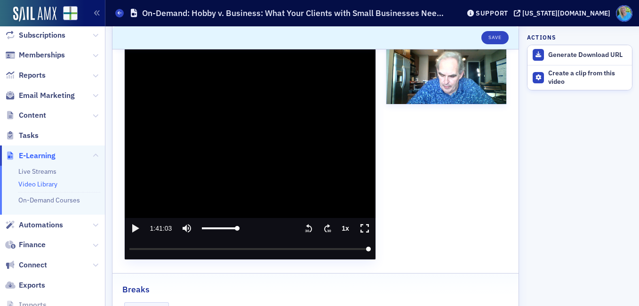
click at [138, 229] on icon "play" at bounding box center [135, 228] width 7 height 8
drag, startPoint x: 130, startPoint y: 251, endPoint x: 362, endPoint y: 249, distance: 231.2
click at [362, 249] on input "seek" at bounding box center [250, 249] width 242 height 21
click at [326, 224] on icon ".text{font-size:8px;font-family:Arial-BoldMT, Arial;font-weight:700;} 30" at bounding box center [327, 228] width 9 height 11
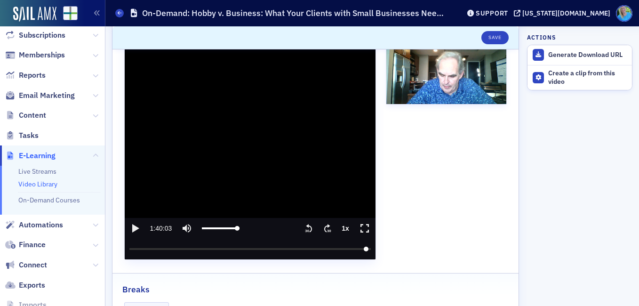
click at [362, 250] on input "seek" at bounding box center [250, 249] width 242 height 21
click at [204, 189] on video "video player" at bounding box center [250, 147] width 251 height 223
click at [327, 229] on text "30" at bounding box center [329, 231] width 4 height 4
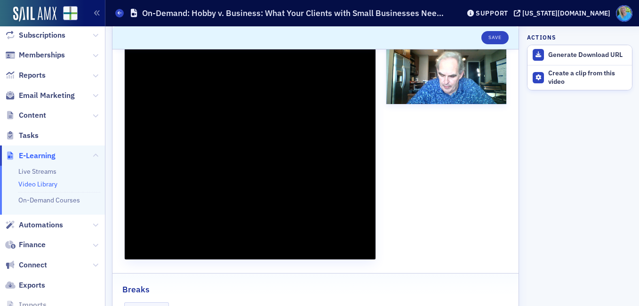
type input "6063"
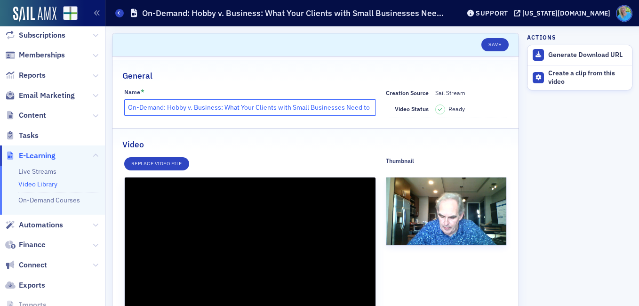
scroll to position [0, 20]
drag, startPoint x: 128, startPoint y: 105, endPoint x: 382, endPoint y: 115, distance: 254.0
click at [382, 115] on div "Name * On-Demand: Hobby v. Business: What Your Clients with Small Businesses Ne…" at bounding box center [315, 104] width 383 height 30
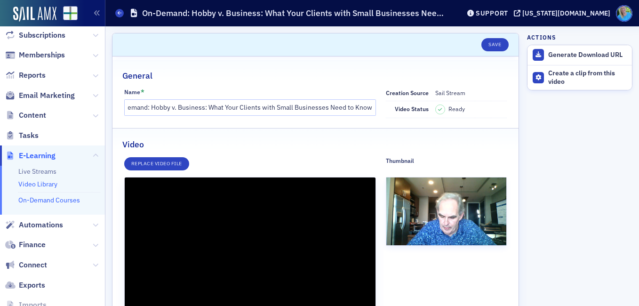
scroll to position [0, 0]
click at [40, 200] on link "On-Demand Courses" at bounding box center [49, 200] width 62 height 8
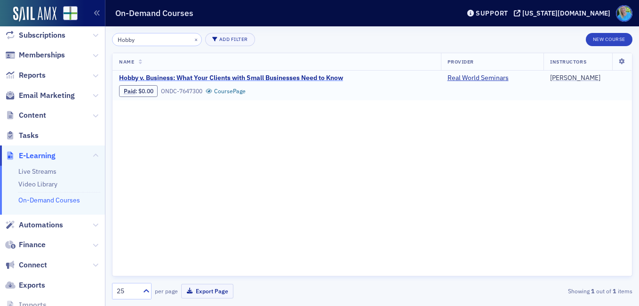
click at [203, 79] on span "Hobby v. Business: What Your Clients with Small Businesses Need to Know" at bounding box center [231, 78] width 224 height 8
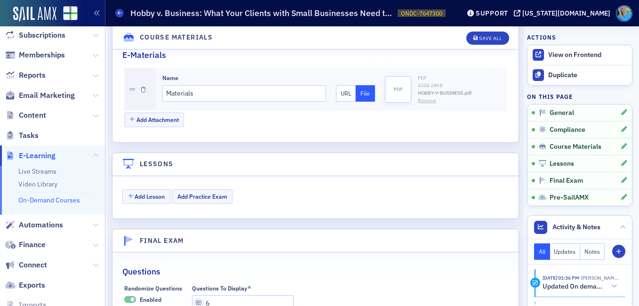
scroll to position [1042, 0]
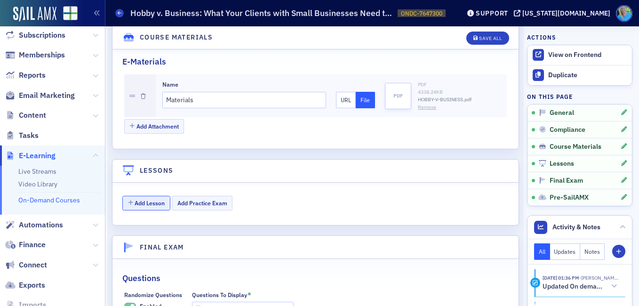
click at [135, 196] on button "Add Lesson" at bounding box center [146, 203] width 48 height 15
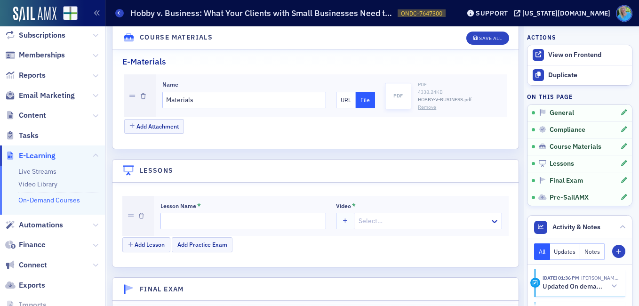
click at [363, 215] on div at bounding box center [423, 221] width 131 height 12
paste input "On-Demand: Hobby v. Business: What Your Clients with Small Businesses Need to K…"
type input "On-Demand: Hobby v. Business: What Your Clients with Small Businesses Need to K…"
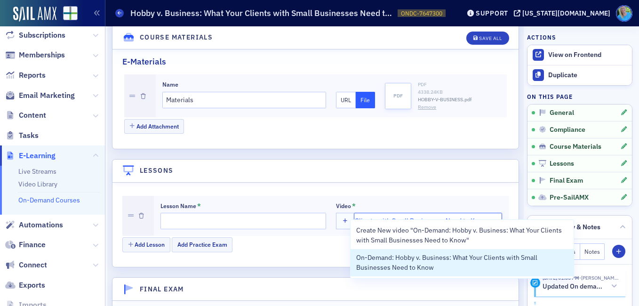
scroll to position [0, 134]
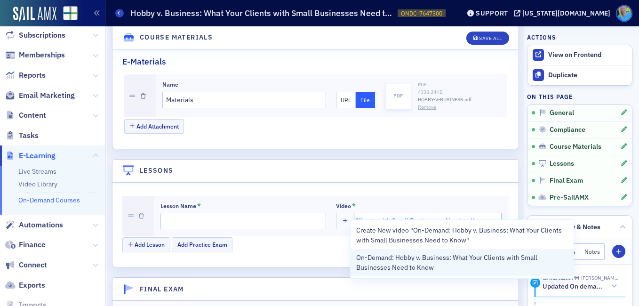
click at [380, 261] on span "On-Demand: Hobby v. Business: What Your Clients with Small Businesses Need to K…" at bounding box center [461, 263] width 211 height 20
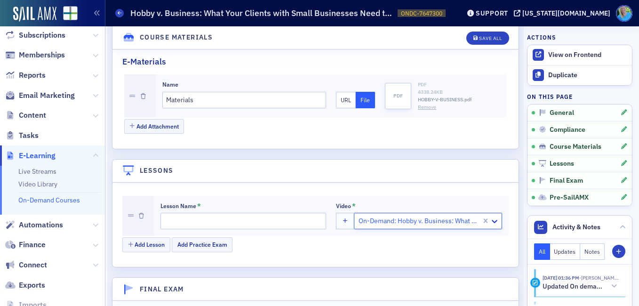
scroll to position [0, 0]
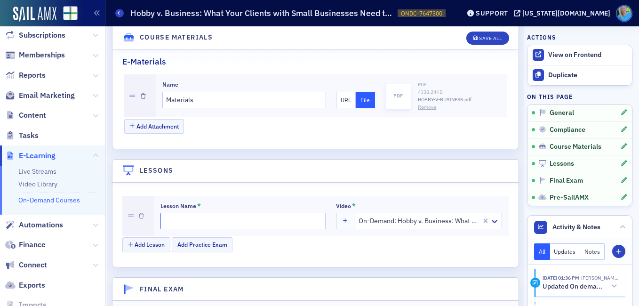
click at [231, 213] on input "Lesson Name *" at bounding box center [244, 221] width 166 height 16
type input "Video"
click at [467, 40] on button "Save All" at bounding box center [488, 38] width 42 height 13
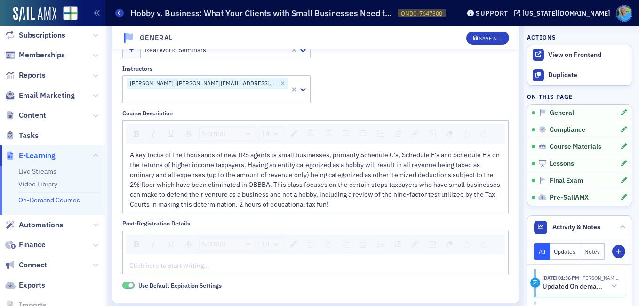
scroll to position [141, 0]
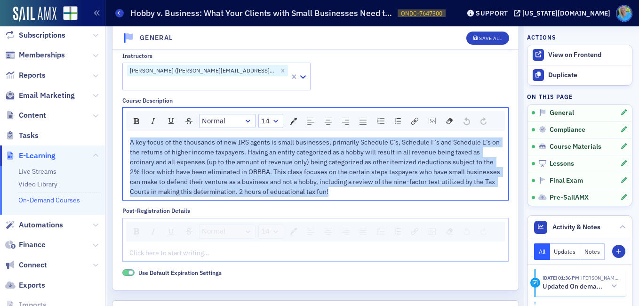
drag, startPoint x: 302, startPoint y: 170, endPoint x: 116, endPoint y: 133, distance: 189.6
click at [116, 133] on div "Course Name * Hobby v. Business: What Your Clients with Small Businesses Need t…" at bounding box center [316, 114] width 406 height 352
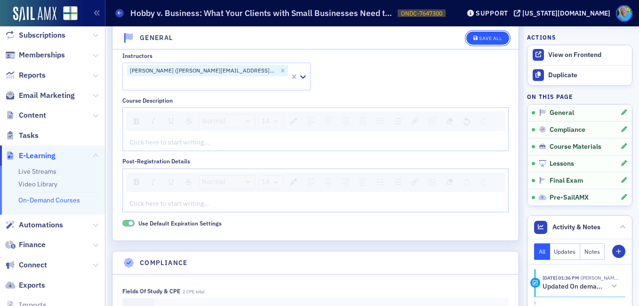
click at [485, 43] on button "Save All" at bounding box center [488, 38] width 42 height 13
click at [179, 137] on div "rdw-editor" at bounding box center [316, 142] width 372 height 10
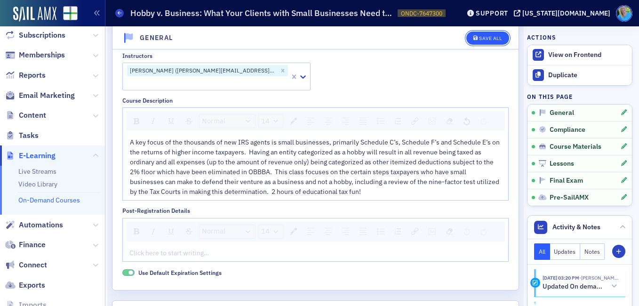
click at [481, 37] on div "Save All" at bounding box center [490, 38] width 23 height 5
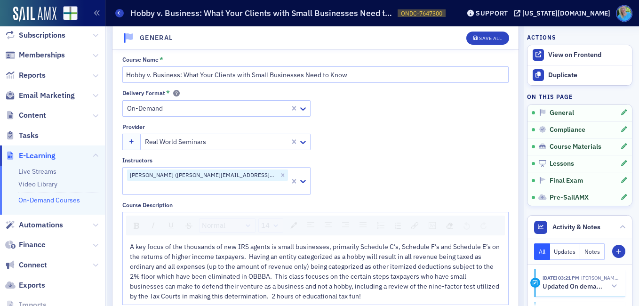
scroll to position [0, 0]
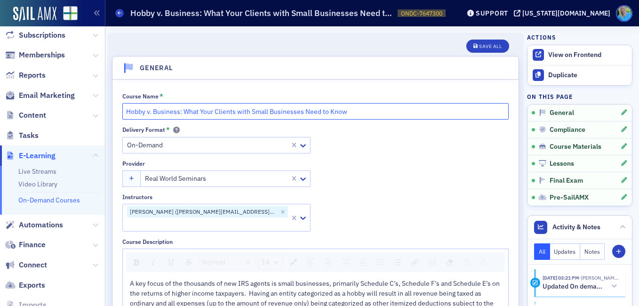
drag, startPoint x: 344, startPoint y: 113, endPoint x: 126, endPoint y: 112, distance: 218.5
click at [126, 112] on input "Hobby v. Business: What Your Clients with Small Businesses Need to Know" at bounding box center [315, 111] width 387 height 16
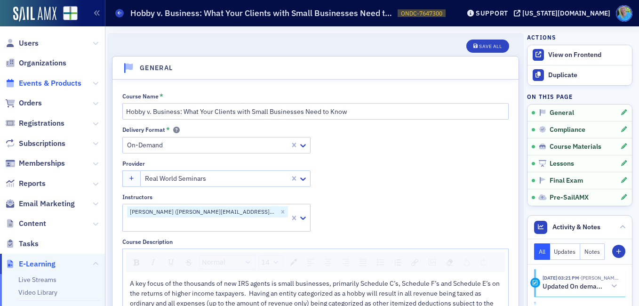
click at [45, 83] on span "Events & Products" at bounding box center [50, 83] width 63 height 10
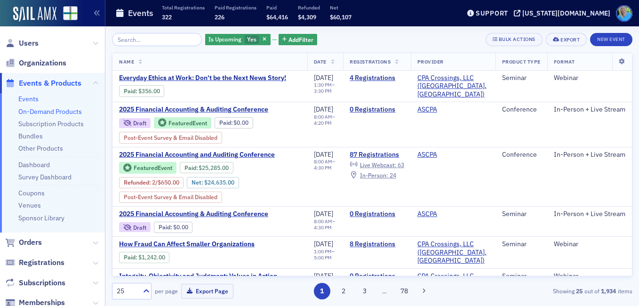
click at [53, 110] on link "On-Demand Products" at bounding box center [50, 111] width 64 height 8
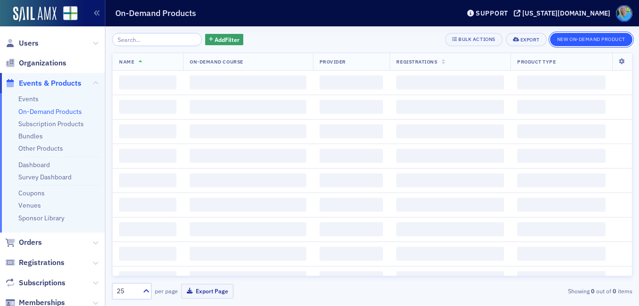
click at [593, 37] on button "New On-Demand Product" at bounding box center [591, 39] width 82 height 13
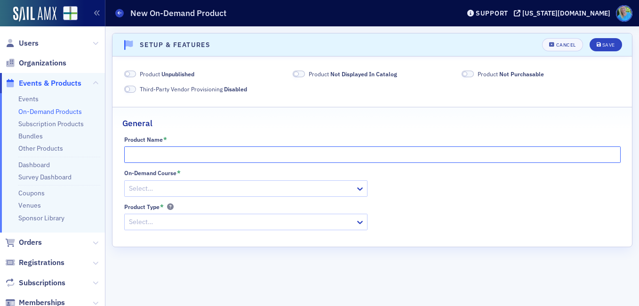
click at [147, 152] on input "Product Name *" at bounding box center [372, 154] width 497 height 16
paste input "Hobby v. Business: What Your Clients with Small Businesses Need to Know"
type input "Hobby v. Business: What Your Clients with Small Businesses Need to Know"
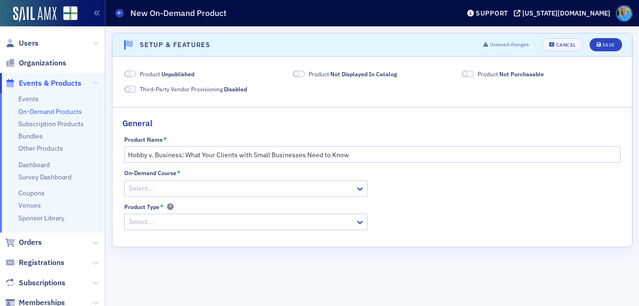
click at [161, 183] on div at bounding box center [241, 189] width 226 height 12
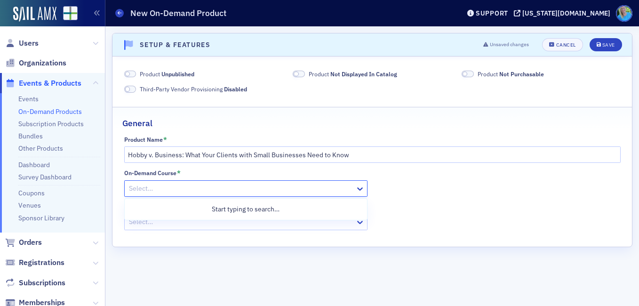
paste input "Hobby v. Business: What Your Clients with Small Businesses Need to Know"
type input "Hobby v. Business: What Your Clients with Small Businesses Need to Know"
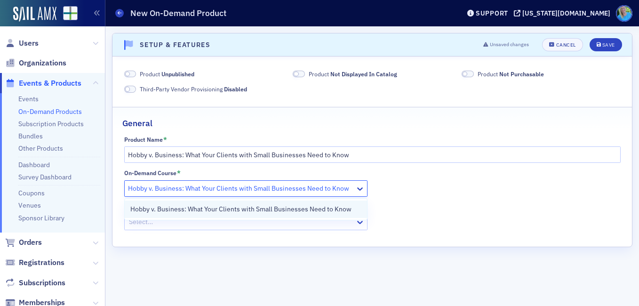
click at [168, 205] on span "Hobby v. Business: What Your Clients with Small Businesses Need to Know" at bounding box center [240, 209] width 221 height 10
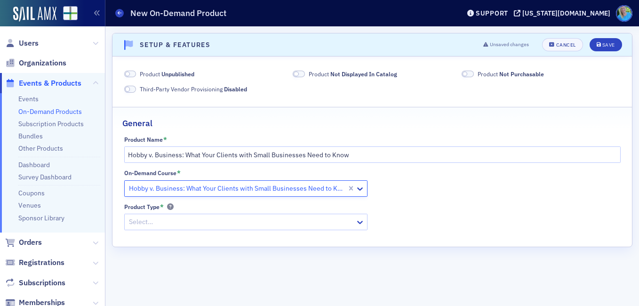
click at [172, 227] on div at bounding box center [241, 222] width 226 height 12
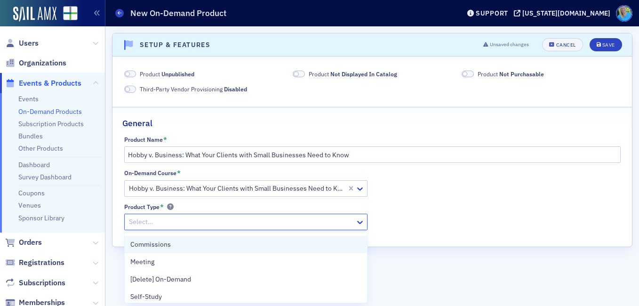
scroll to position [47, 0]
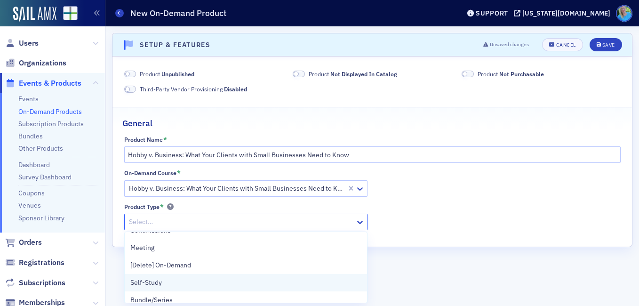
click at [164, 280] on div "Self-Study" at bounding box center [245, 283] width 231 height 10
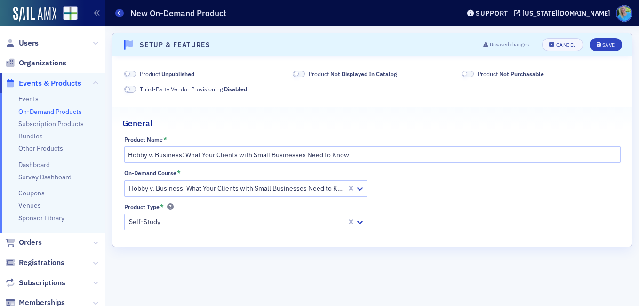
click at [132, 74] on span at bounding box center [130, 74] width 12 height 7
click at [304, 69] on fieldset "Product Published Product Not Displayed In Catalog Product Not Purchasable Thir…" at bounding box center [373, 80] width 520 height 40
click at [303, 74] on span at bounding box center [299, 74] width 12 height 7
click at [471, 76] on span at bounding box center [468, 74] width 12 height 7
click at [608, 45] on div "Save" at bounding box center [609, 44] width 13 height 5
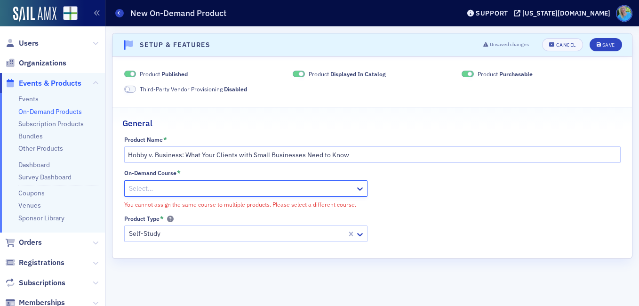
click at [152, 186] on div at bounding box center [241, 189] width 226 height 12
click at [569, 43] on div "Cancel" at bounding box center [567, 44] width 20 height 5
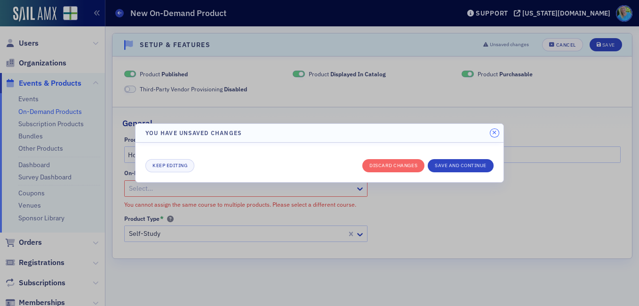
click at [494, 132] on icon "button" at bounding box center [494, 133] width 4 height 6
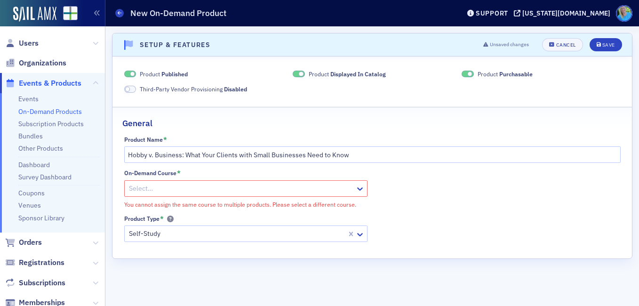
click at [180, 185] on div at bounding box center [241, 189] width 226 height 12
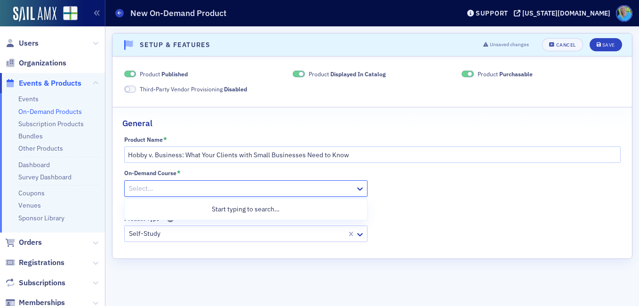
paste input "Hobby v. Business: What Your Clients with Small Businesses Need to Know"
type input "Hobby v. Business: What Your Clients with Small Businesses Need to Know"
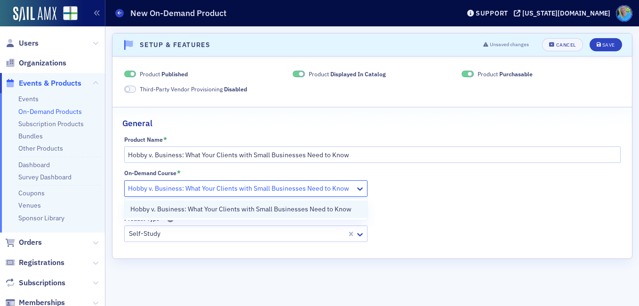
click at [181, 204] on span "Hobby v. Business: What Your Clients with Small Businesses Need to Know" at bounding box center [240, 209] width 221 height 10
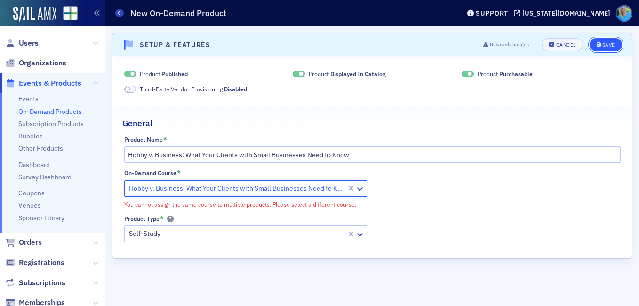
click at [613, 43] on div "Save" at bounding box center [609, 44] width 13 height 5
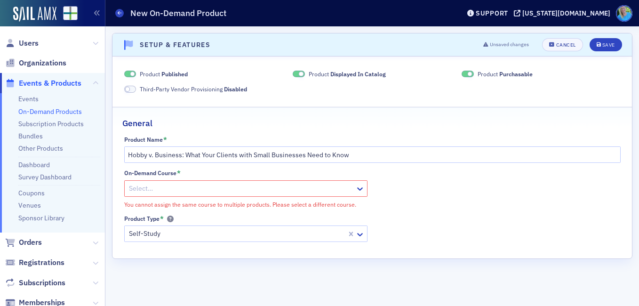
click at [63, 111] on link "On-Demand Products" at bounding box center [50, 111] width 64 height 8
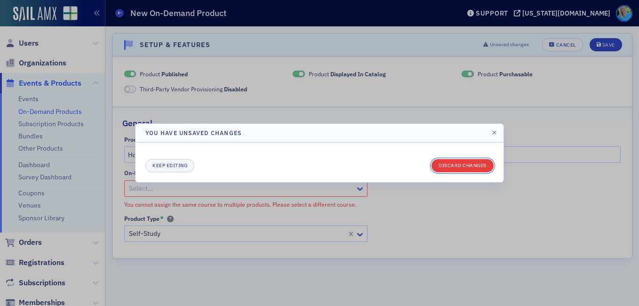
click at [459, 161] on button "Discard changes" at bounding box center [463, 165] width 62 height 13
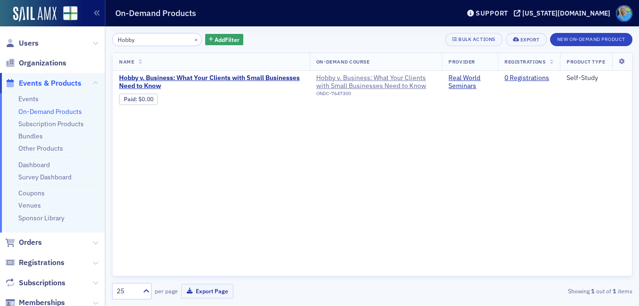
type input "Hobby"
click at [218, 81] on span "Hobby v. Business: What Your Clients with Small Businesses Need to Know" at bounding box center [211, 82] width 184 height 16
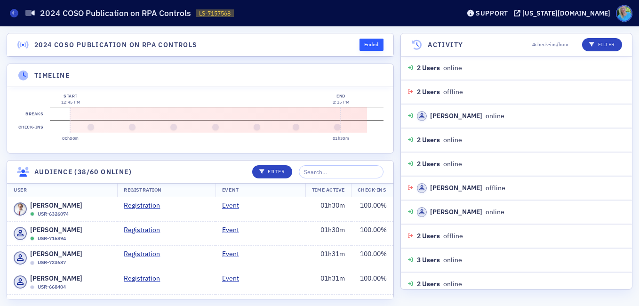
scroll to position [1259, 0]
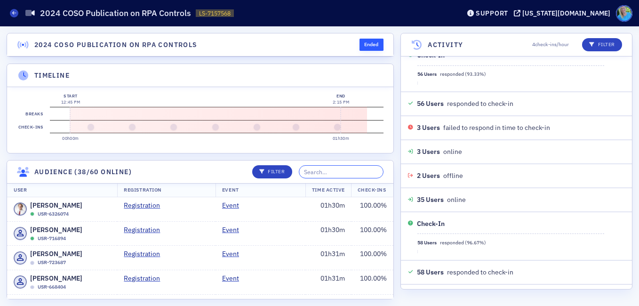
click at [323, 174] on input "search" at bounding box center [341, 171] width 85 height 13
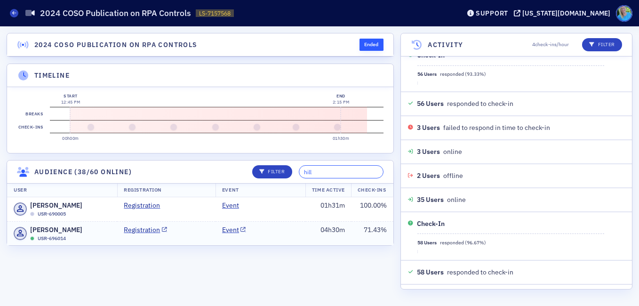
type input "hill"
click at [299, 230] on td "Event" at bounding box center [261, 233] width 90 height 24
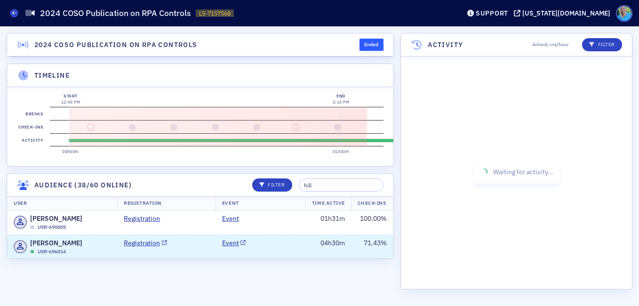
scroll to position [488, 0]
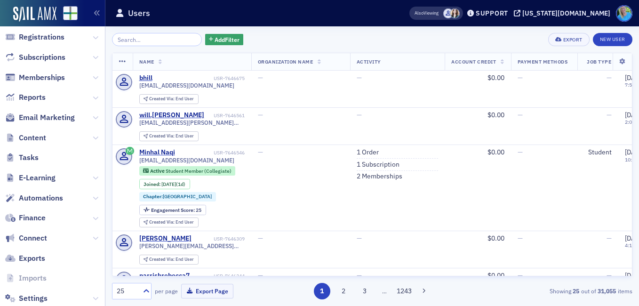
scroll to position [157, 0]
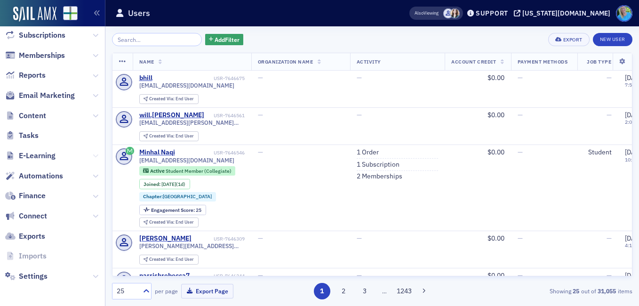
click at [93, 154] on icon at bounding box center [96, 156] width 6 height 6
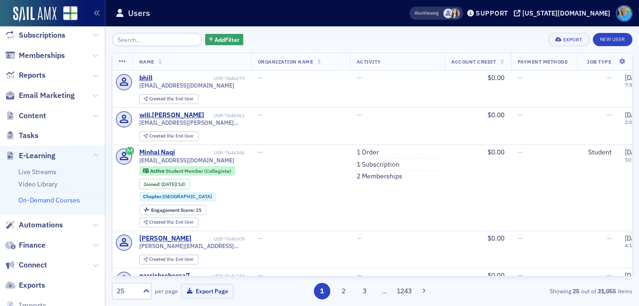
click at [51, 197] on link "On-Demand Courses" at bounding box center [49, 200] width 62 height 8
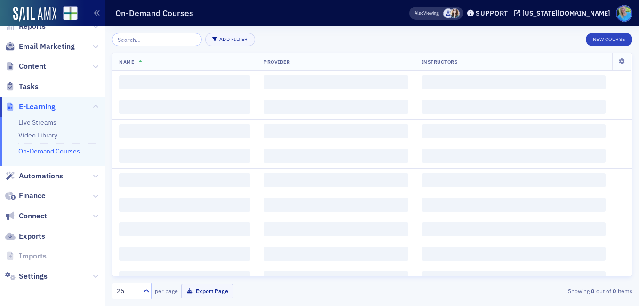
scroll to position [108, 0]
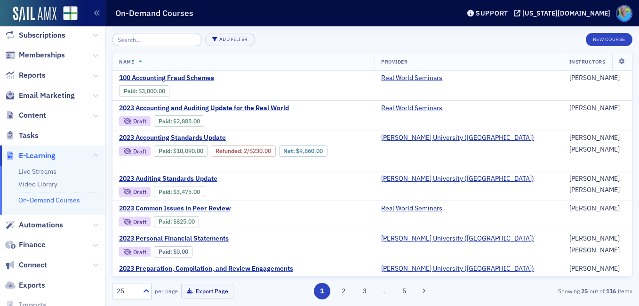
click at [162, 41] on input "search" at bounding box center [157, 39] width 90 height 13
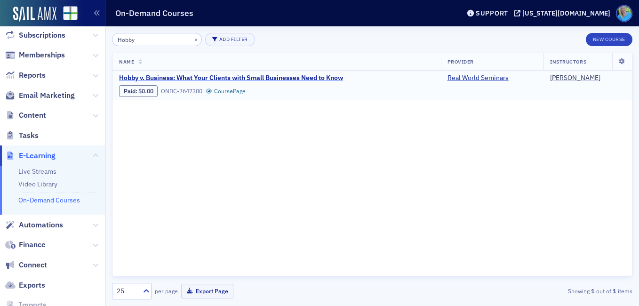
type input "Hobby"
click at [230, 75] on span "Hobby v. Business: What Your Clients with Small Businesses Need to Know" at bounding box center [231, 78] width 224 height 8
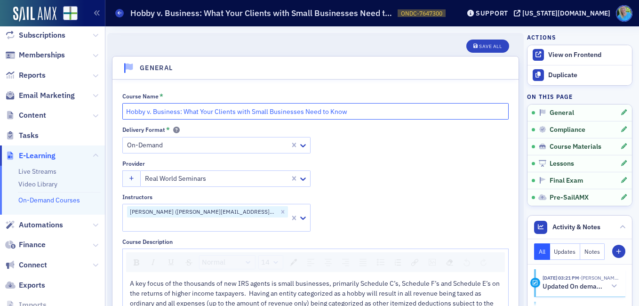
drag, startPoint x: 321, startPoint y: 114, endPoint x: 121, endPoint y: 112, distance: 200.1
click at [121, 112] on div "Course Name * [PERSON_NAME]. Business: What Your Clients with Small Businesses …" at bounding box center [316, 256] width 406 height 352
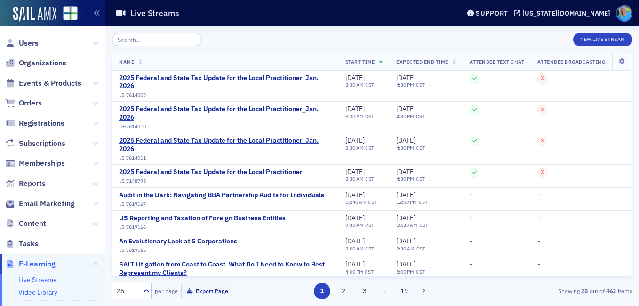
scroll to position [125, 0]
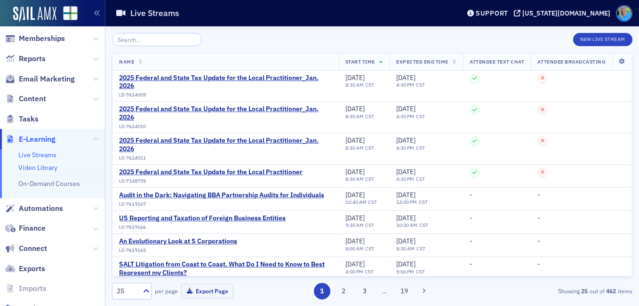
click at [36, 171] on link "Video Library" at bounding box center [37, 167] width 39 height 8
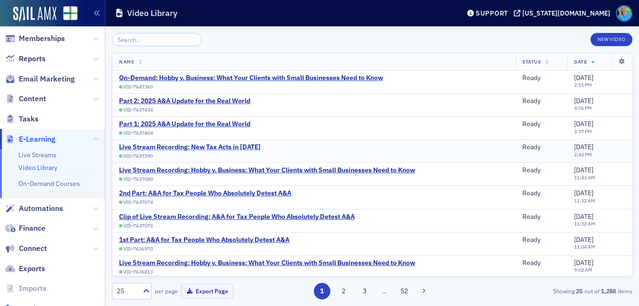
click at [235, 147] on div "Live Stream Recording: New Tax Acts in [DATE]" at bounding box center [190, 147] width 142 height 8
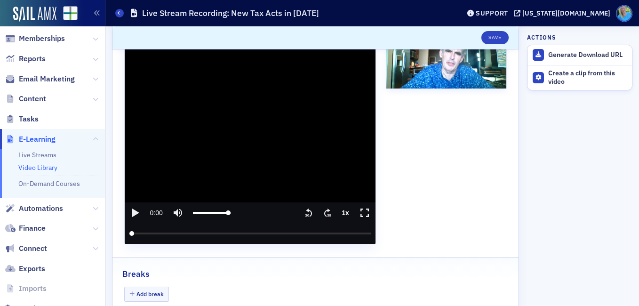
scroll to position [141, 0]
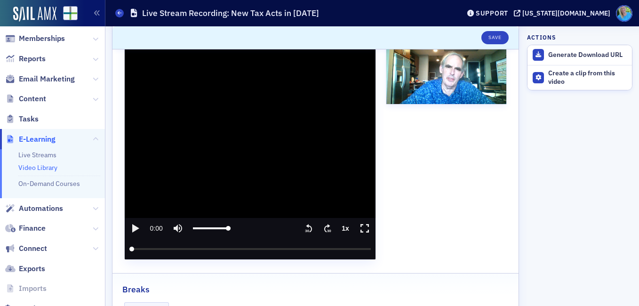
click at [138, 225] on icon "play" at bounding box center [134, 228] width 11 height 11
click at [166, 249] on input "seek" at bounding box center [250, 249] width 242 height 21
click at [183, 248] on input "seek" at bounding box center [250, 249] width 242 height 21
click at [146, 250] on input "seek" at bounding box center [250, 249] width 242 height 21
click at [145, 250] on input "seek" at bounding box center [250, 249] width 242 height 21
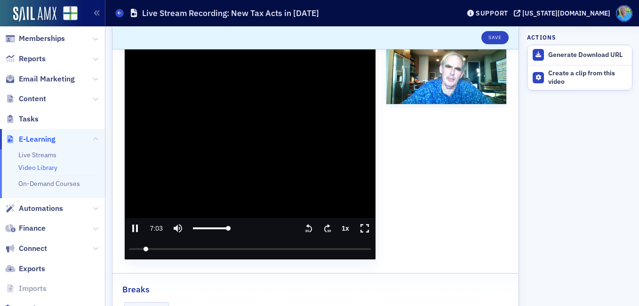
click at [323, 225] on icon ".text{font-size:8px;font-family:Arial-BoldMT, Arial;font-weight:700;} 30" at bounding box center [327, 228] width 9 height 11
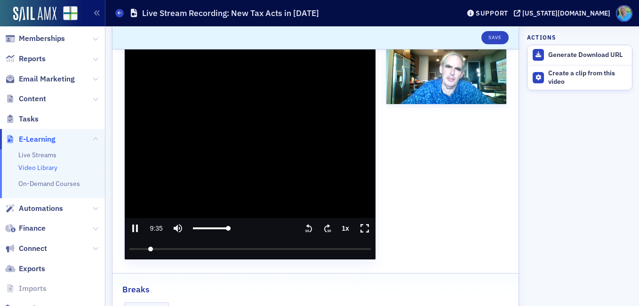
click at [323, 225] on icon ".text{font-size:8px;font-family:Arial-BoldMT, Arial;font-weight:700;} 30" at bounding box center [327, 228] width 9 height 11
click at [323, 227] on icon ".text{font-size:8px;font-family:Arial-BoldMT, Arial;font-weight:700;} 30" at bounding box center [327, 228] width 9 height 11
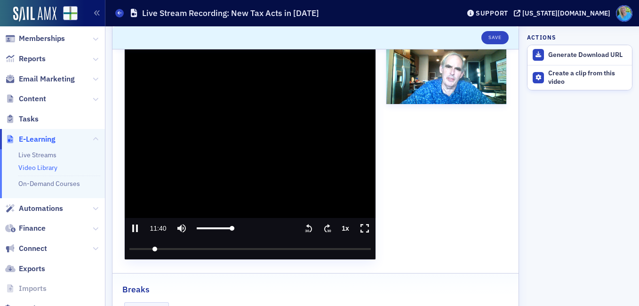
click at [323, 227] on icon ".text{font-size:8px;font-family:Arial-BoldMT, Arial;font-weight:700;} 30" at bounding box center [327, 228] width 9 height 11
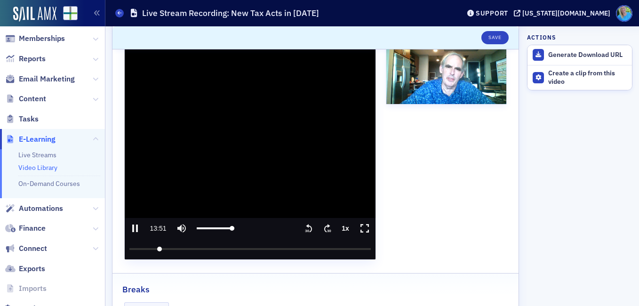
click at [323, 227] on icon ".text{font-size:8px;font-family:Arial-BoldMT, Arial;font-weight:700;} 30" at bounding box center [327, 228] width 9 height 11
click at [139, 225] on icon "pause" at bounding box center [134, 228] width 11 height 11
click at [135, 225] on icon "play" at bounding box center [134, 228] width 11 height 11
click at [140, 229] on icon "pause" at bounding box center [134, 228] width 11 height 11
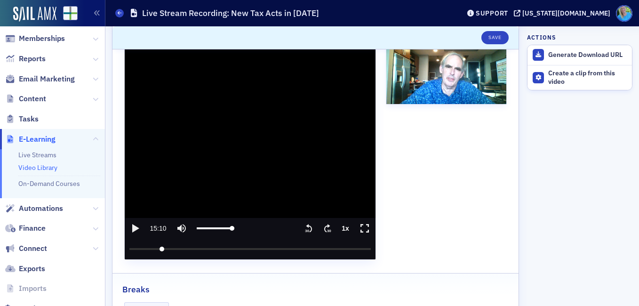
click at [306, 230] on icon ".text{font-size:8px;font-family:Arial-BoldMT, Arial;font-weight:700;} 30" at bounding box center [308, 228] width 9 height 11
click at [142, 228] on media-play-button "Play" at bounding box center [135, 228] width 21 height 21
click at [135, 226] on icon "pause" at bounding box center [134, 228] width 11 height 11
click at [136, 225] on icon "play" at bounding box center [134, 228] width 11 height 11
click at [136, 225] on icon "pause" at bounding box center [134, 228] width 11 height 11
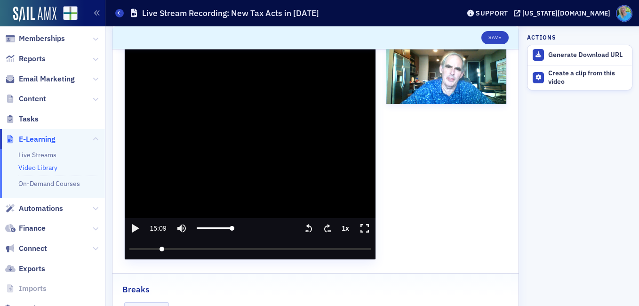
click at [134, 220] on media-play-button "Play" at bounding box center [135, 228] width 21 height 21
click at [360, 247] on input "seek" at bounding box center [250, 249] width 242 height 21
click at [360, 248] on input "seek" at bounding box center [250, 249] width 242 height 21
click at [323, 228] on icon ".text{font-size:8px;font-family:Arial-BoldMT, Arial;font-weight:700;} 30" at bounding box center [327, 228] width 9 height 11
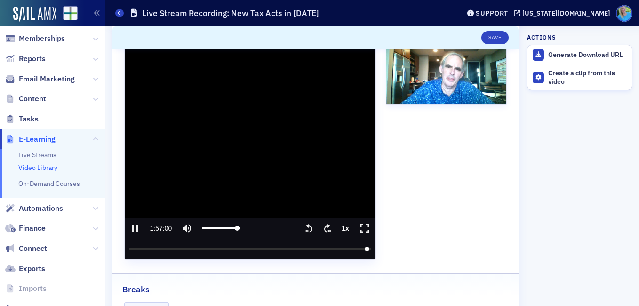
click at [134, 226] on icon "pause" at bounding box center [134, 228] width 11 height 11
type input "7021.220423"
click at [573, 74] on div "Create a clip from this video" at bounding box center [588, 77] width 79 height 16
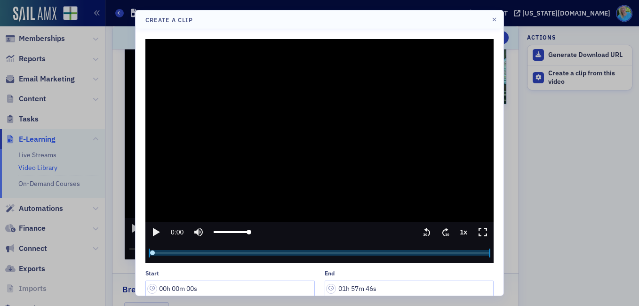
scroll to position [40, 0]
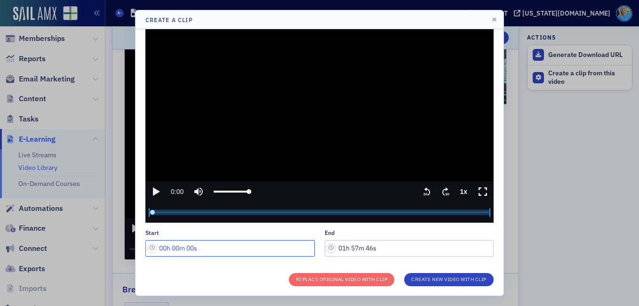
click at [214, 247] on input "00h 00m 00s" at bounding box center [229, 248] width 169 height 16
drag, startPoint x: 180, startPoint y: 247, endPoint x: 172, endPoint y: 244, distance: 8.0
click at [172, 244] on input "00h 00m 00s" at bounding box center [229, 248] width 169 height 16
click at [192, 244] on input "00h 15m 00s" at bounding box center [229, 248] width 169 height 16
type input "00h 15m 09s"
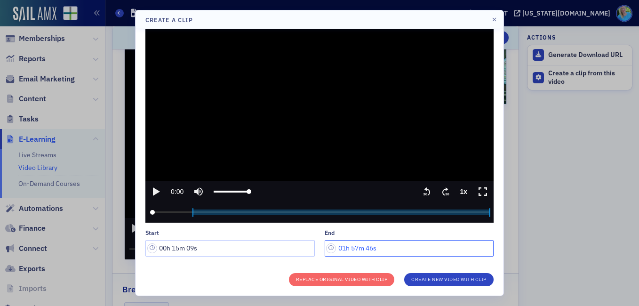
drag, startPoint x: 363, startPoint y: 247, endPoint x: 370, endPoint y: 248, distance: 7.6
click at [370, 248] on input "01h 57m 46s" at bounding box center [409, 248] width 169 height 16
type input "01h 57m 00s"
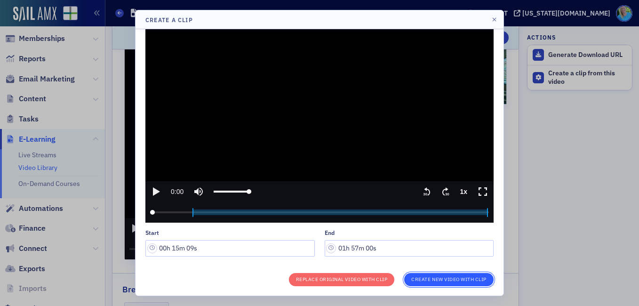
click at [418, 276] on button "Create New Video With Clip" at bounding box center [448, 279] width 89 height 13
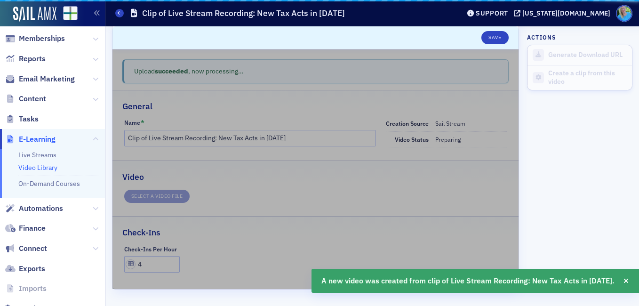
scroll to position [17, 0]
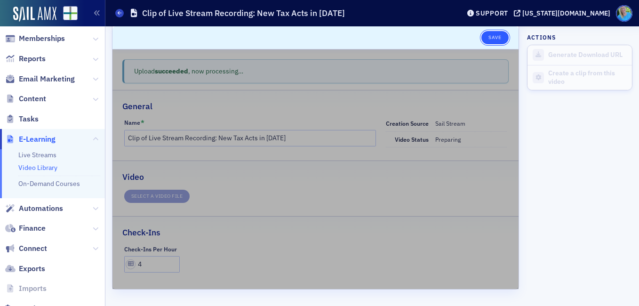
click at [485, 34] on button "Save" at bounding box center [495, 37] width 27 height 13
click at [43, 167] on link "Video Library" at bounding box center [37, 167] width 39 height 8
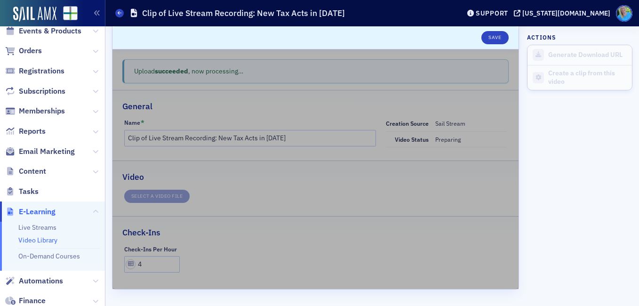
scroll to position [0, 0]
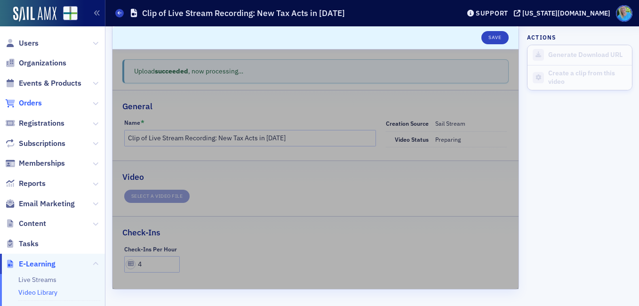
click at [26, 102] on span "Orders" at bounding box center [30, 103] width 23 height 10
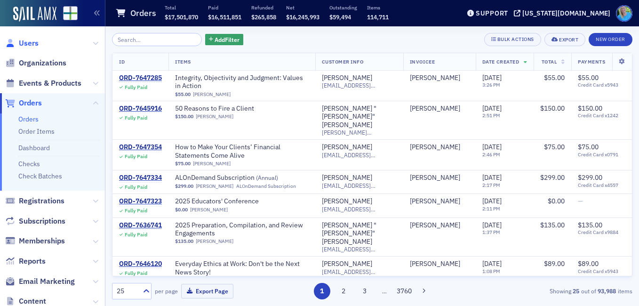
click at [33, 47] on span "Users" at bounding box center [29, 43] width 20 height 10
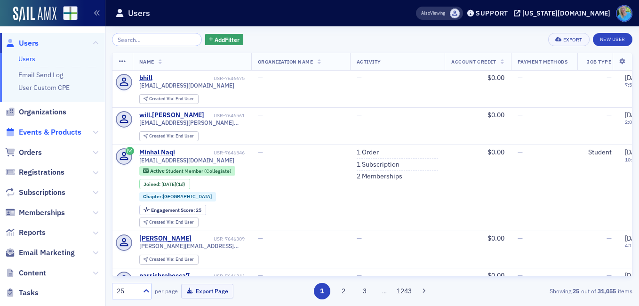
click at [69, 128] on span "Events & Products" at bounding box center [50, 132] width 63 height 10
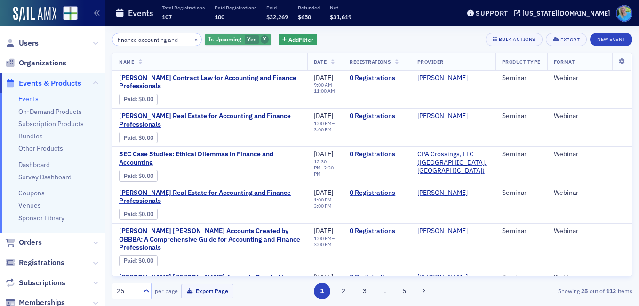
click at [263, 39] on icon "button" at bounding box center [265, 39] width 4 height 5
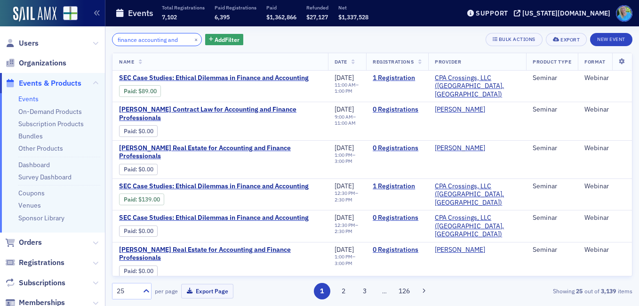
click at [115, 37] on input "finance accounting and" at bounding box center [157, 39] width 90 height 13
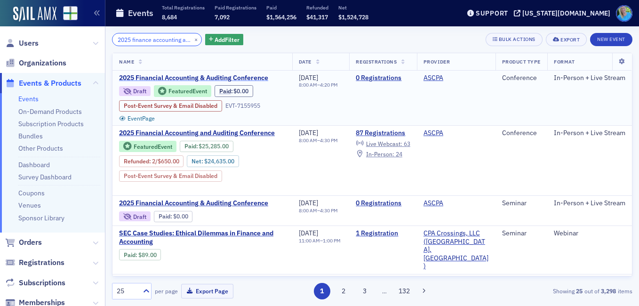
type input "2025 finance accounting and"
click at [213, 74] on span "2025 Financial Accounting & Auditing Conference" at bounding box center [198, 78] width 158 height 8
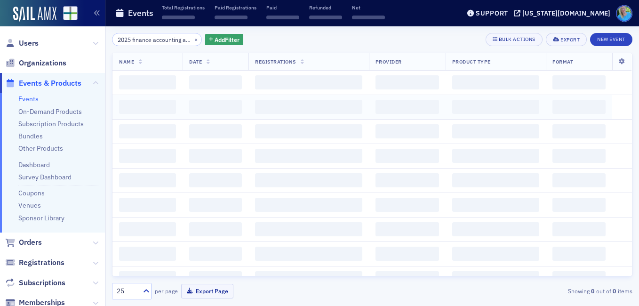
scroll to position [0, 13]
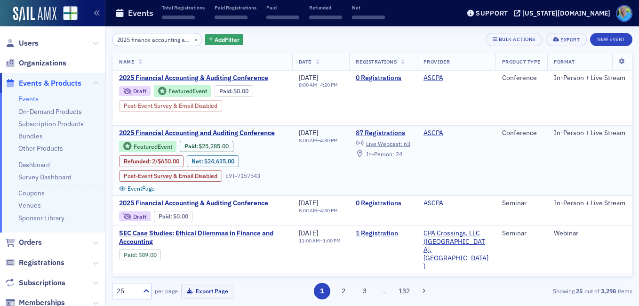
click at [239, 131] on span "2025 Financial Accounting and Auditing Conference" at bounding box center [198, 133] width 158 height 8
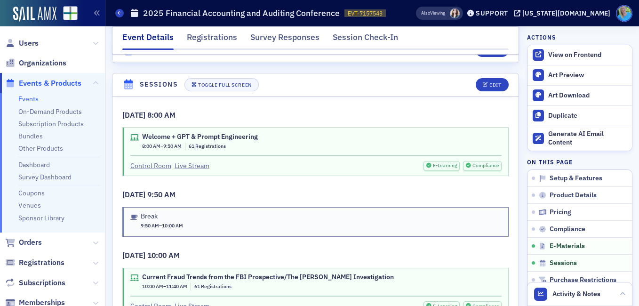
scroll to position [1507, 0]
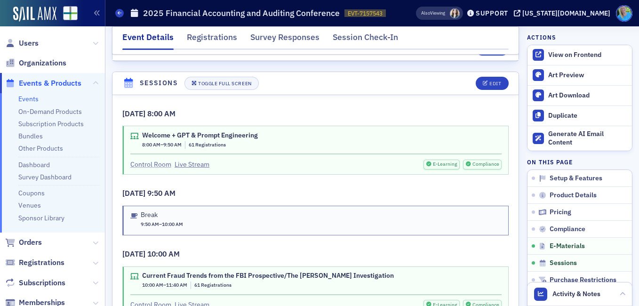
click at [145, 160] on link "Control Room" at bounding box center [150, 165] width 41 height 10
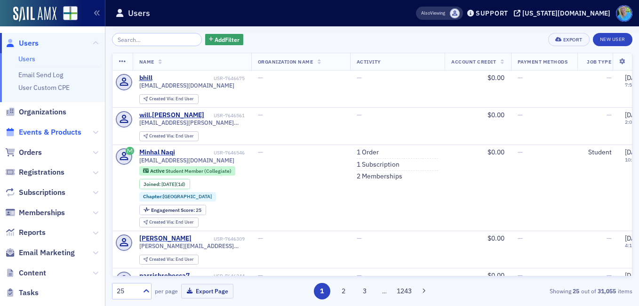
click at [65, 131] on span "Events & Products" at bounding box center [50, 132] width 63 height 10
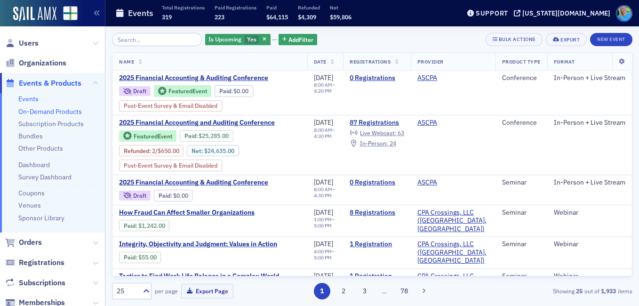
click at [59, 113] on link "On-Demand Products" at bounding box center [50, 111] width 64 height 8
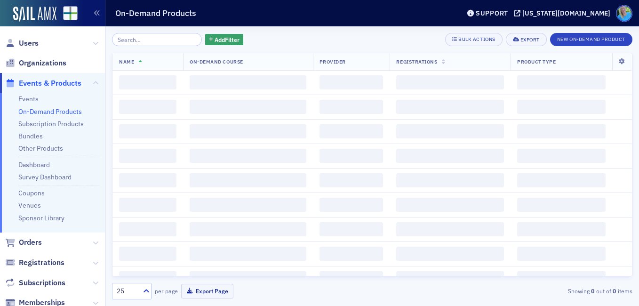
click at [135, 38] on input "search" at bounding box center [157, 39] width 90 height 13
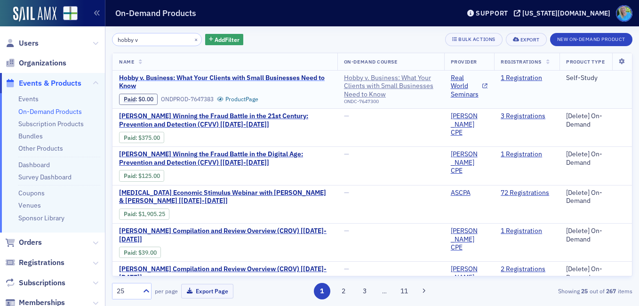
type input "hobby v"
click at [148, 74] on span "Hobby v. Business: What Your Clients with Small Businesses Need to Know" at bounding box center [225, 82] width 212 height 16
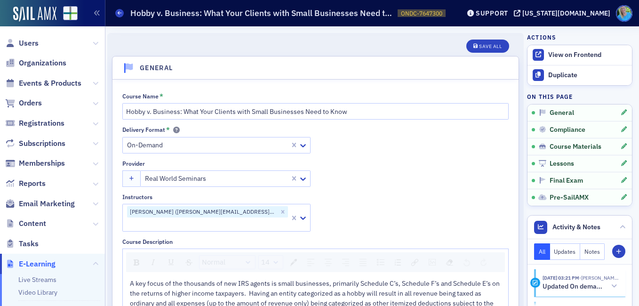
click at [133, 279] on span "A key focus of the thousands of new IRS agents is small businesses, primarily S…" at bounding box center [315, 308] width 371 height 58
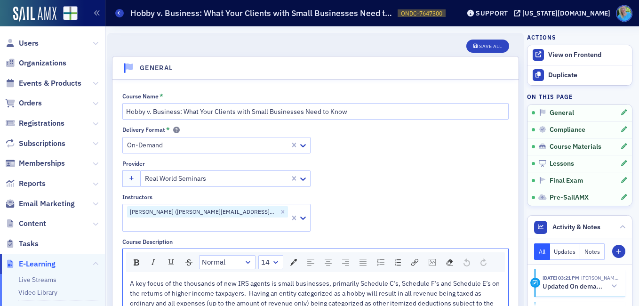
click at [131, 279] on span "A key focus of the thousands of new IRS agents is small businesses, primarily S…" at bounding box center [315, 308] width 371 height 58
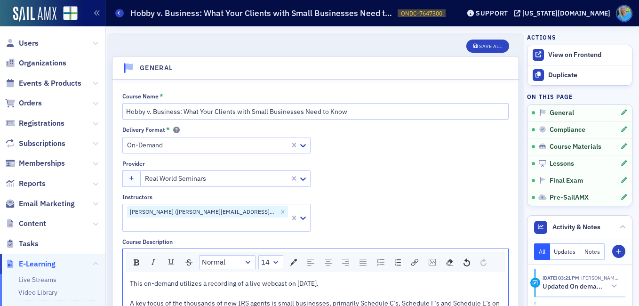
drag, startPoint x: 339, startPoint y: 274, endPoint x: 131, endPoint y: 274, distance: 207.2
click at [131, 279] on div "This on-demand utilizes a recording of a live webcast on [DATE]." at bounding box center [316, 284] width 372 height 10
click at [161, 255] on div "rdw-inline-control" at bounding box center [163, 262] width 69 height 14
click at [159, 256] on div "rdw-inline-control" at bounding box center [153, 262] width 14 height 13
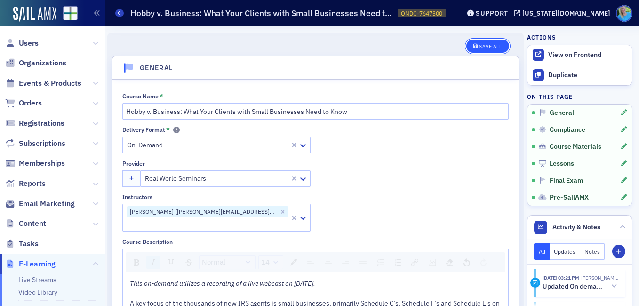
click at [484, 48] on div "Save All" at bounding box center [490, 46] width 23 height 5
click at [326, 289] on div "rdw-editor" at bounding box center [316, 294] width 372 height 10
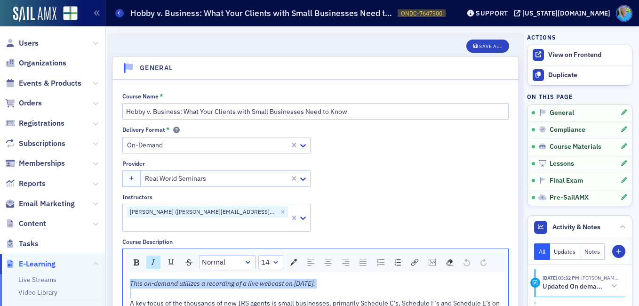
drag, startPoint x: 326, startPoint y: 277, endPoint x: 125, endPoint y: 272, distance: 200.7
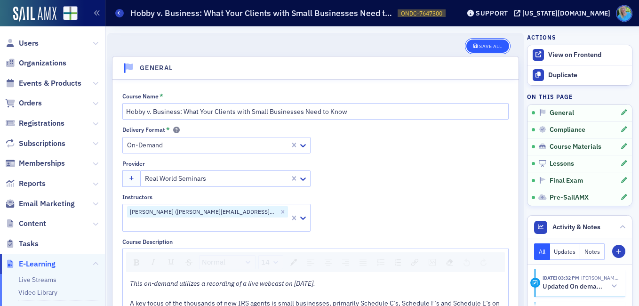
click at [499, 45] on button "Save All" at bounding box center [488, 46] width 42 height 13
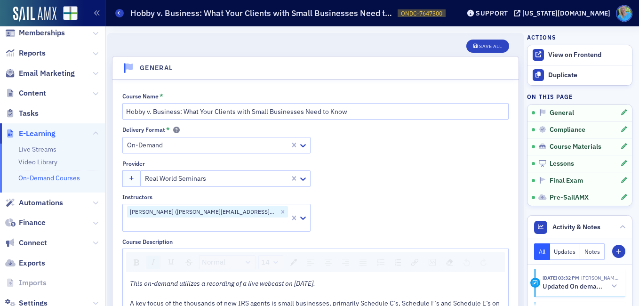
scroll to position [157, 0]
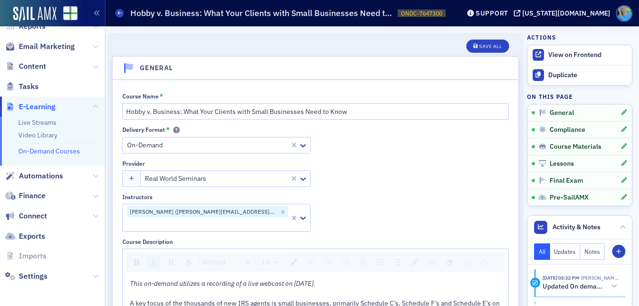
click at [53, 148] on link "On-Demand Courses" at bounding box center [49, 151] width 62 height 8
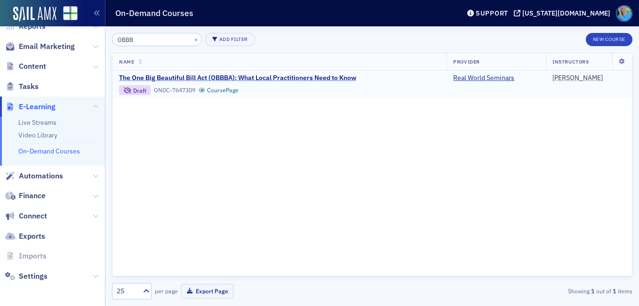
type input "OBBB"
click at [158, 76] on span "The One Big Beautiful Bill Act (OBBBA): What Local Practitioners Need to Know" at bounding box center [237, 78] width 237 height 8
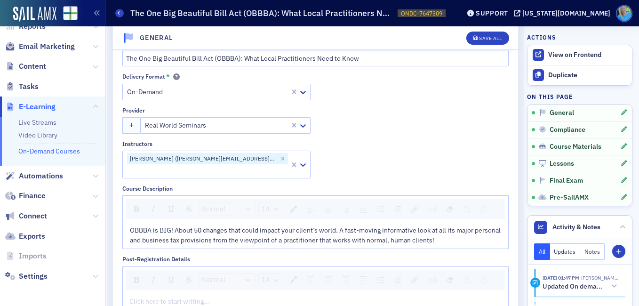
scroll to position [94, 0]
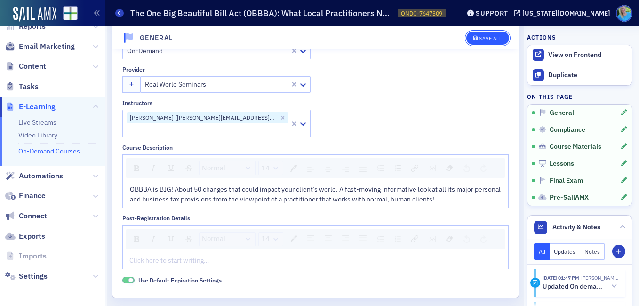
click at [484, 39] on div "Save All" at bounding box center [490, 38] width 23 height 5
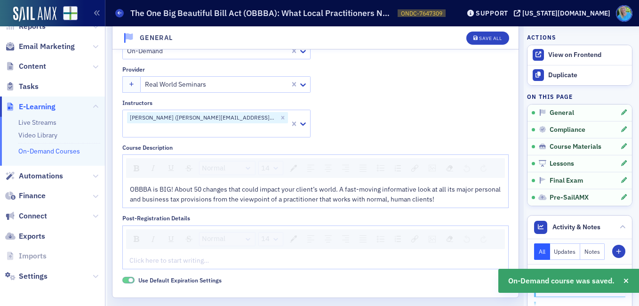
click at [131, 185] on span "OBBBA is BIG! About 50 changes that could impact your client’s world. A fast-mo…" at bounding box center [316, 194] width 372 height 18
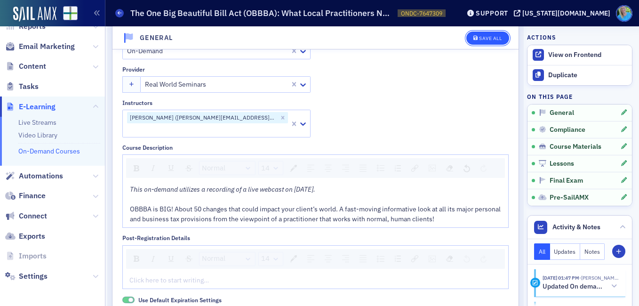
click at [474, 39] on icon "button" at bounding box center [476, 38] width 5 height 5
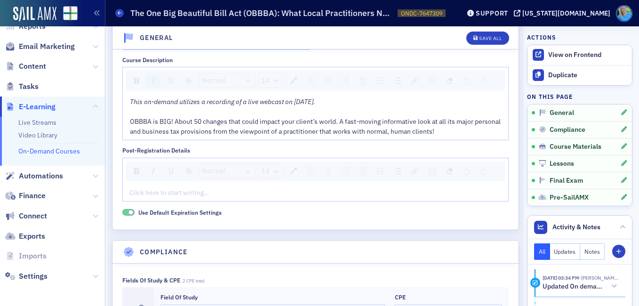
scroll to position [0, 0]
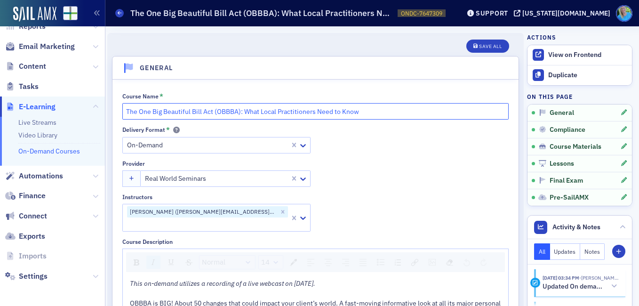
drag, startPoint x: 370, startPoint y: 113, endPoint x: 98, endPoint y: 113, distance: 271.7
click at [98, 113] on div "Users Organizations Events & Products Orders Registrations Subscriptions Member…" at bounding box center [319, 153] width 639 height 306
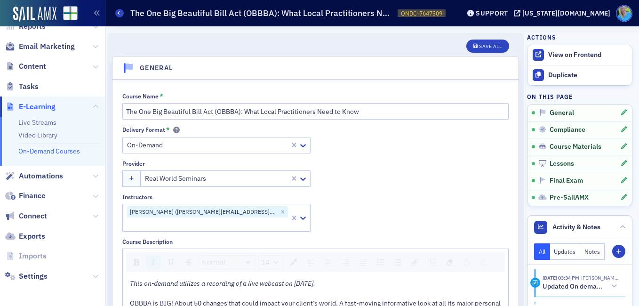
click at [427, 151] on div "Delivery Format * On-Demand Provider Real World Seminars Instructors [PERSON_NA…" at bounding box center [315, 178] width 387 height 105
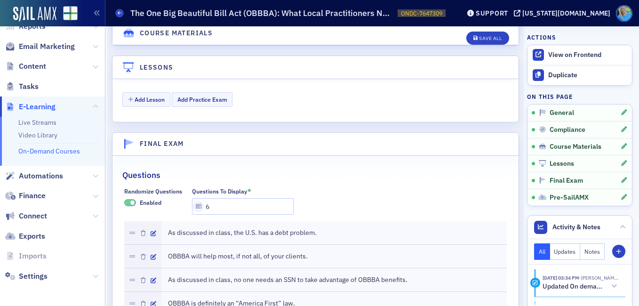
scroll to position [1177, 0]
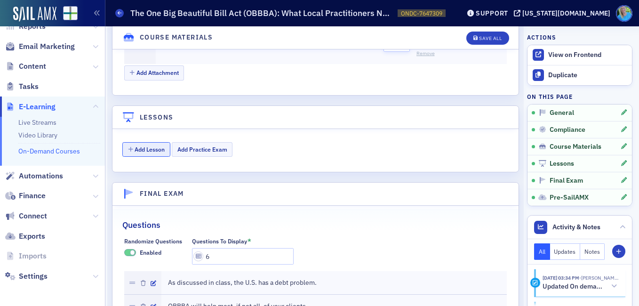
click at [159, 142] on button "Add Lesson" at bounding box center [146, 149] width 48 height 15
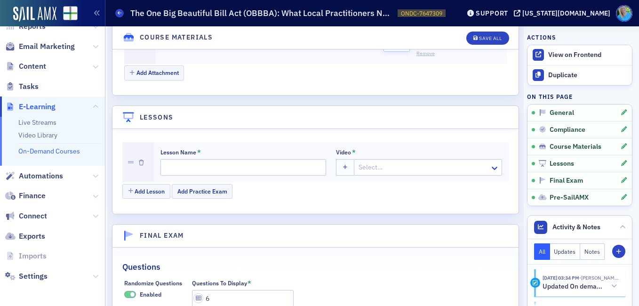
click at [372, 161] on div at bounding box center [423, 167] width 131 height 12
paste input "On-Demand: The One Big Beautiful Bill Act (OBBBA): What Local Practitioners Nee…"
type input "On-Demand: The One Big Beautiful Bill Act (OBBBA): What Local Practitioners Nee…"
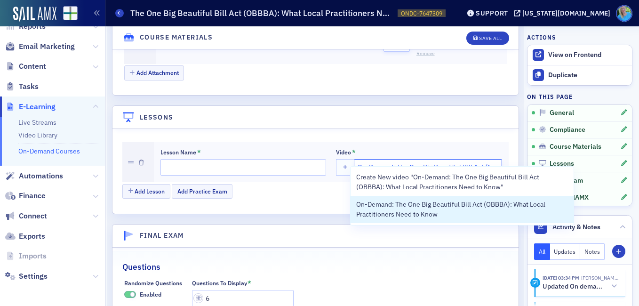
scroll to position [0, 146]
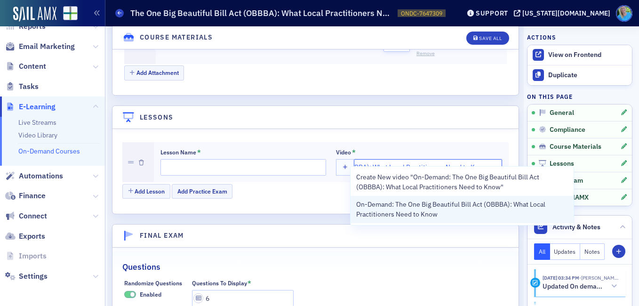
click at [386, 208] on span "On-Demand: The One Big Beautiful Bill Act (OBBBA): What Local Practitioners Nee…" at bounding box center [461, 210] width 211 height 20
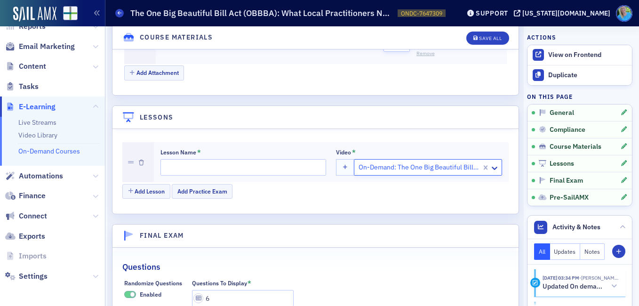
scroll to position [0, 0]
click at [232, 159] on input "Lesson Name *" at bounding box center [244, 167] width 166 height 16
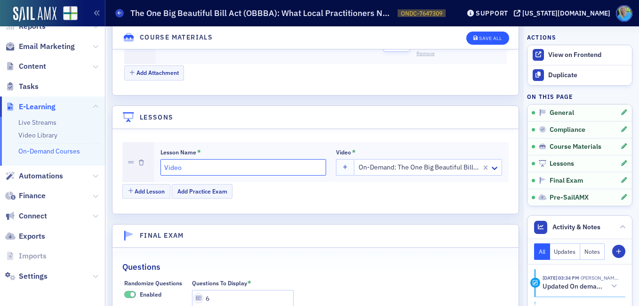
type input "Video"
click at [479, 36] on div "Save All" at bounding box center [490, 38] width 23 height 5
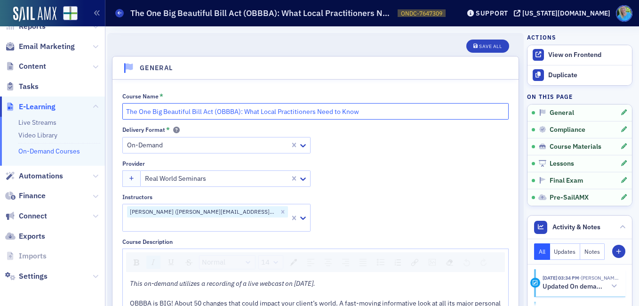
drag, startPoint x: 367, startPoint y: 116, endPoint x: 117, endPoint y: 116, distance: 250.0
click at [117, 116] on div "Course Name * The One Big Beautiful Bill Act (OBBBA): What Local Practitioners …" at bounding box center [316, 246] width 406 height 332
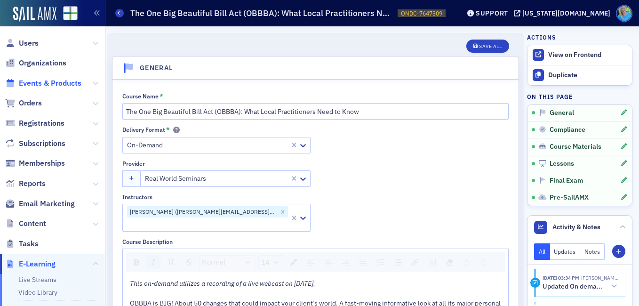
click at [52, 82] on span "Events & Products" at bounding box center [50, 83] width 63 height 10
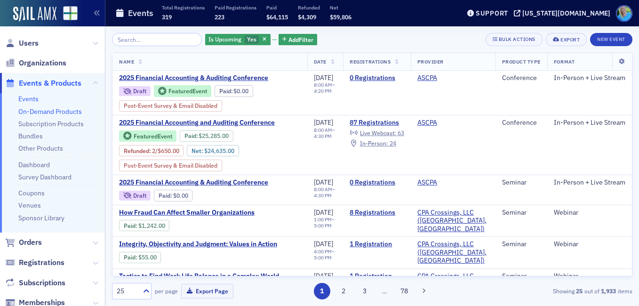
click at [58, 113] on link "On-Demand Products" at bounding box center [50, 111] width 64 height 8
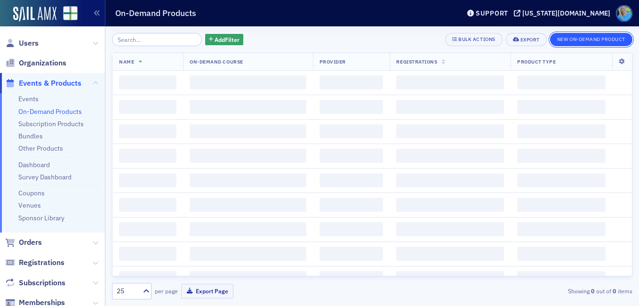
click at [574, 38] on button "New On-Demand Product" at bounding box center [591, 39] width 82 height 13
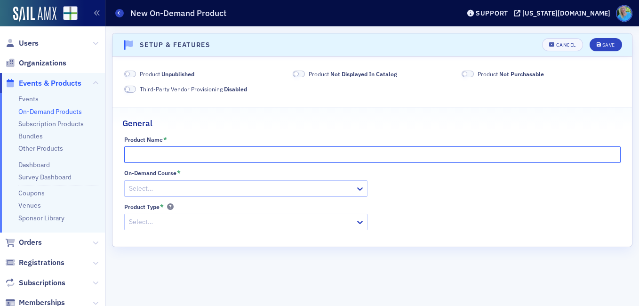
click at [173, 150] on input "Product Name *" at bounding box center [372, 154] width 497 height 16
paste input "The One Big Beautiful Bill Act (OBBBA): What Local Practitioners Need to Know"
type input "The One Big Beautiful Bill Act (OBBBA): What Local Practitioners Need to Know"
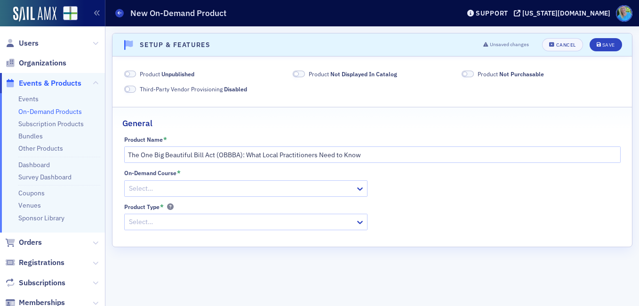
click at [174, 191] on div at bounding box center [241, 189] width 226 height 12
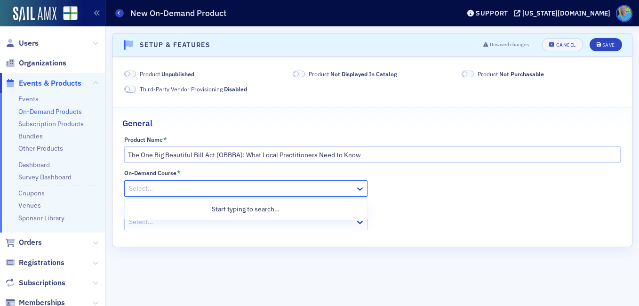
paste input "The One Big Beautiful Bill Act (OBBBA): What Local Practitioners Need to Know"
type input "The One Big Beautiful Bill Act (OBBBA): What Local Practitioners Need to Know"
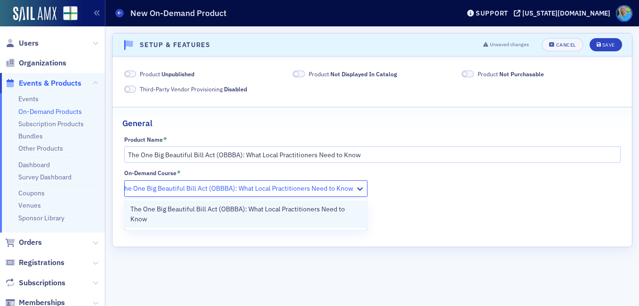
click at [177, 208] on span "The One Big Beautiful Bill Act (OBBBA): What Local Practitioners Need to Know" at bounding box center [245, 214] width 231 height 20
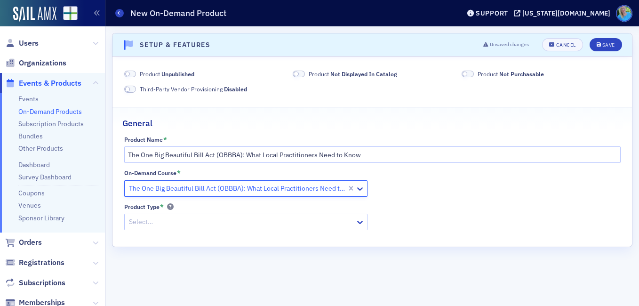
click at [178, 219] on div at bounding box center [241, 222] width 226 height 12
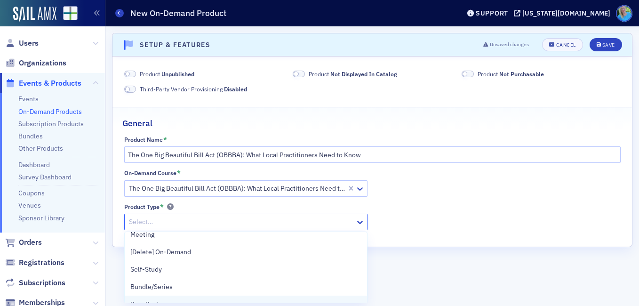
scroll to position [47, 0]
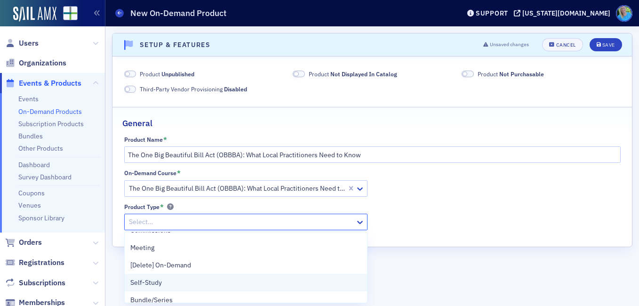
click at [182, 278] on div "Self-Study" at bounding box center [245, 283] width 231 height 10
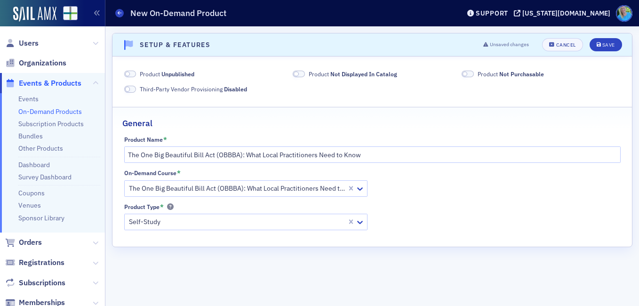
click at [134, 73] on span at bounding box center [130, 74] width 12 height 7
click at [299, 73] on span at bounding box center [296, 74] width 5 height 5
click at [468, 74] on span at bounding box center [465, 74] width 5 height 5
click at [595, 48] on button "Save" at bounding box center [606, 44] width 32 height 13
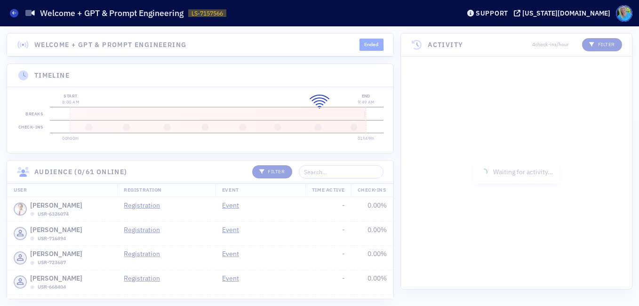
click at [326, 180] on div at bounding box center [319, 166] width 639 height 280
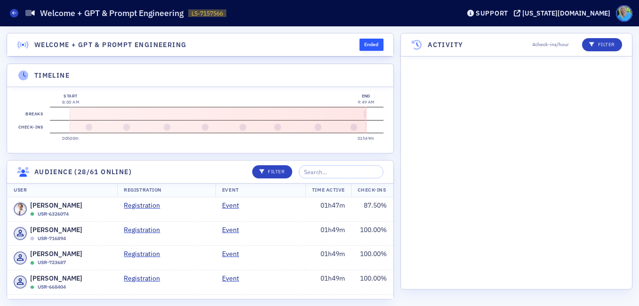
scroll to position [1234, 0]
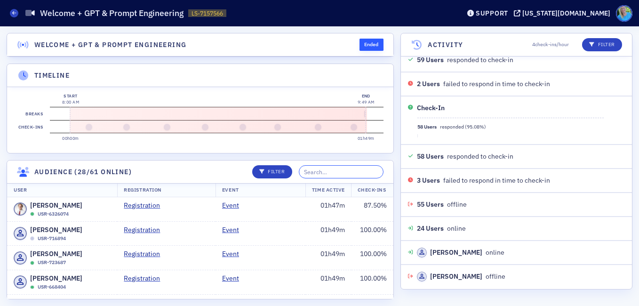
click at [326, 178] on input "search" at bounding box center [341, 171] width 85 height 13
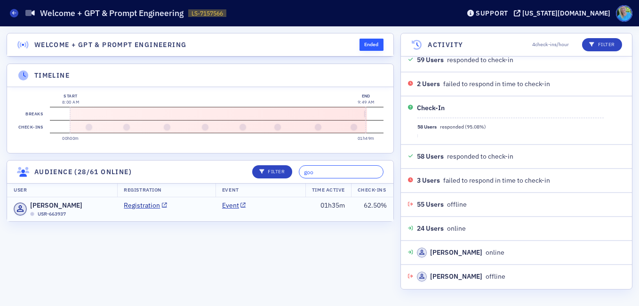
type input "goo"
click at [297, 205] on td "Event" at bounding box center [261, 209] width 90 height 24
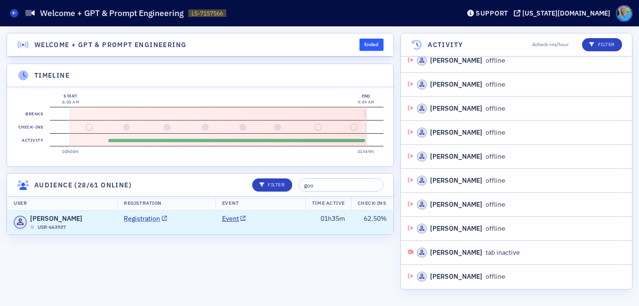
click at [142, 224] on link "Registration" at bounding box center [145, 219] width 43 height 10
click at [241, 24] on header "Live Streams Welcome + GPT & Prompt Engineering LS-7157566 7157566 Support [US_…" at bounding box center [319, 13] width 639 height 26
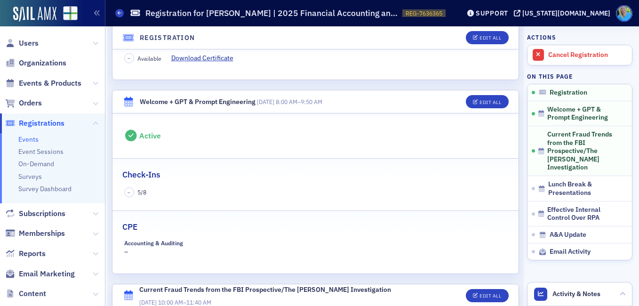
scroll to position [235, 0]
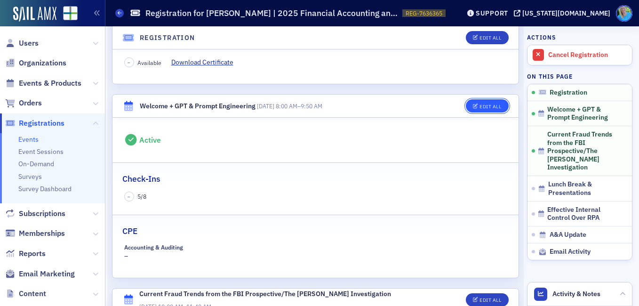
click at [484, 105] on div "Edit All" at bounding box center [491, 106] width 22 height 5
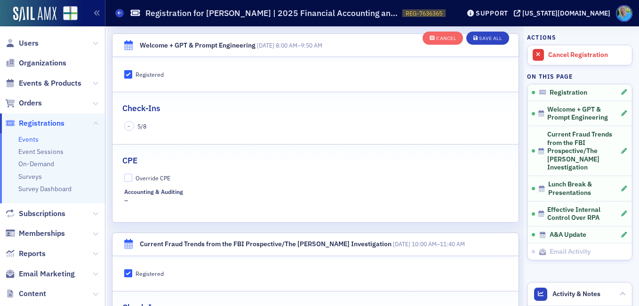
scroll to position [319, 0]
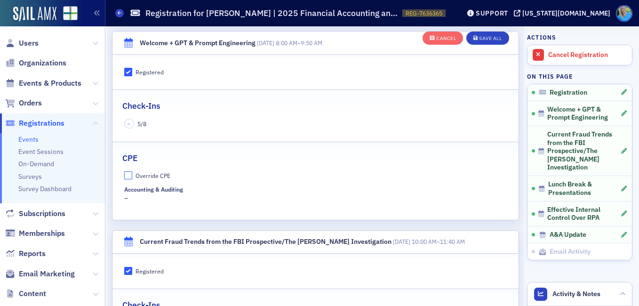
click at [127, 174] on input "Override CPE" at bounding box center [128, 175] width 8 height 8
checkbox input "true"
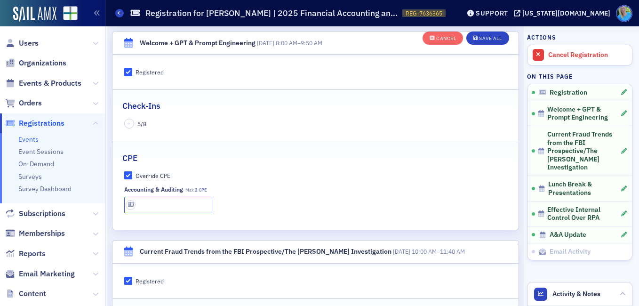
click at [128, 199] on input "text" at bounding box center [168, 205] width 89 height 16
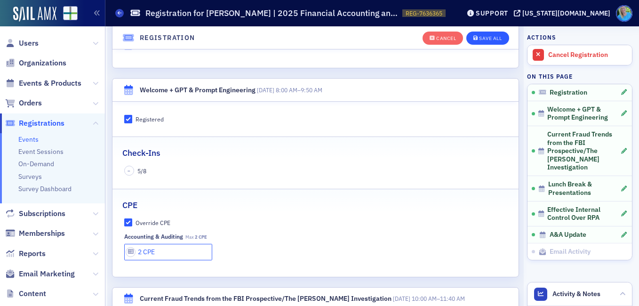
type input "2 CPE"
click at [491, 36] on div "Save All" at bounding box center [490, 38] width 23 height 5
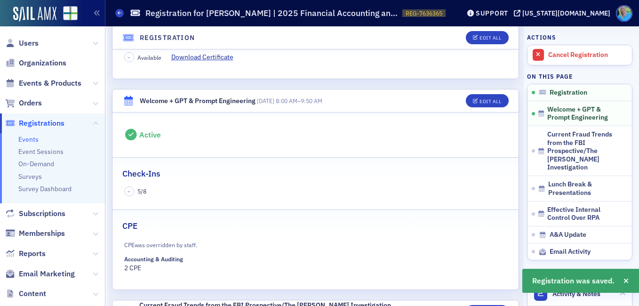
scroll to position [0, 0]
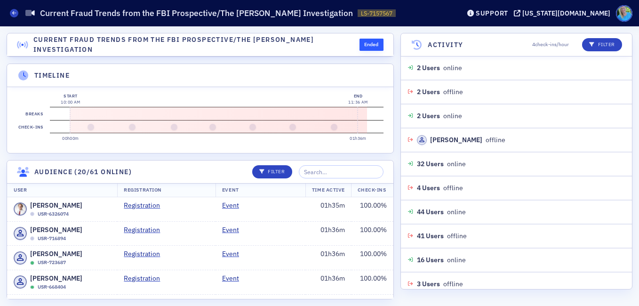
scroll to position [946, 0]
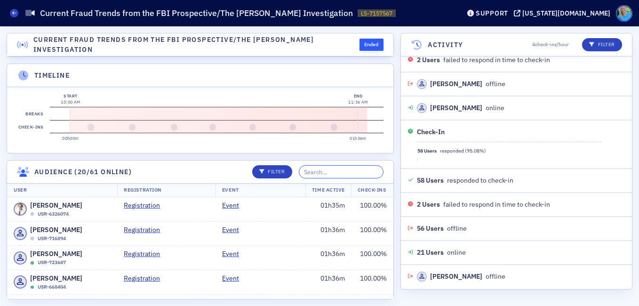
click at [323, 173] on input "search" at bounding box center [341, 171] width 85 height 13
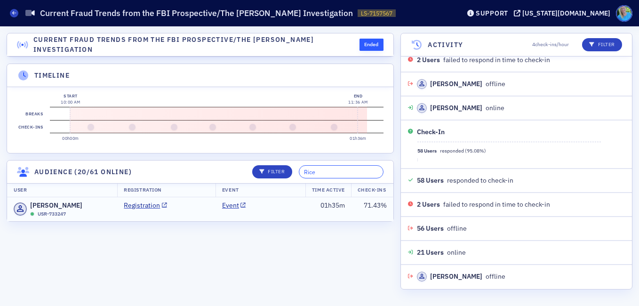
type input "Rice"
click at [286, 212] on td "Event" at bounding box center [261, 209] width 90 height 24
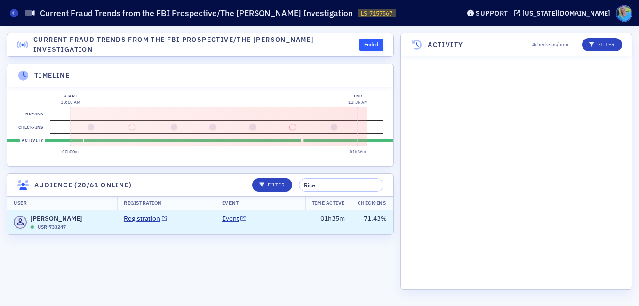
scroll to position [3105, 0]
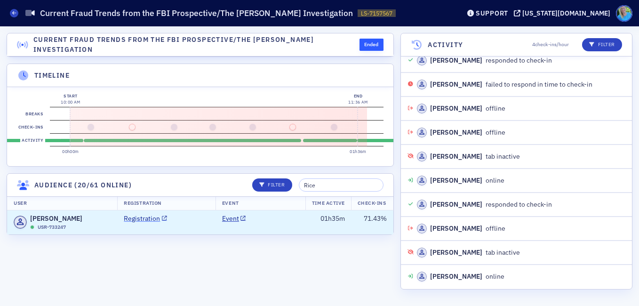
click at [129, 224] on link "Registration" at bounding box center [145, 219] width 43 height 10
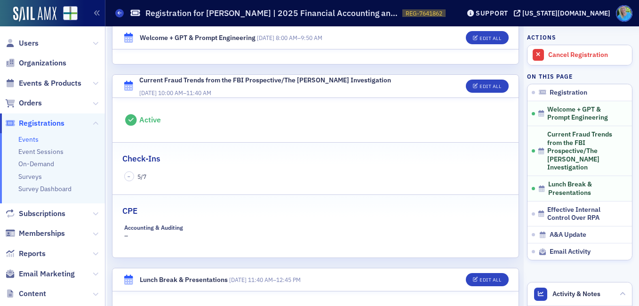
scroll to position [424, 0]
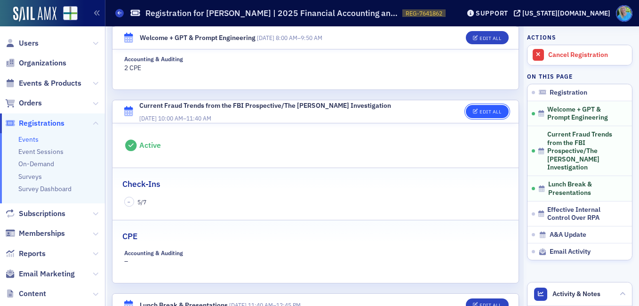
click at [481, 112] on div "Edit All" at bounding box center [491, 111] width 22 height 5
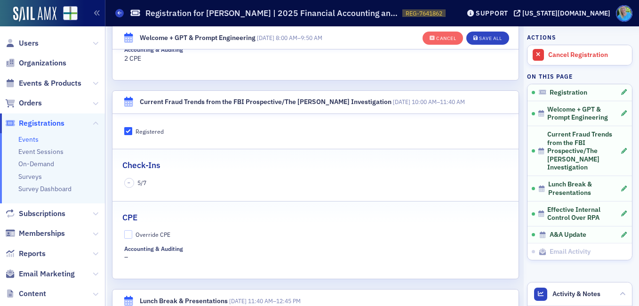
scroll to position [518, 0]
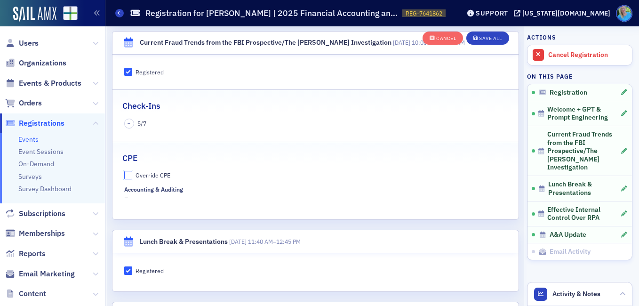
click at [127, 178] on input "Override CPE" at bounding box center [128, 175] width 8 height 8
checkbox input "true"
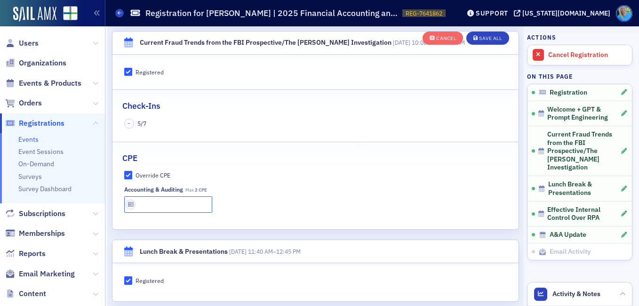
click at [134, 205] on input "text" at bounding box center [168, 204] width 89 height 16
type input "2 CPE"
click at [282, 146] on div "CPE" at bounding box center [315, 153] width 387 height 22
click at [474, 41] on button "Save All" at bounding box center [488, 38] width 42 height 13
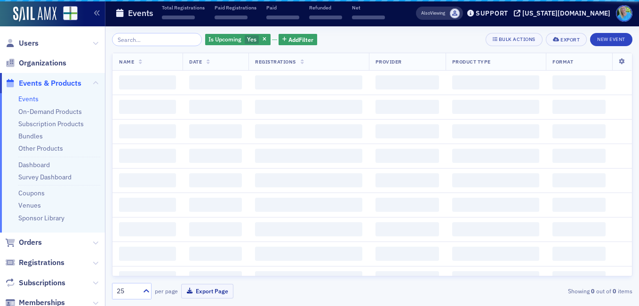
click at [140, 40] on input "search" at bounding box center [157, 39] width 90 height 13
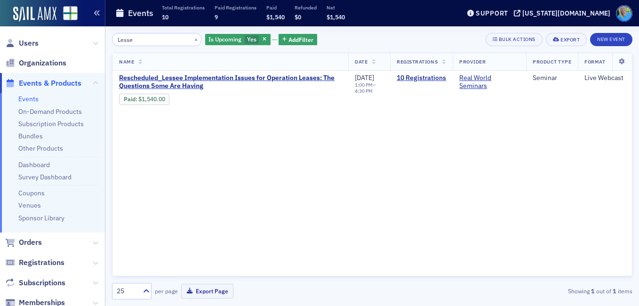
type input "Lesse"
click at [33, 242] on span "Orders" at bounding box center [30, 242] width 23 height 10
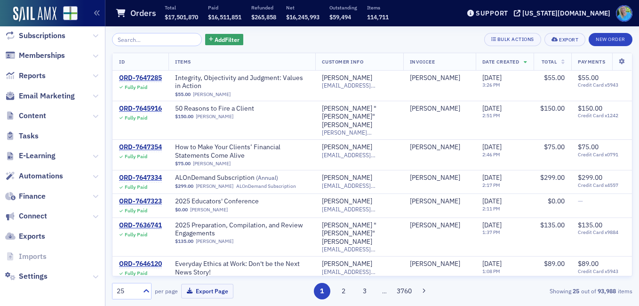
scroll to position [186, 0]
click at [47, 155] on span "E-Learning" at bounding box center [37, 155] width 37 height 10
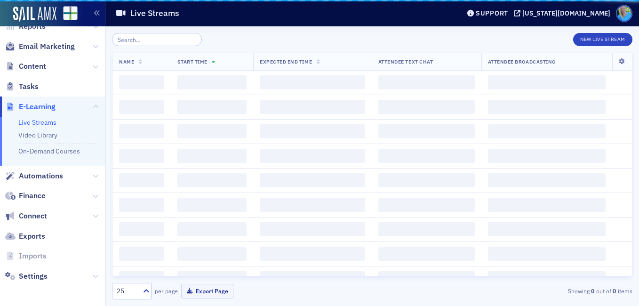
scroll to position [108, 0]
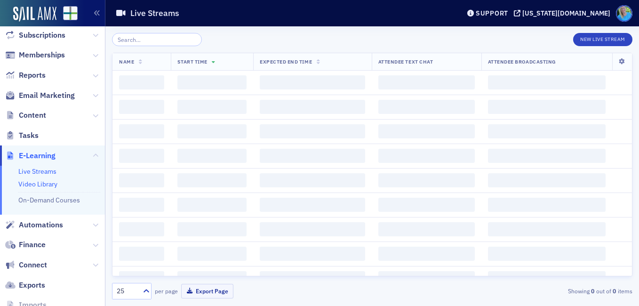
click at [46, 182] on link "Video Library" at bounding box center [37, 184] width 39 height 8
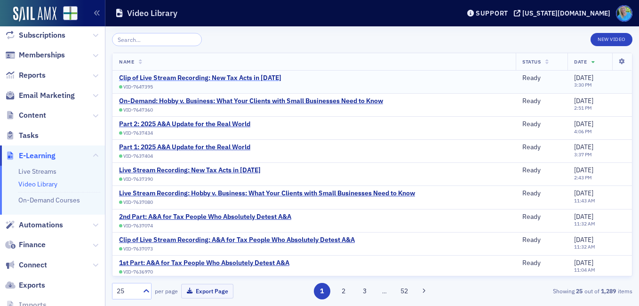
click at [211, 77] on div "Clip of Live Stream Recording: New Tax Acts in 2025" at bounding box center [200, 78] width 162 height 8
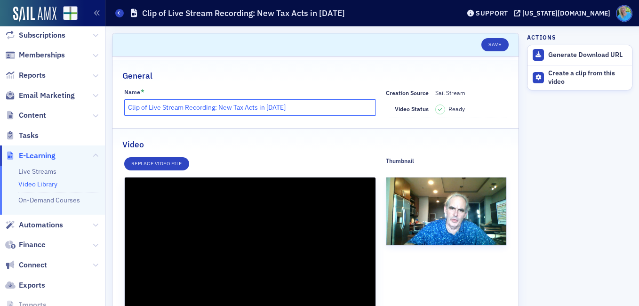
drag, startPoint x: 214, startPoint y: 107, endPoint x: 147, endPoint y: 109, distance: 67.4
click at [147, 109] on input "Clip of Live Stream Recording: New Tax Acts in 2025" at bounding box center [250, 107] width 252 height 16
click at [188, 105] on input "Clip of Live Stream Recording: New Tax Acts in 2025" at bounding box center [250, 107] width 252 height 16
click at [183, 105] on input "Clip of Live Stream Recording: New Tax Acts in 2025" at bounding box center [250, 107] width 252 height 16
drag, startPoint x: 213, startPoint y: 108, endPoint x: 129, endPoint y: 108, distance: 84.7
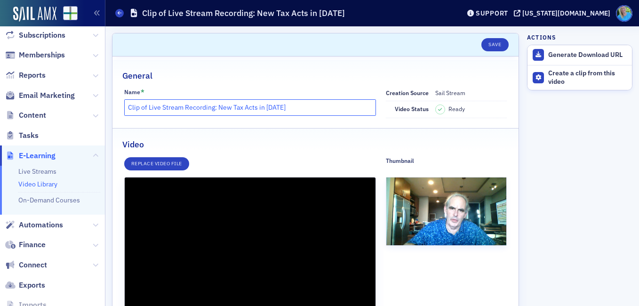
click at [129, 108] on input "Clip of Live Stream Recording: New Tax Acts in 2025" at bounding box center [250, 107] width 252 height 16
drag, startPoint x: 235, startPoint y: 105, endPoint x: 169, endPoint y: 104, distance: 66.9
click at [169, 104] on input "On-Demand: New Tax Acts in 2025" at bounding box center [250, 107] width 252 height 16
paste input "The One Big Beautiful Bill Act (OBBBA): What Local Practitioners Need to Know"
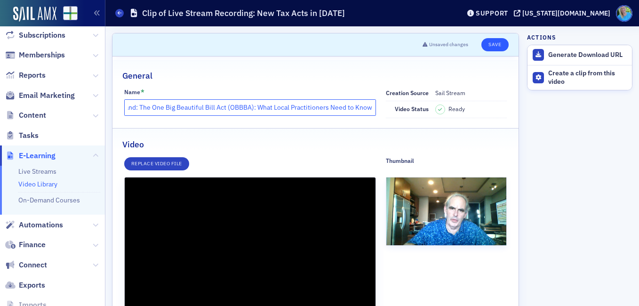
type input "On-Demand: The One Big Beautiful Bill Act (OBBBA): What Local Practitioners Nee…"
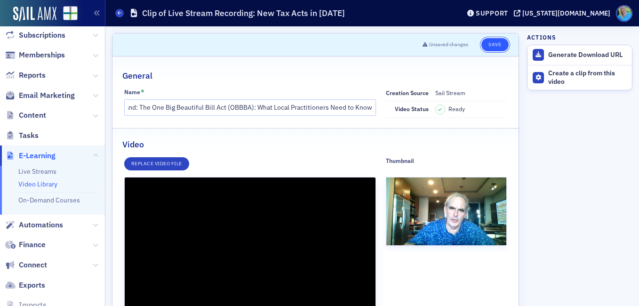
scroll to position [0, 0]
click at [497, 41] on button "Save" at bounding box center [495, 44] width 27 height 13
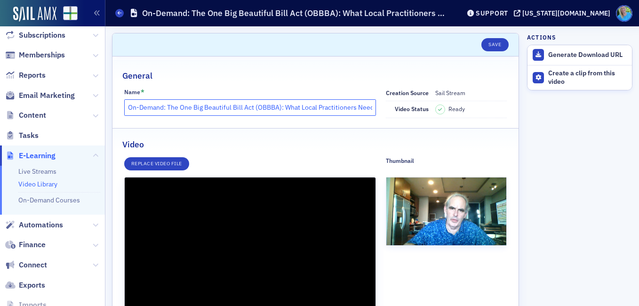
click at [193, 106] on input "On-Demand: The One Big Beautiful Bill Act (OBBBA): What Local Practitioners Nee…" at bounding box center [250, 107] width 252 height 16
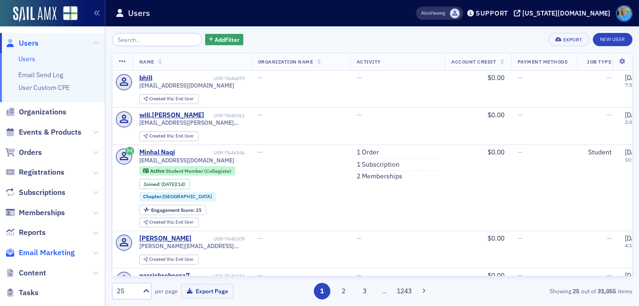
click at [47, 252] on span "Email Marketing" at bounding box center [47, 253] width 56 height 10
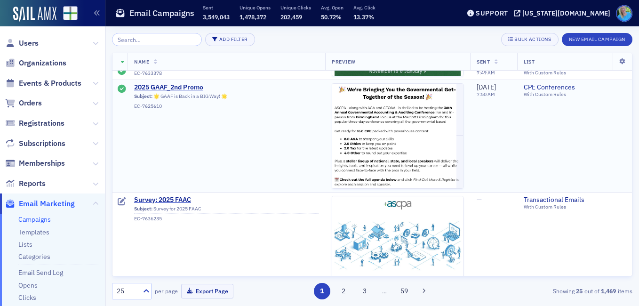
scroll to position [753, 0]
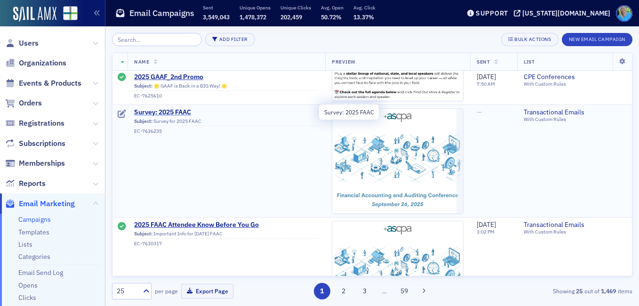
click at [164, 112] on span "Survey: 2025 FAAC" at bounding box center [226, 112] width 185 height 8
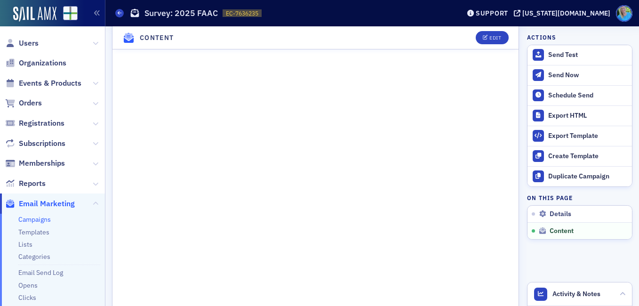
scroll to position [753, 0]
click at [490, 37] on div "Edit" at bounding box center [496, 37] width 12 height 5
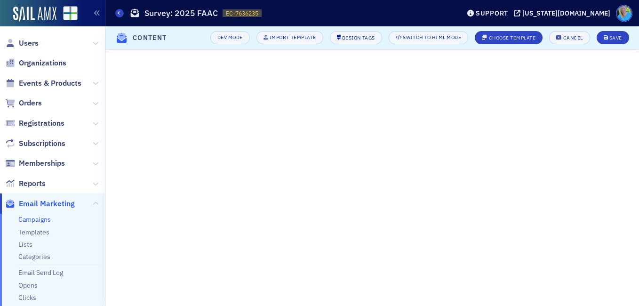
scroll to position [248, 0]
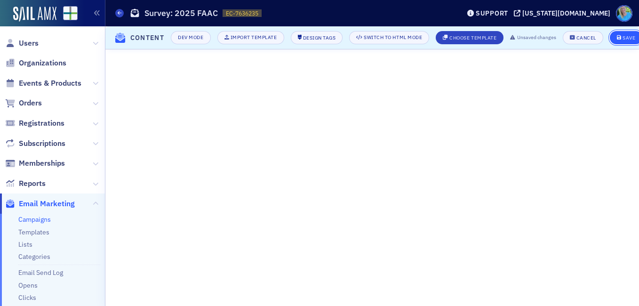
click at [621, 35] on icon "submit" at bounding box center [619, 37] width 5 height 5
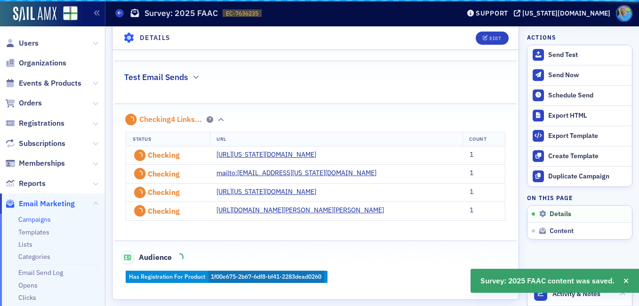
scroll to position [534, 0]
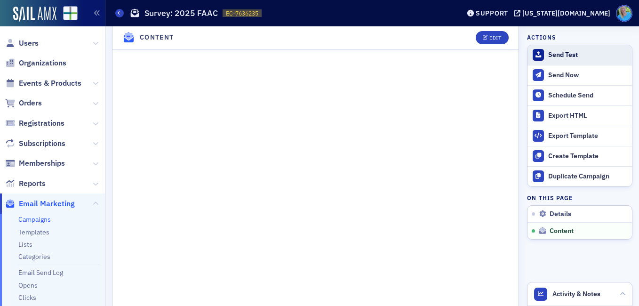
click at [549, 57] on div "Send Test" at bounding box center [588, 55] width 79 height 8
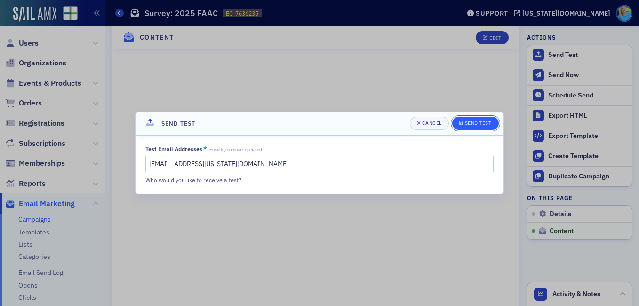
click at [471, 121] on div "Send Test" at bounding box center [478, 123] width 27 height 5
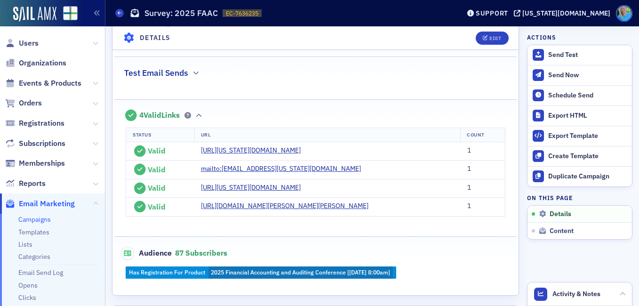
scroll to position [299, 0]
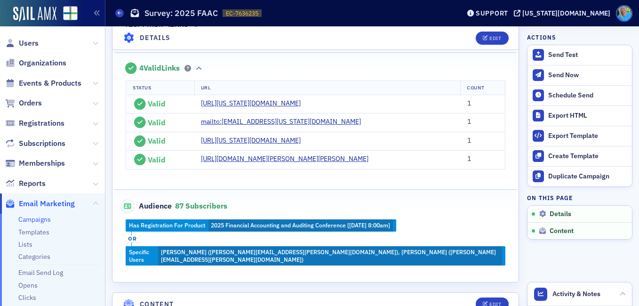
click at [37, 220] on link "Campaigns" at bounding box center [34, 219] width 32 height 8
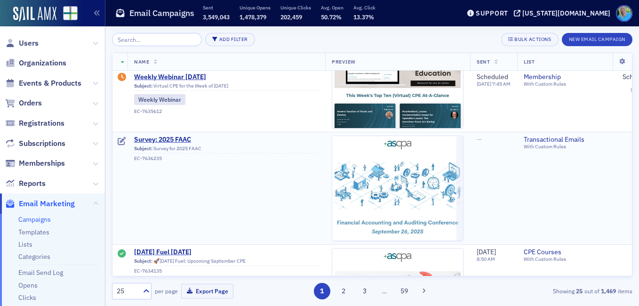
scroll to position [282, 0]
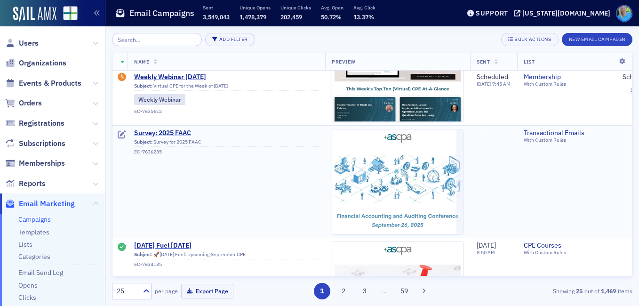
click at [181, 134] on span "Survey: 2025 FAAC" at bounding box center [226, 133] width 185 height 8
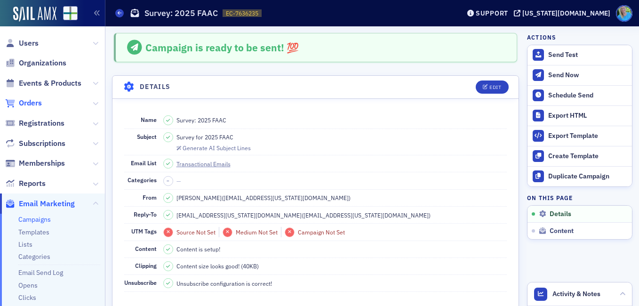
click at [32, 105] on span "Orders" at bounding box center [30, 103] width 23 height 10
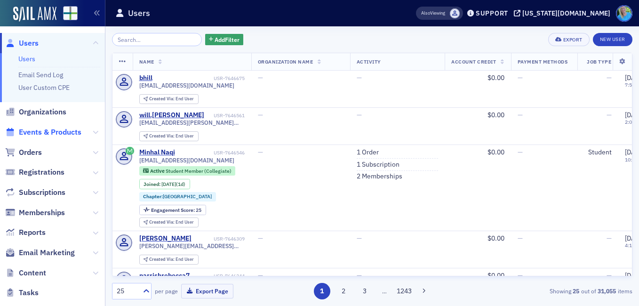
click at [63, 129] on span "Events & Products" at bounding box center [50, 132] width 63 height 10
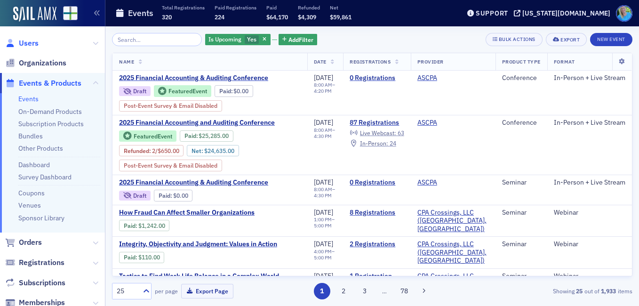
click at [35, 42] on span "Users" at bounding box center [29, 43] width 20 height 10
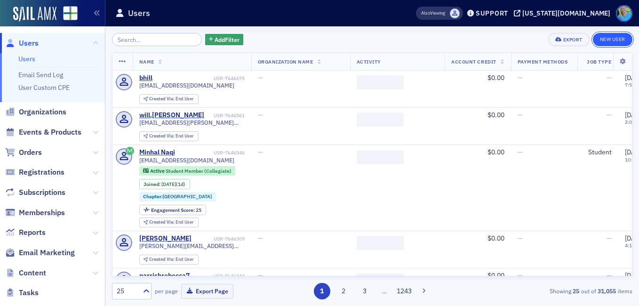
click at [615, 40] on link "New User" at bounding box center [613, 39] width 40 height 13
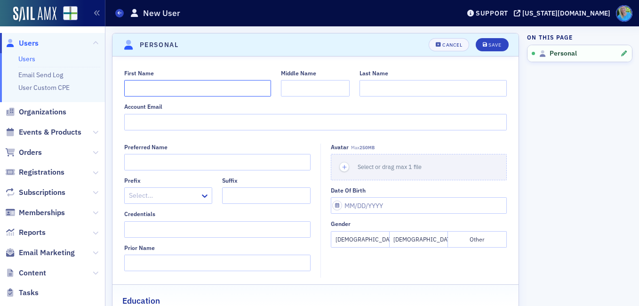
click at [198, 92] on input "First Name" at bounding box center [197, 88] width 147 height 16
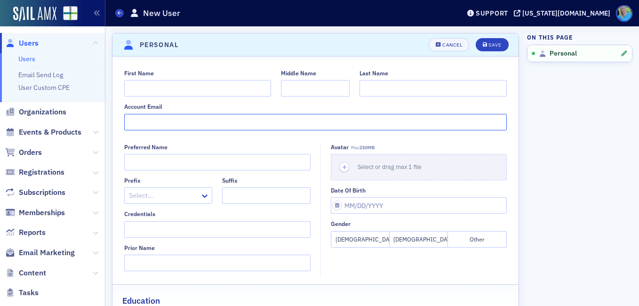
click at [132, 120] on input "Account Email" at bounding box center [315, 122] width 383 height 16
paste input "[PERSON_NAME][EMAIL_ADDRESS][PERSON_NAME][DOMAIN_NAME]"
type input "[PERSON_NAME][EMAIL_ADDRESS][PERSON_NAME][DOMAIN_NAME]"
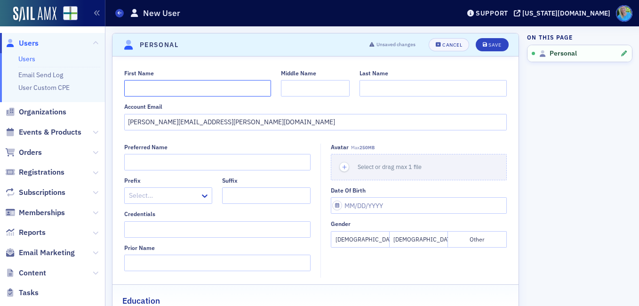
click at [142, 95] on input "First Name" at bounding box center [197, 88] width 147 height 16
type input "[PERSON_NAME]"
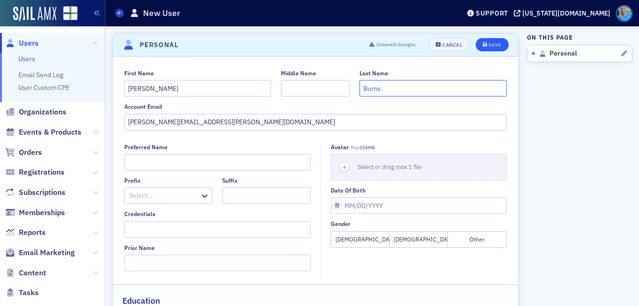
type input "Burns"
click at [489, 42] on div "Save" at bounding box center [495, 44] width 13 height 5
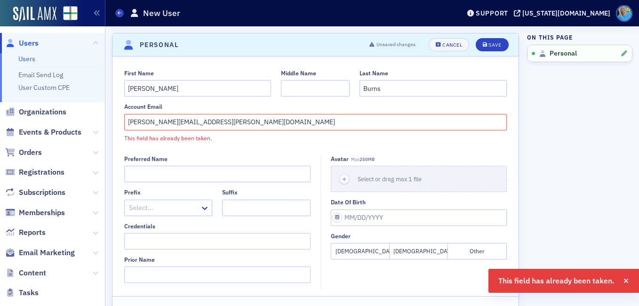
click at [25, 63] on link "Users" at bounding box center [26, 59] width 17 height 8
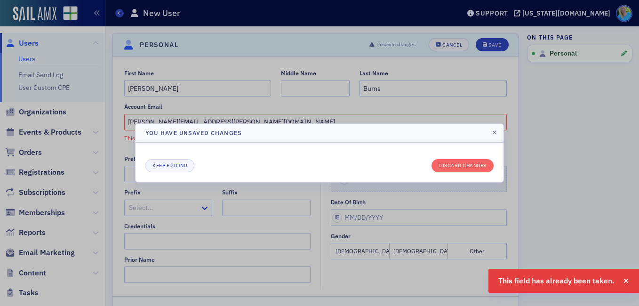
click at [25, 60] on div at bounding box center [319, 153] width 639 height 306
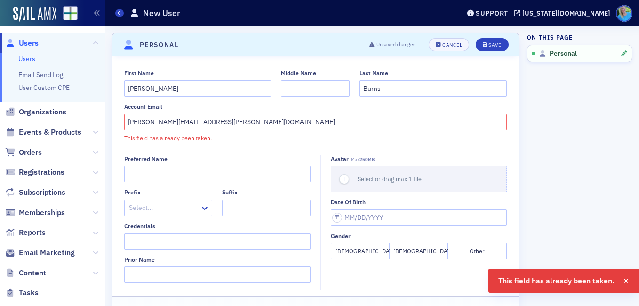
click at [32, 62] on link "Users" at bounding box center [26, 59] width 17 height 8
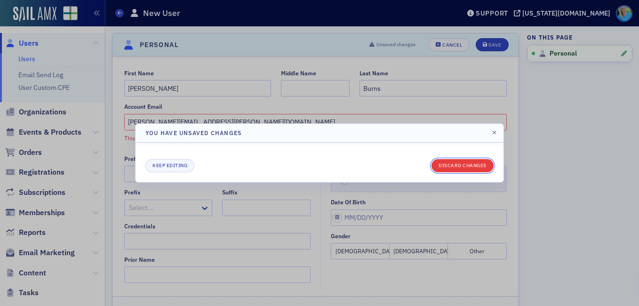
click at [484, 164] on button "Discard changes" at bounding box center [463, 165] width 62 height 13
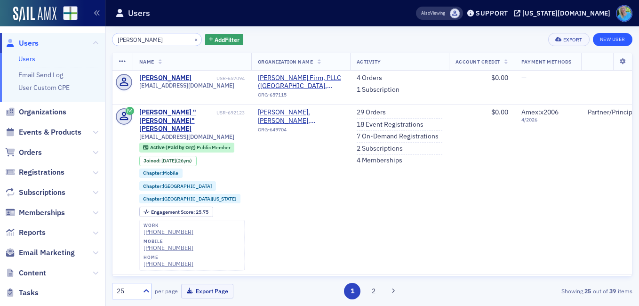
type input "holley pierce"
click at [610, 38] on link "New User" at bounding box center [613, 39] width 40 height 13
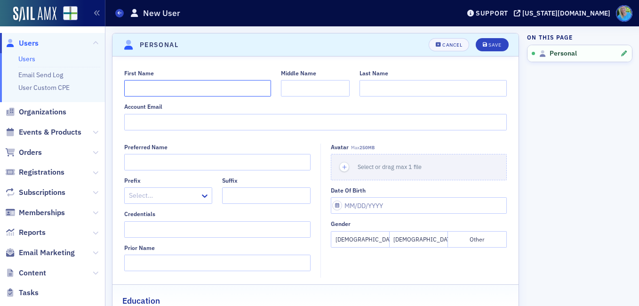
click at [178, 94] on input "First Name" at bounding box center [197, 88] width 147 height 16
type input "Holley"
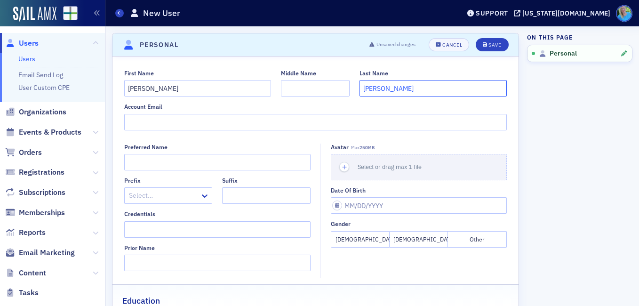
type input "Pierce"
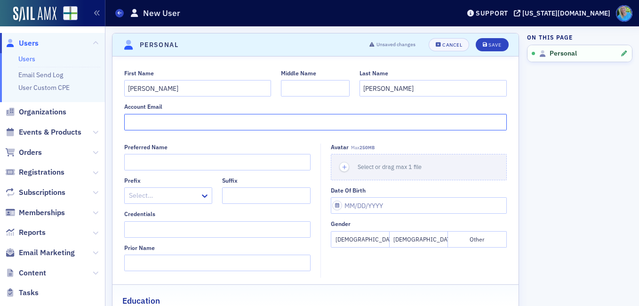
click at [185, 121] on input "Account Email" at bounding box center [315, 122] width 383 height 16
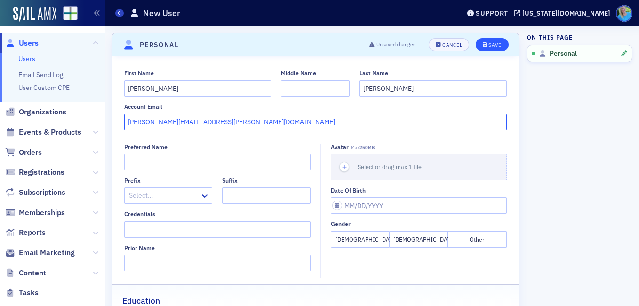
type input "holley.pierce@wfa.com"
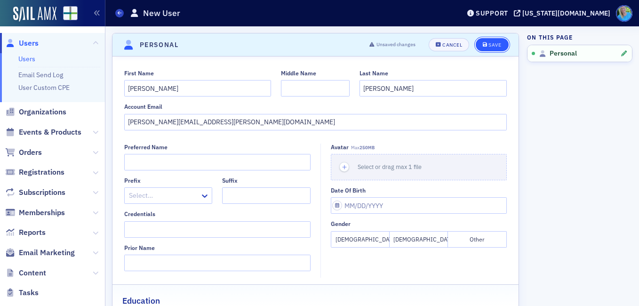
click at [491, 43] on div "Save" at bounding box center [495, 44] width 13 height 5
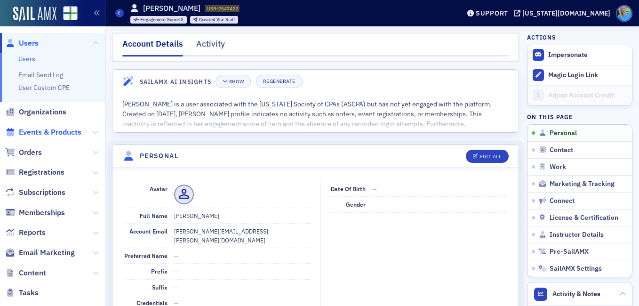
click at [46, 129] on span "Events & Products" at bounding box center [50, 132] width 63 height 10
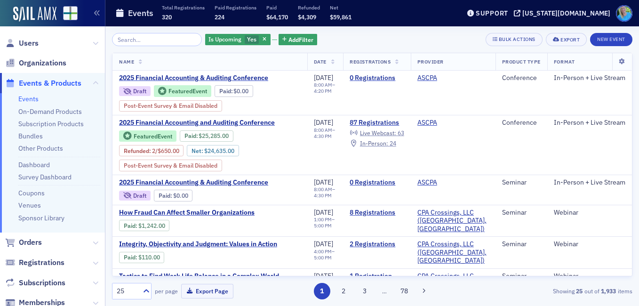
scroll to position [235, 0]
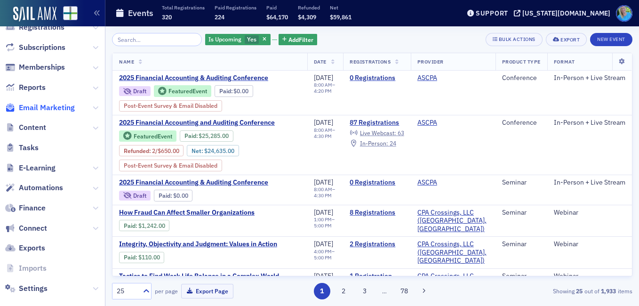
click at [55, 106] on span "Email Marketing" at bounding box center [47, 108] width 56 height 10
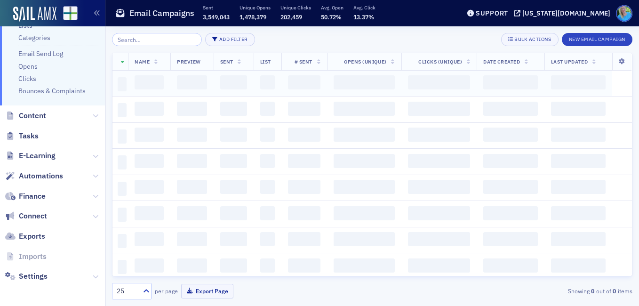
scroll to position [96, 0]
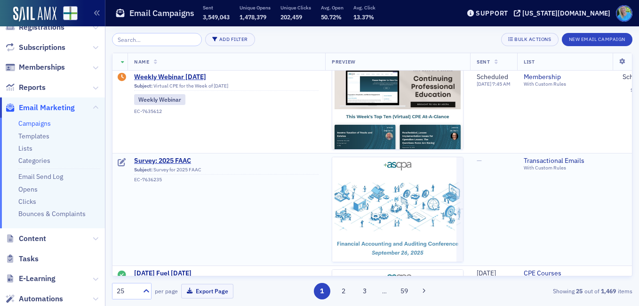
scroll to position [282, 0]
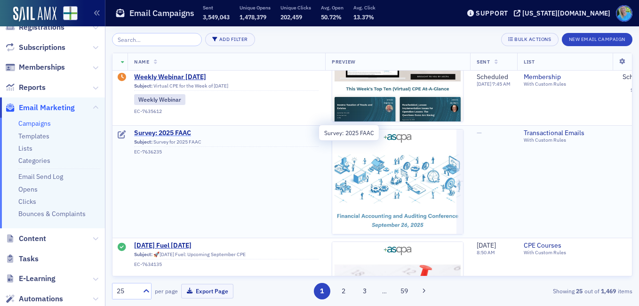
click at [175, 130] on span "Survey: 2025 FAAC" at bounding box center [226, 133] width 185 height 8
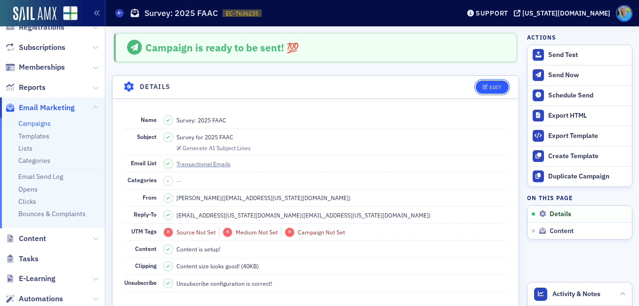
click at [489, 83] on button "Edit" at bounding box center [492, 87] width 32 height 13
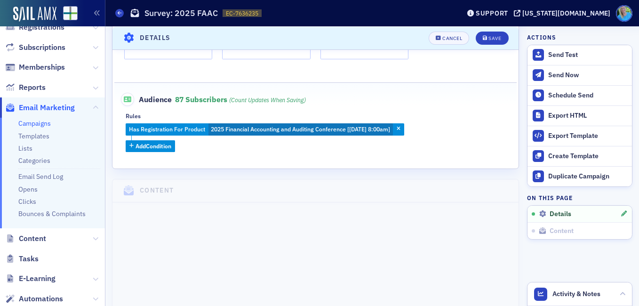
scroll to position [327, 0]
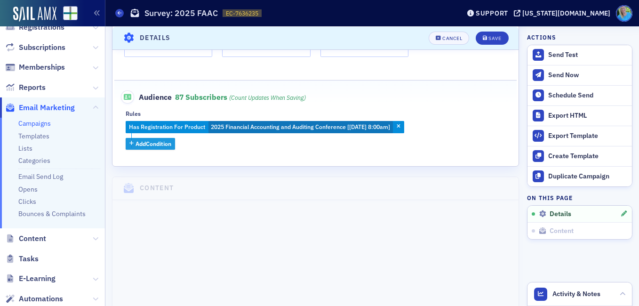
click at [159, 142] on span "Add Condition" at bounding box center [154, 143] width 36 height 8
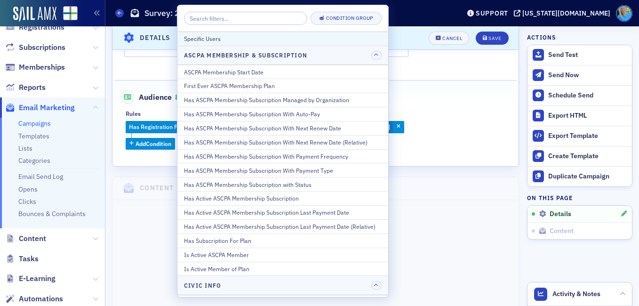
click at [220, 36] on div "Specific Users" at bounding box center [283, 38] width 198 height 8
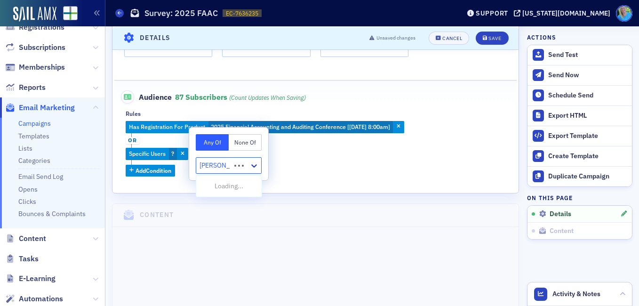
type input "matt burns"
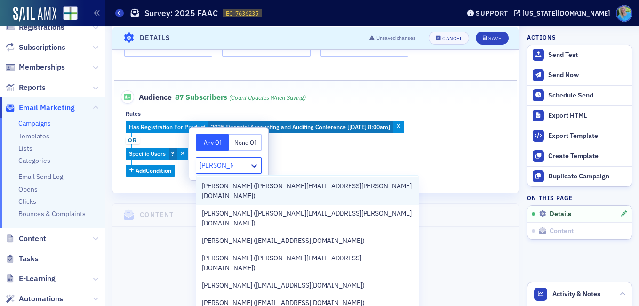
click at [253, 188] on span "Matt Burns (matt.burns@wellsfargoadvisors.com)" at bounding box center [307, 191] width 211 height 20
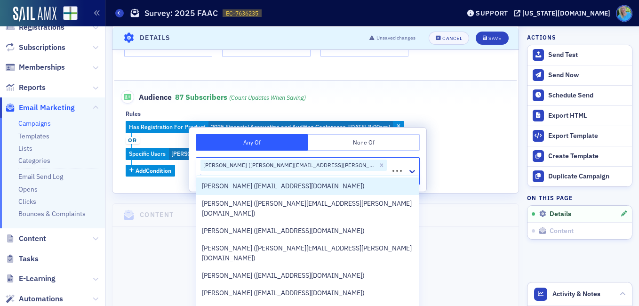
type input "holley pier"
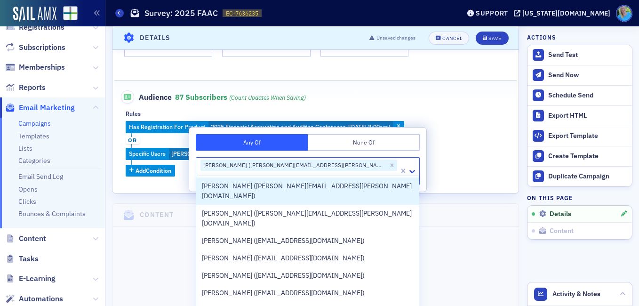
click at [253, 186] on span "Holley Pierce (holley.pierce@wfa.com)" at bounding box center [307, 191] width 211 height 20
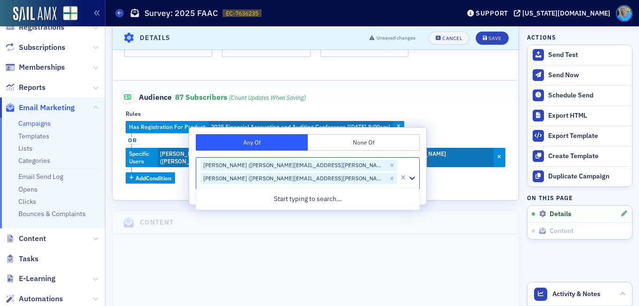
click at [476, 145] on div "Has Registration For Product 2025 Financial Accounting and Auditing Conference …" at bounding box center [316, 152] width 380 height 63
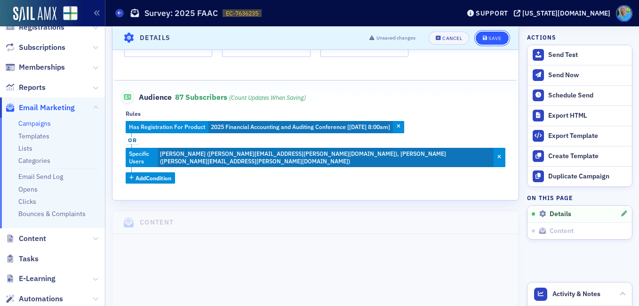
click at [489, 37] on div "Save" at bounding box center [495, 37] width 13 height 5
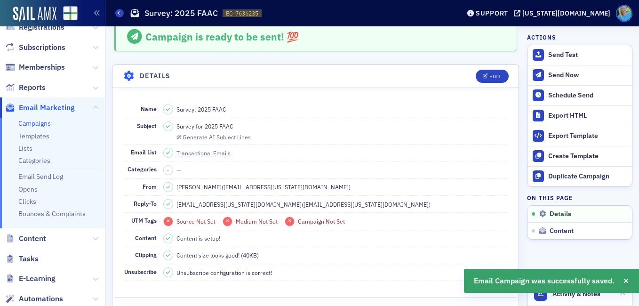
scroll to position [0, 0]
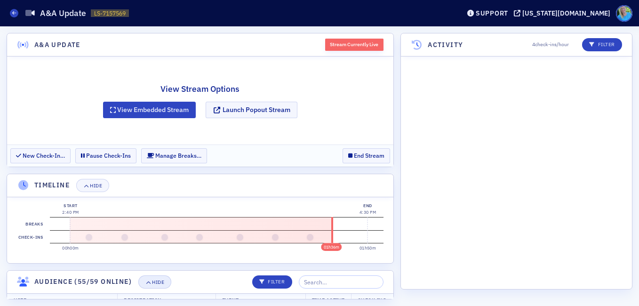
scroll to position [1018, 0]
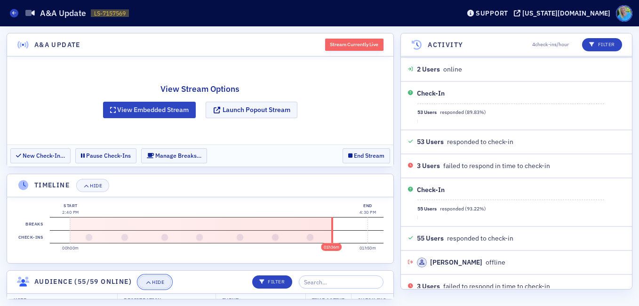
click at [153, 282] on div "Hide" at bounding box center [158, 282] width 12 height 5
click at [311, 237] on button at bounding box center [310, 237] width 7 height 7
click at [307, 238] on section "Check-ins" at bounding box center [217, 236] width 334 height 13
click at [312, 236] on button at bounding box center [310, 237] width 7 height 7
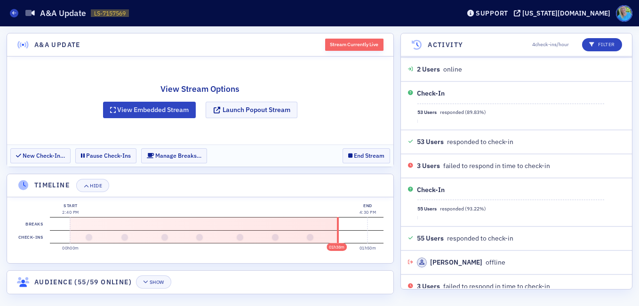
click at [313, 238] on button at bounding box center [310, 237] width 7 height 7
click at [311, 237] on button at bounding box center [310, 237] width 7 height 7
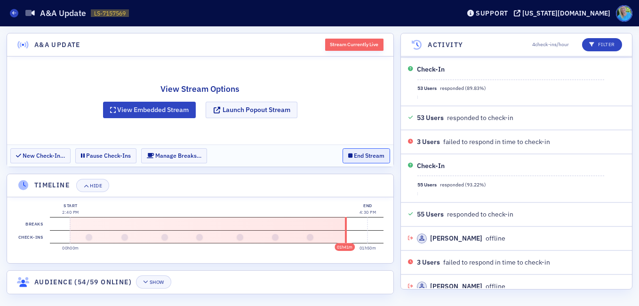
click at [365, 158] on button "End Stream" at bounding box center [367, 155] width 48 height 15
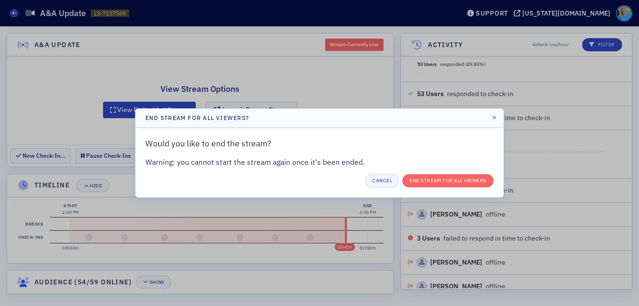
scroll to position [1090, 0]
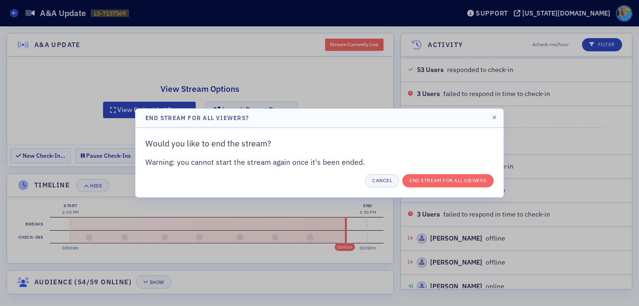
click at [445, 187] on div "Cancel End Stream for all Viewers" at bounding box center [319, 180] width 348 height 13
click at [444, 179] on button "End Stream for all Viewers" at bounding box center [448, 180] width 91 height 13
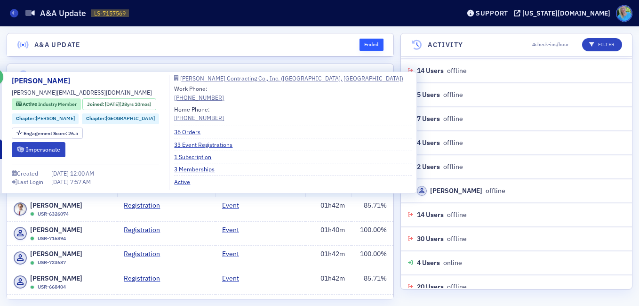
scroll to position [1427, 0]
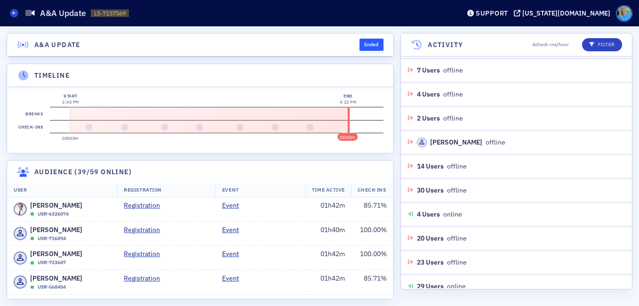
click at [278, 29] on div "A&A Update Ended Timeline 01h42m Start 2:40 PM 00h00m End 4:22 PM 01h42m Breaks…" at bounding box center [319, 166] width 639 height 280
